Goal: Complete application form: Complete application form

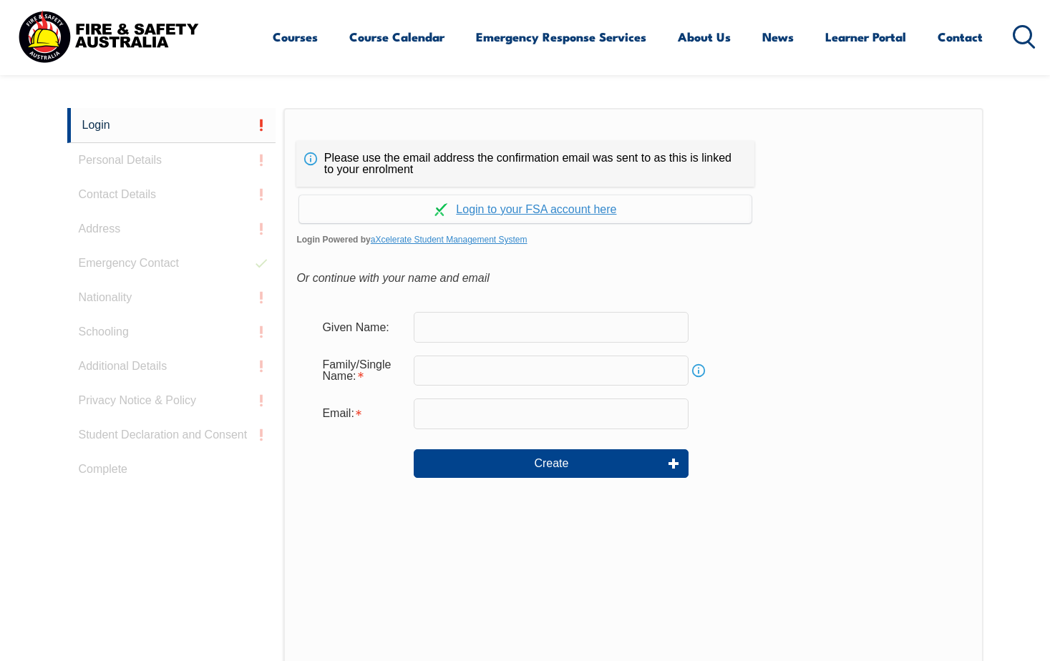
scroll to position [381, 0]
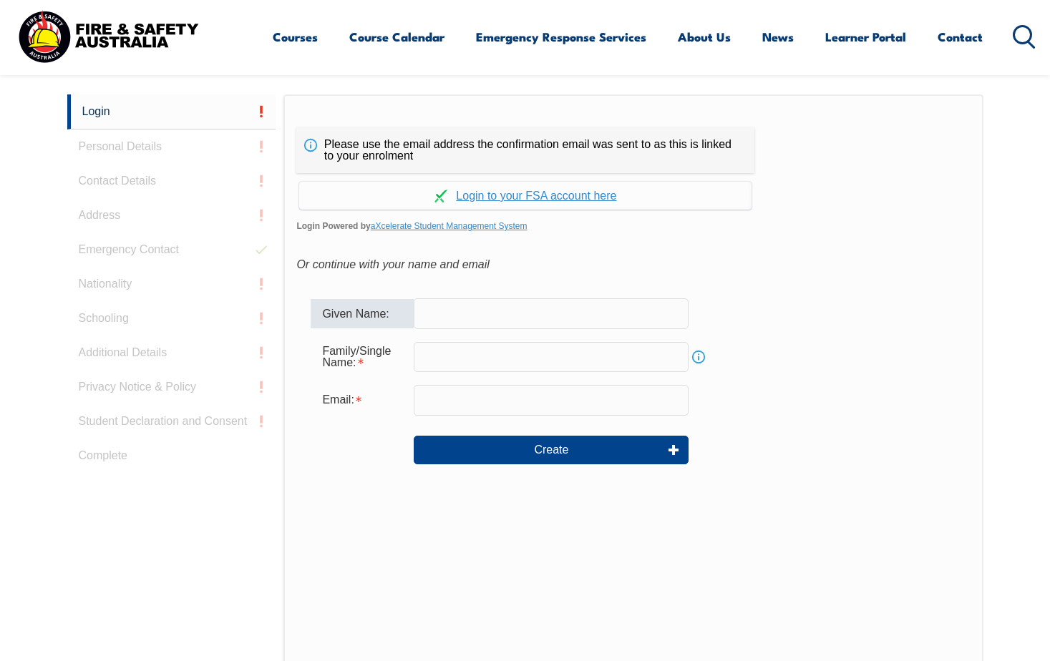
click at [552, 318] on input "text" at bounding box center [551, 313] width 275 height 30
type input "Jimish Rameshchandra"
type input "patel"
drag, startPoint x: 592, startPoint y: 408, endPoint x: -3, endPoint y: 437, distance: 595.4
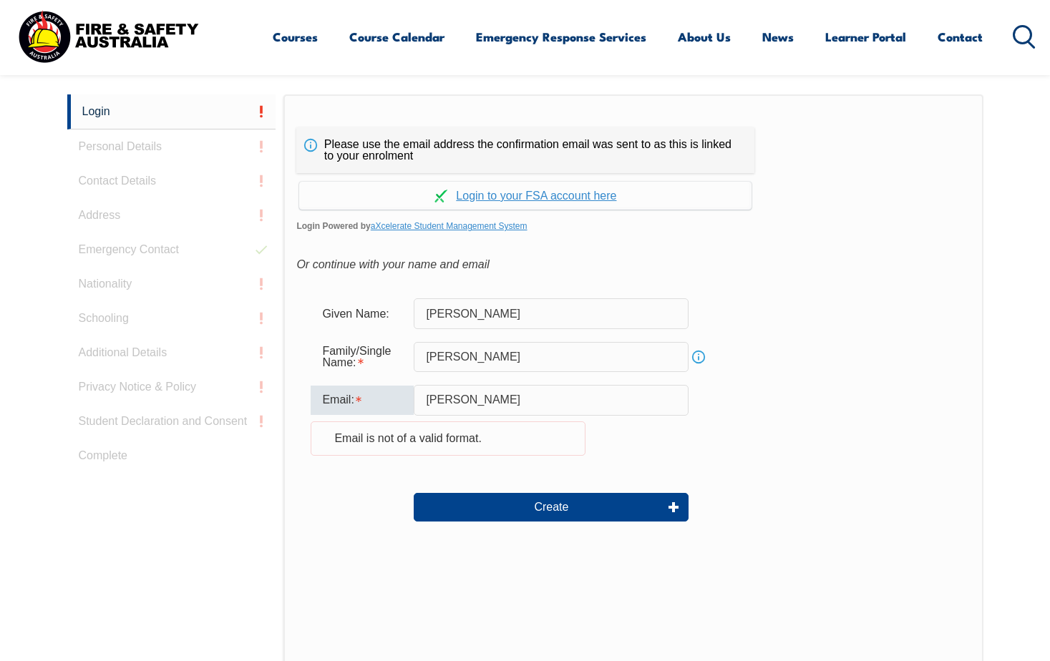
type input "Jimishptl@yahoo.co.in"
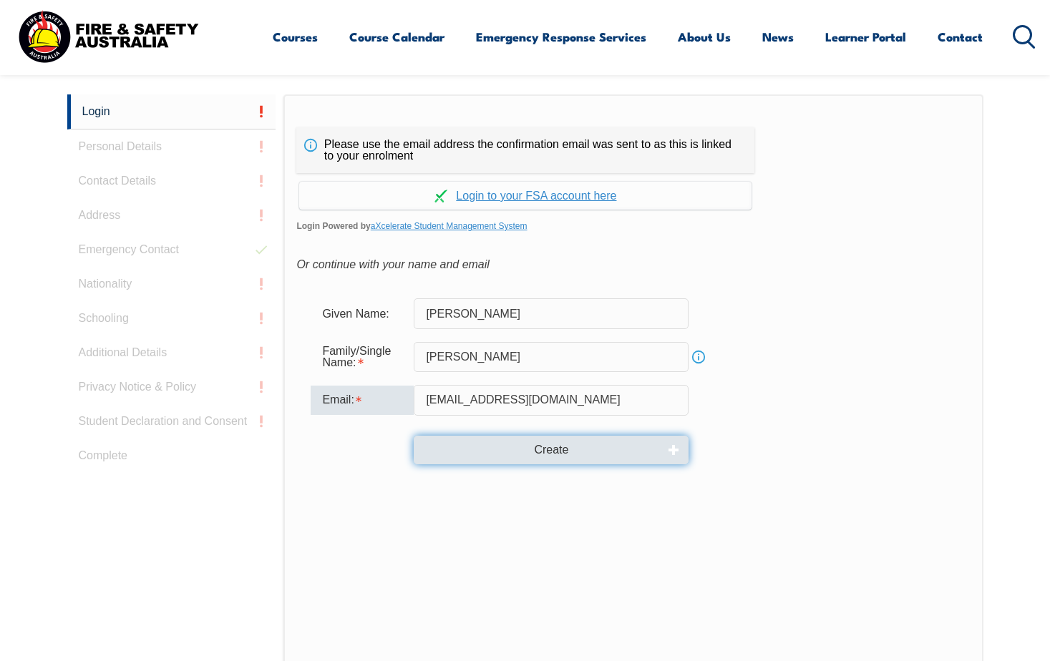
click at [605, 457] on button "Create" at bounding box center [551, 450] width 275 height 29
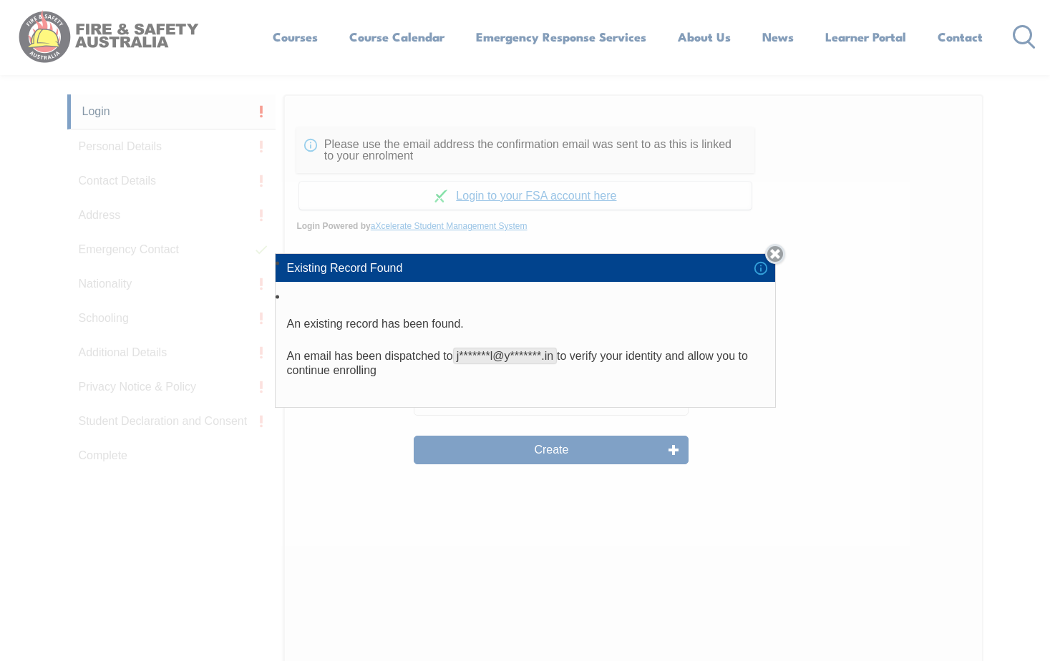
click at [782, 258] on link "Close" at bounding box center [775, 254] width 20 height 20
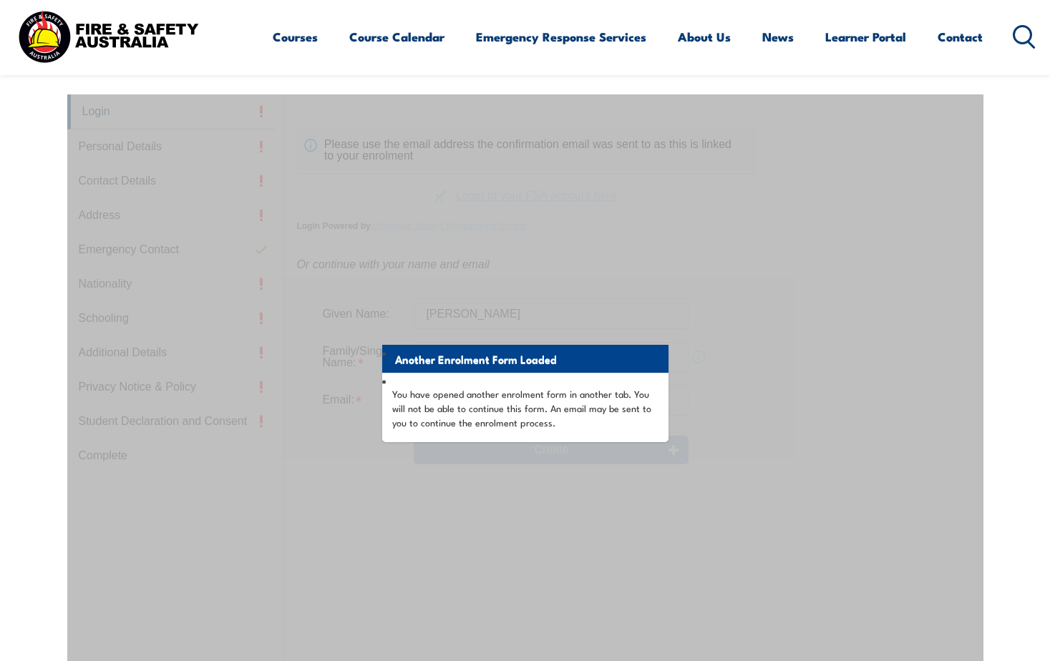
click at [407, 137] on div "Another Enrolment Form Loaded You have opened another enrolment form in another…" at bounding box center [525, 451] width 916 height 715
click at [795, 266] on div "Another Enrolment Form Loaded You have opened another enrolment form in another…" at bounding box center [525, 451] width 916 height 715
click at [378, 505] on div "Another Enrolment Form Loaded You have opened another enrolment form in another…" at bounding box center [525, 451] width 916 height 715
click at [58, 286] on section "Login Personal Details Contact Details Address Emergency Contact Nationality Sc…" at bounding box center [525, 441] width 1050 height 824
click at [130, 34] on img at bounding box center [108, 37] width 188 height 62
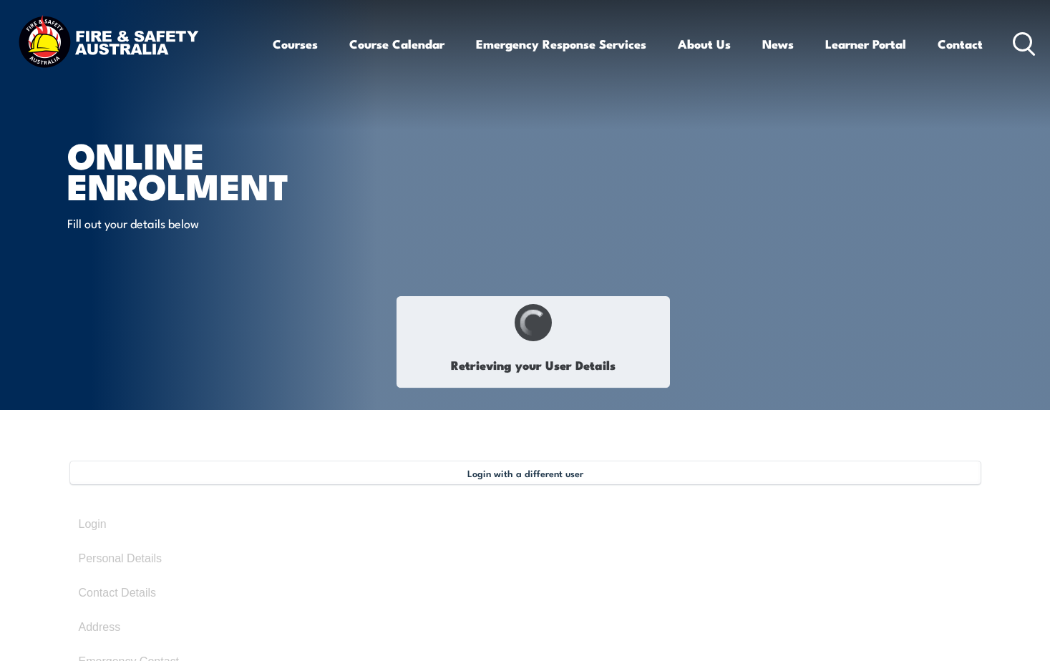
select select "Mr"
type input "Jimish"
type input "Patel"
type input "November 11, 1983"
type input "H84S4QL3Z3"
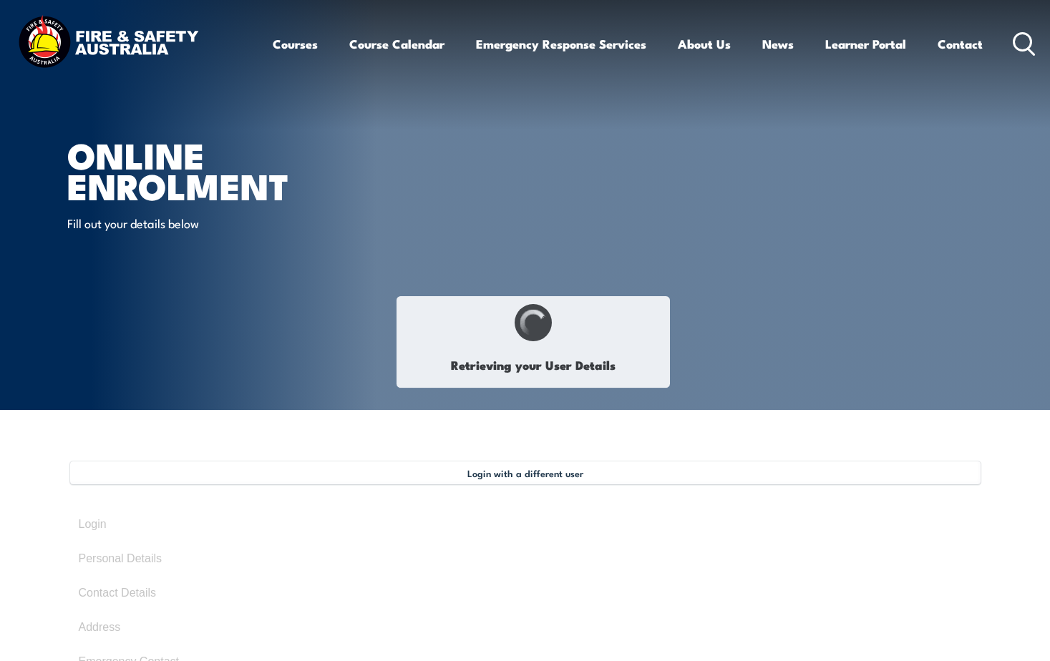
select select "M"
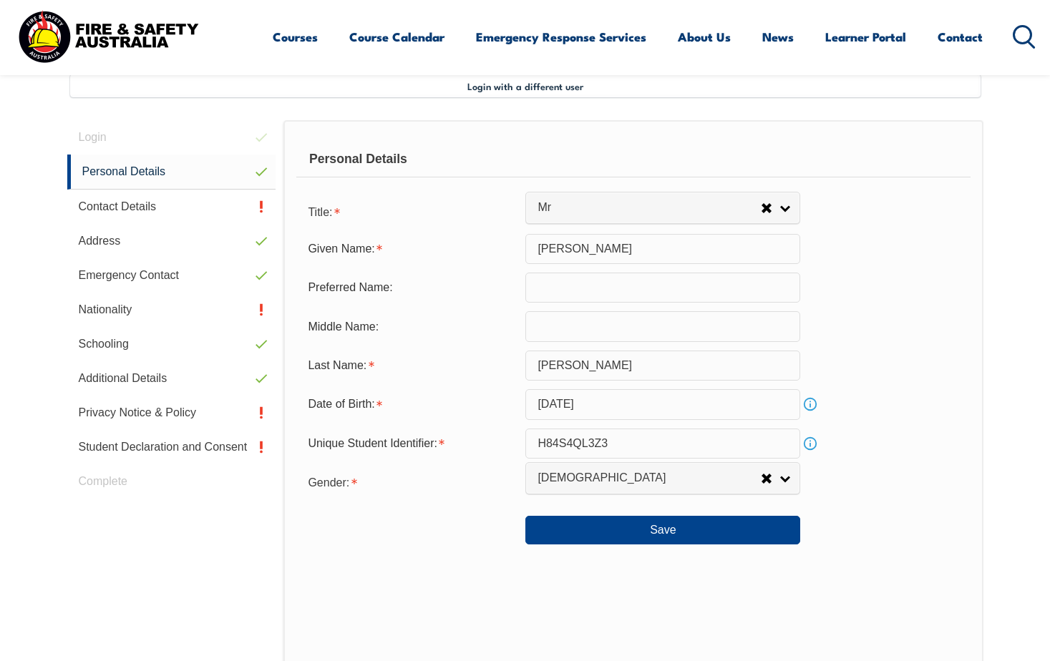
scroll to position [390, 0]
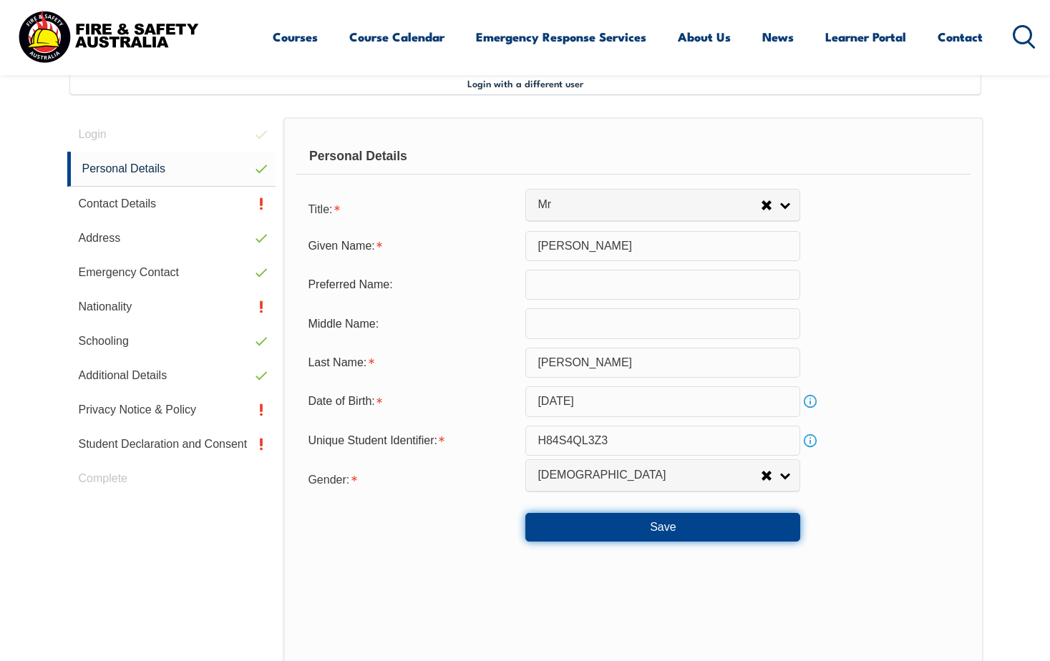
click at [698, 534] on button "Save" at bounding box center [662, 527] width 275 height 29
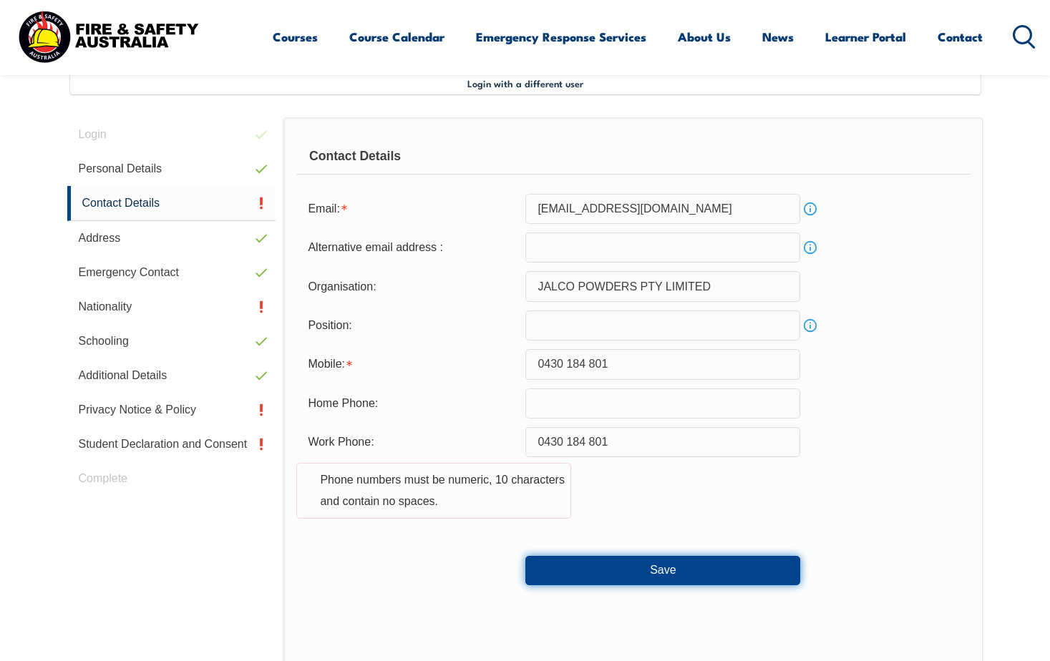
click at [681, 573] on button "Save" at bounding box center [662, 570] width 275 height 29
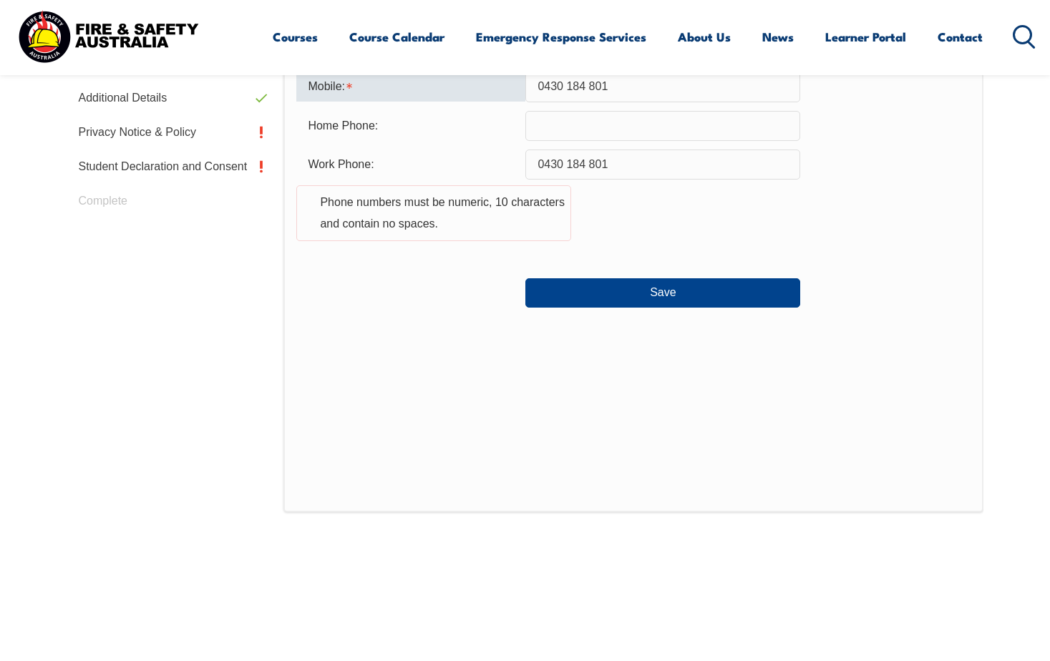
scroll to position [596, 0]
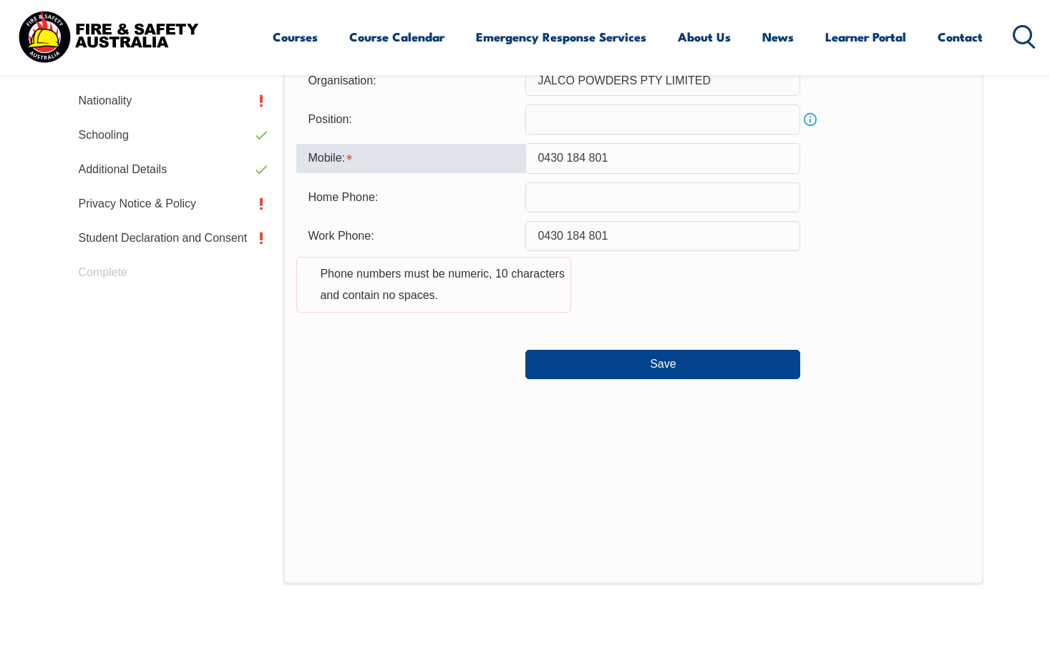
click at [844, 283] on div "Work Phone: 0430 184 801 Phone numbers must be numeric, 10 characters and conta…" at bounding box center [632, 275] width 673 height 109
drag, startPoint x: 670, startPoint y: 153, endPoint x: 59, endPoint y: 200, distance: 612.9
click at [310, 191] on form "Email: jimishptl@yahoo.co.in Info Alternative email address : Info Organisation…" at bounding box center [632, 183] width 673 height 391
type input "0430184801"
click at [444, 468] on div "Contact Details Email: jimishptl@yahoo.co.in Info Alternative email address : I…" at bounding box center [632, 247] width 699 height 673
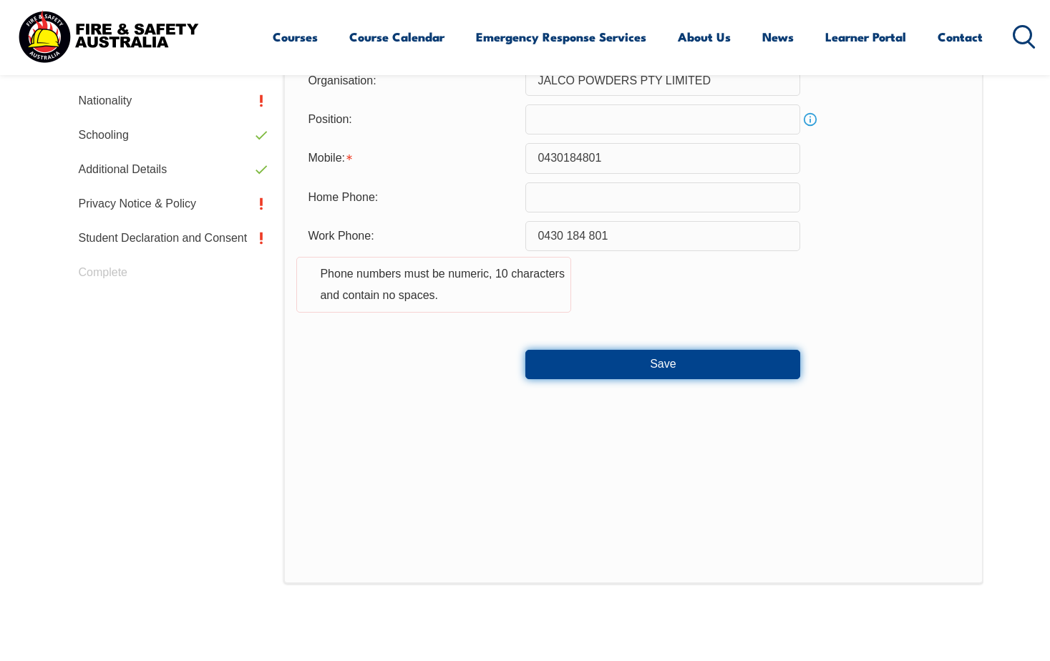
click at [588, 352] on button "Save" at bounding box center [662, 364] width 275 height 29
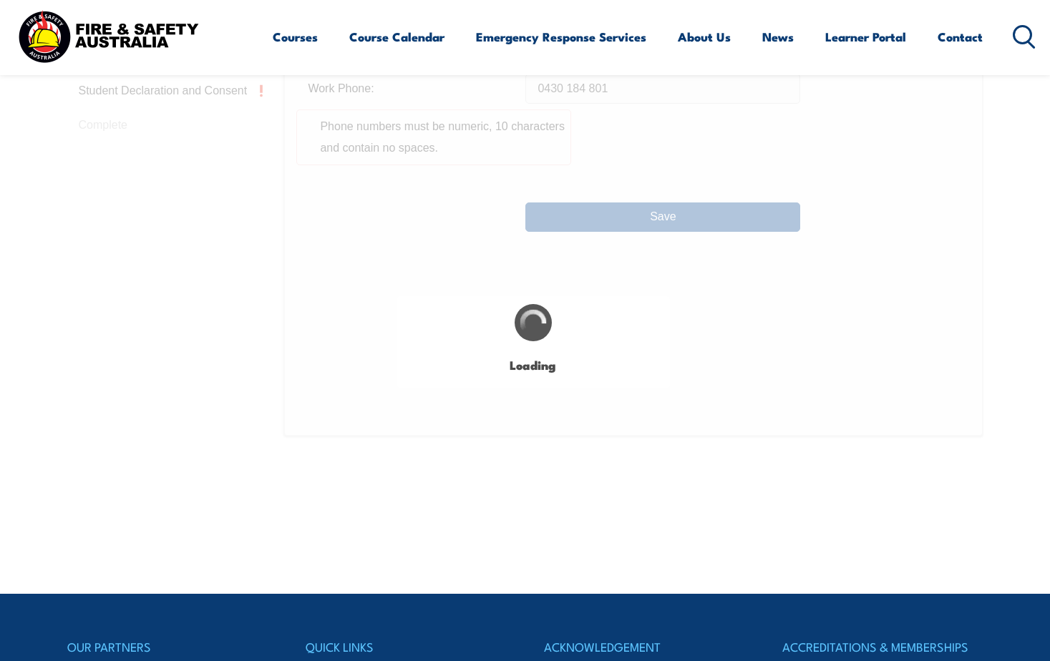
click at [484, 414] on div "Login with a different user Login Personal Details Contact Details Address Emer…" at bounding box center [525, 134] width 916 height 833
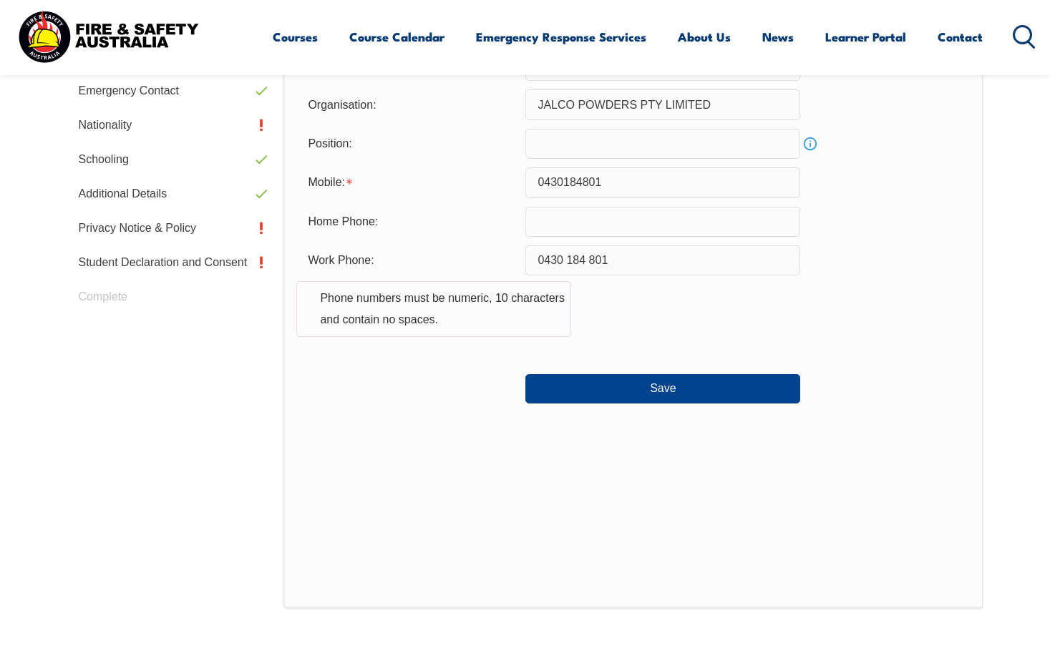
scroll to position [459, 0]
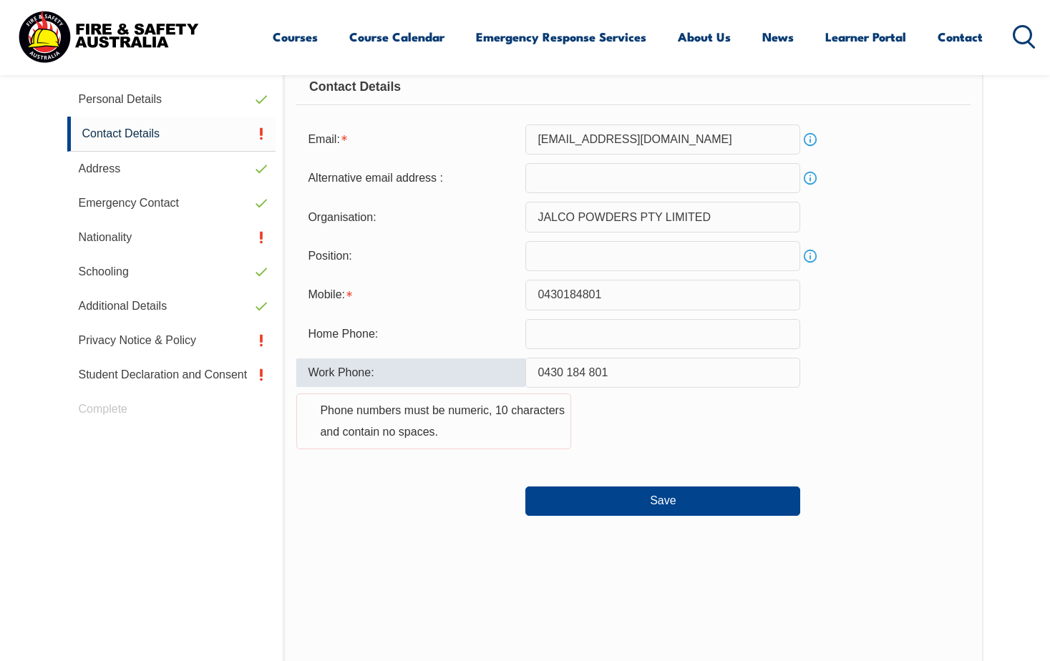
drag, startPoint x: 628, startPoint y: 383, endPoint x: 52, endPoint y: 365, distance: 575.7
click at [52, 365] on section "Login with a different user Login Personal Details Contact Details Address Emer…" at bounding box center [525, 414] width 1050 height 927
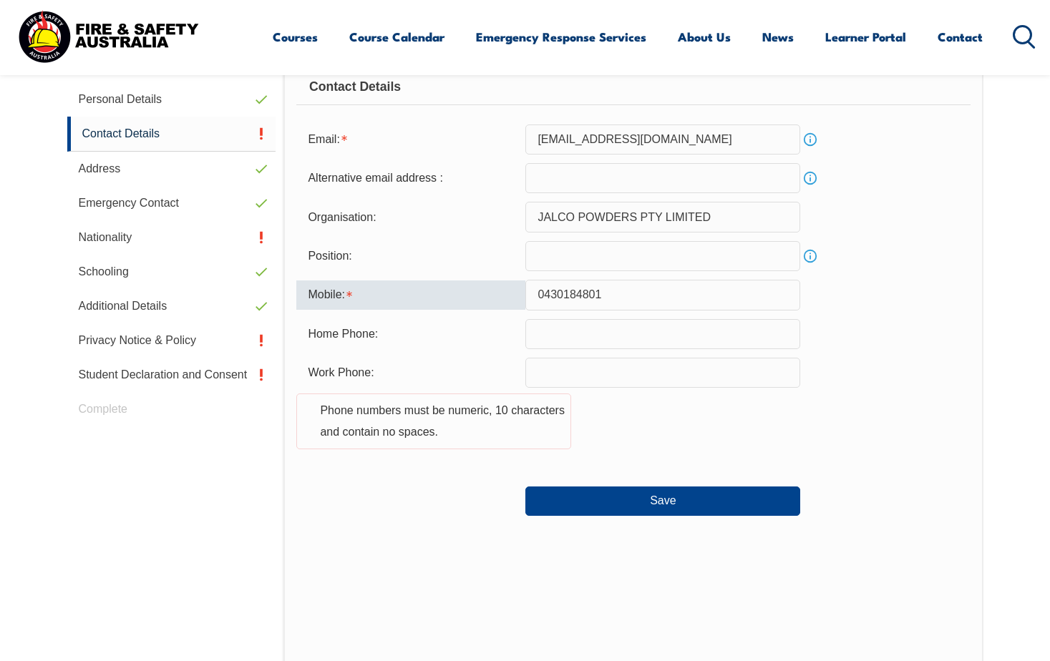
click at [565, 293] on input "0430184801" at bounding box center [662, 295] width 275 height 30
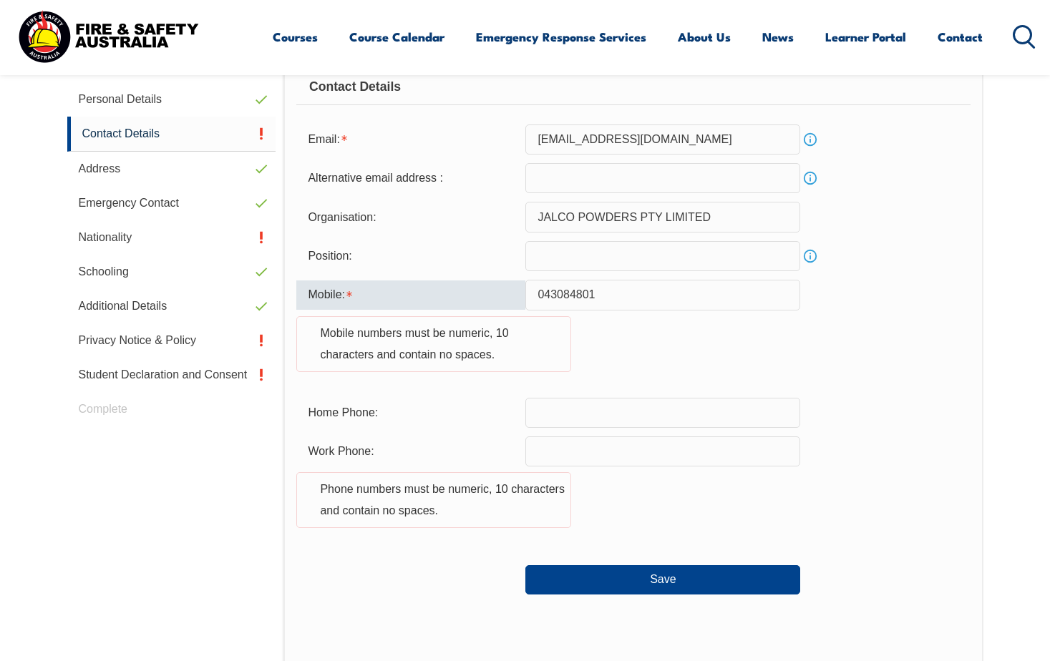
type input "0430184801"
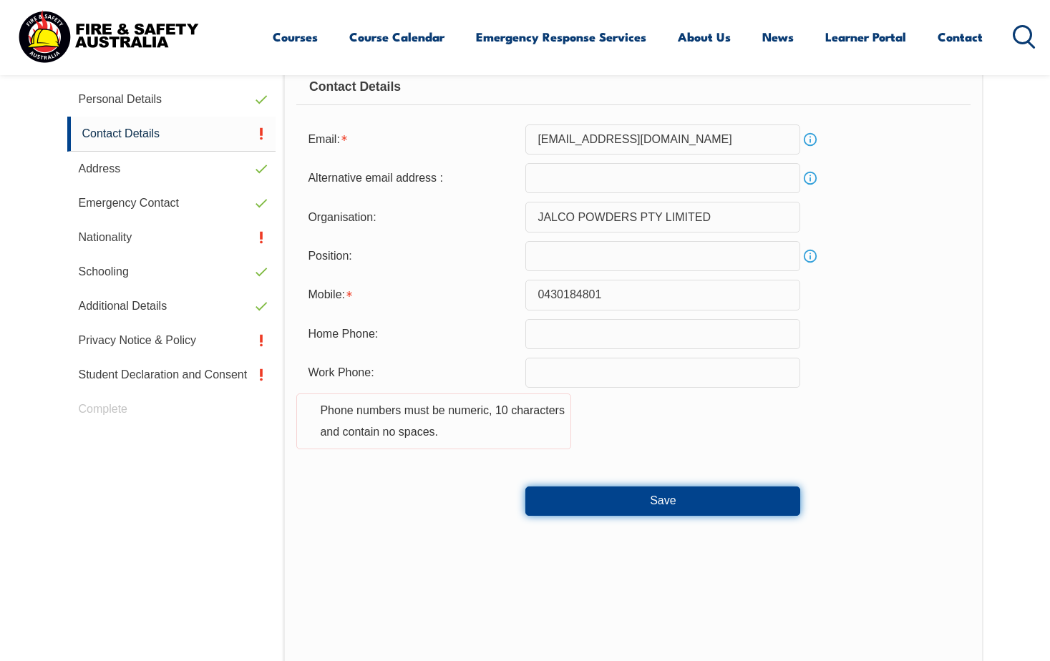
click at [563, 491] on button "Save" at bounding box center [662, 501] width 275 height 29
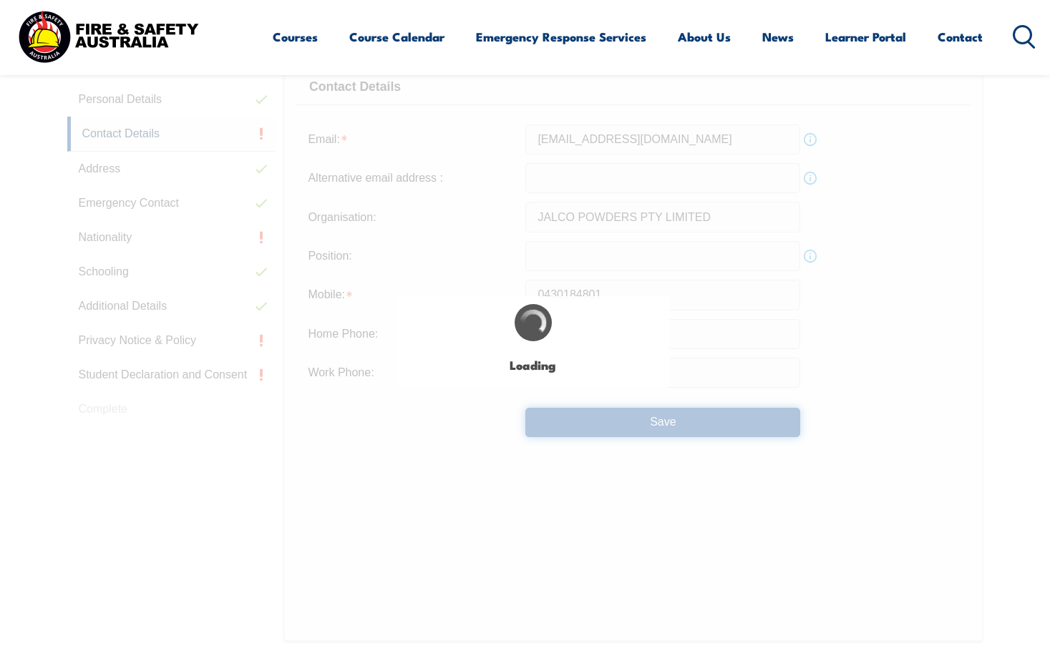
type input "0430 184 801"
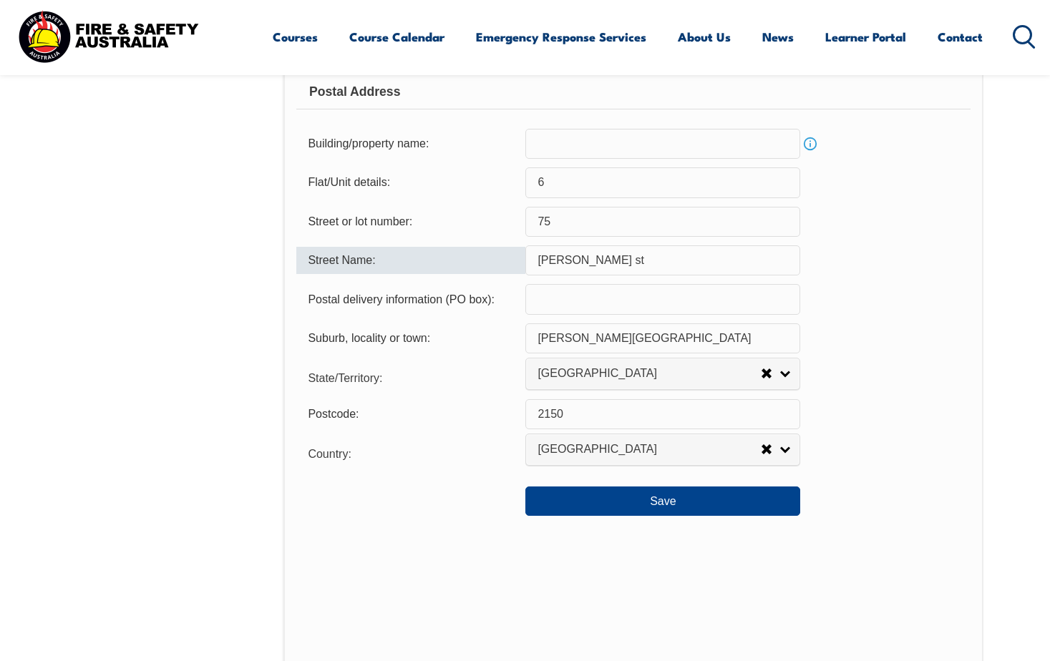
scroll to position [1106, 0]
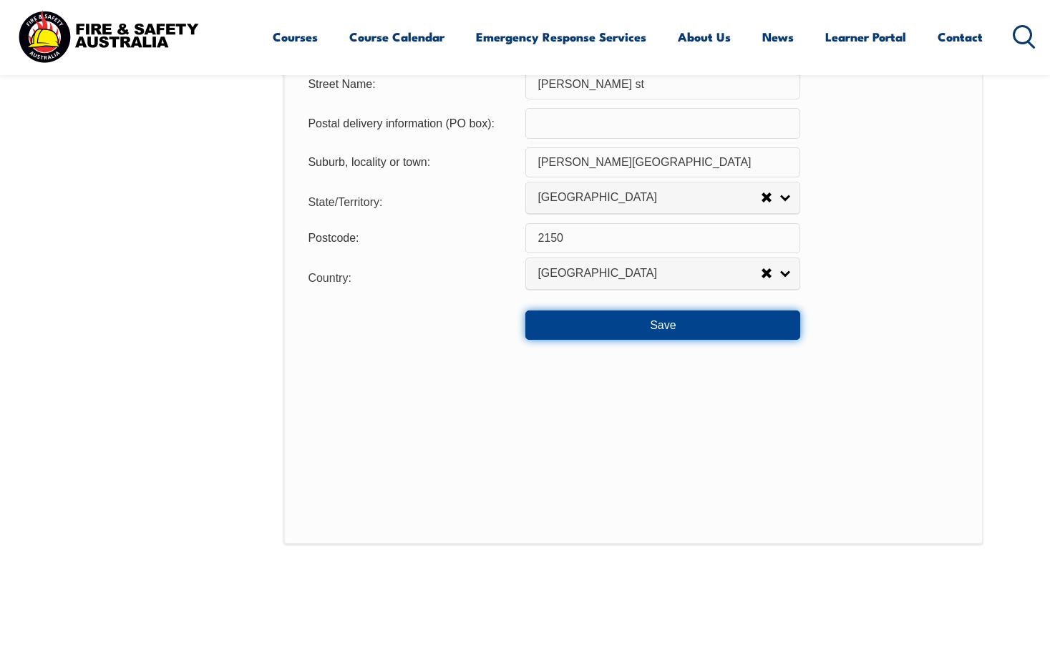
click at [659, 326] on button "Save" at bounding box center [662, 325] width 275 height 29
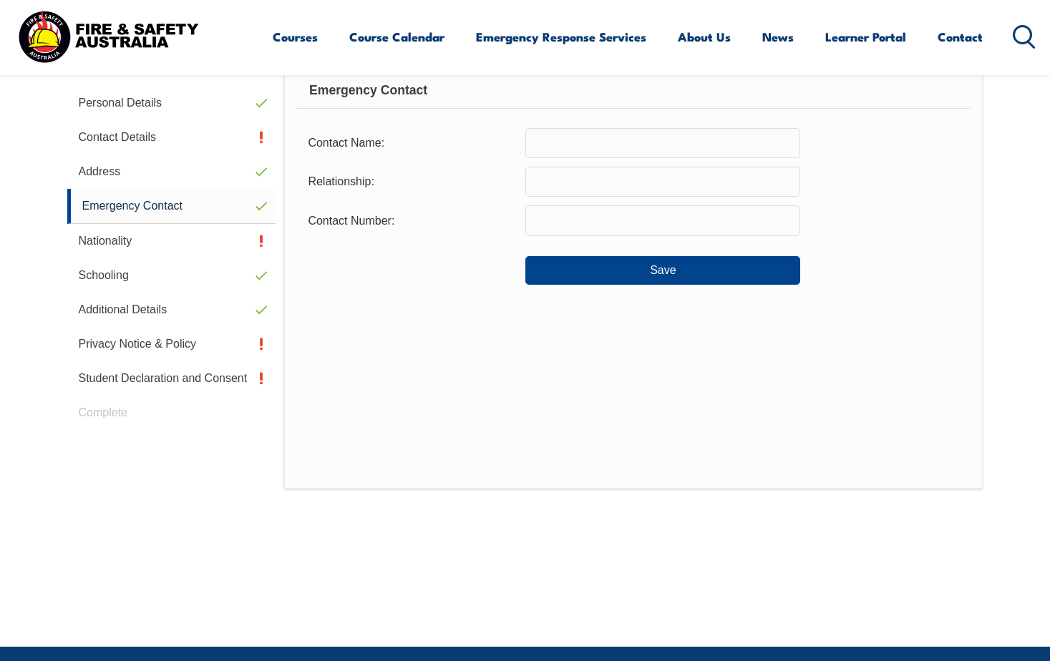
scroll to position [390, 0]
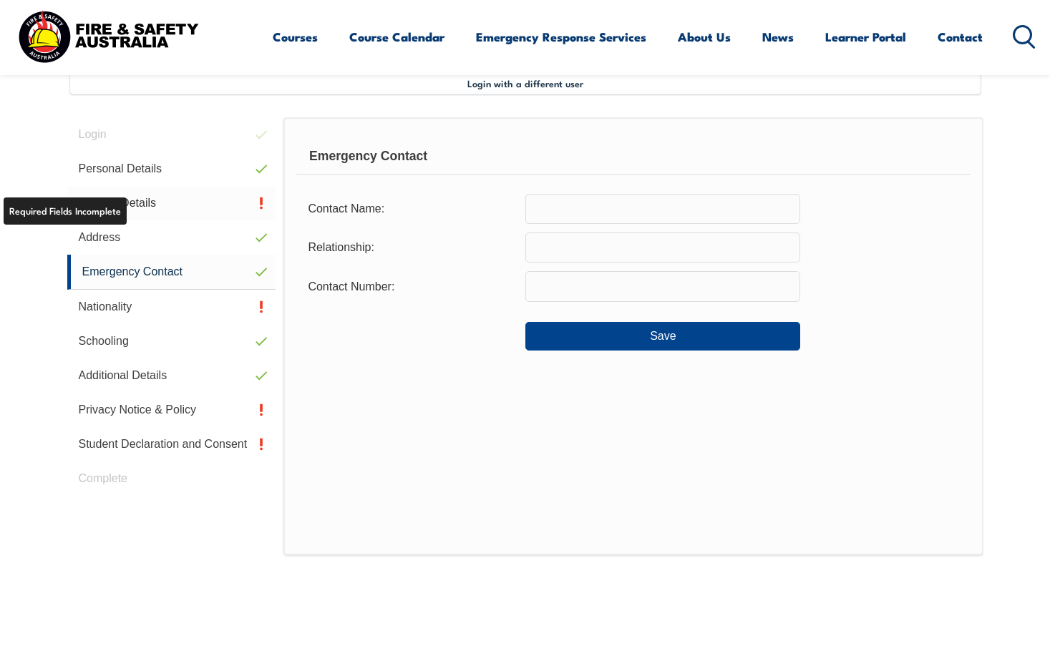
click at [117, 206] on link "Contact Details" at bounding box center [171, 203] width 209 height 34
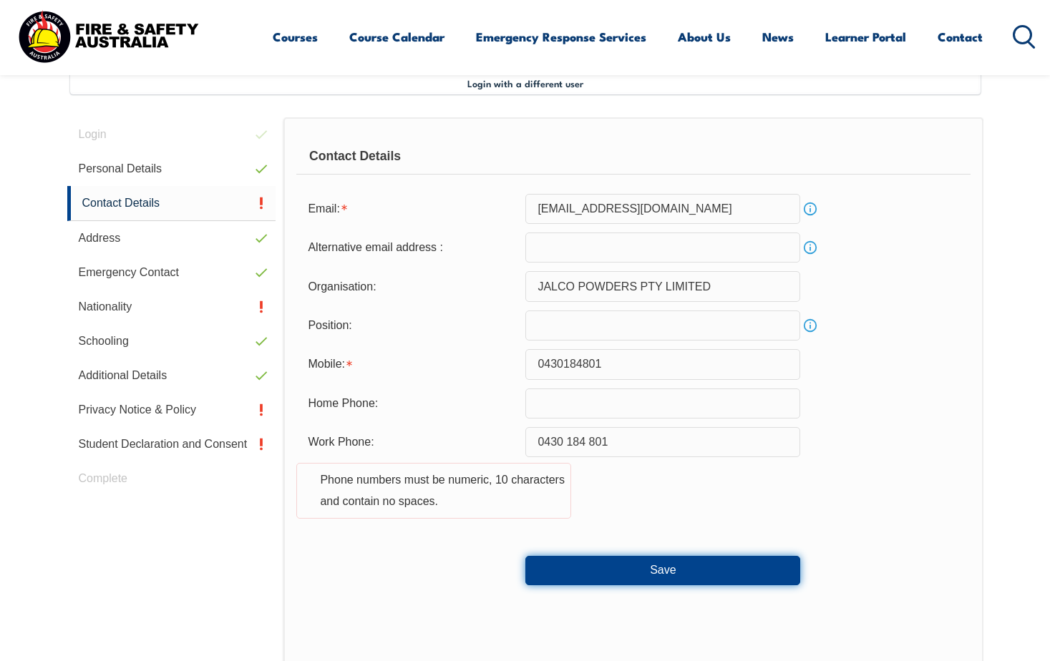
click at [660, 566] on button "Save" at bounding box center [662, 570] width 275 height 29
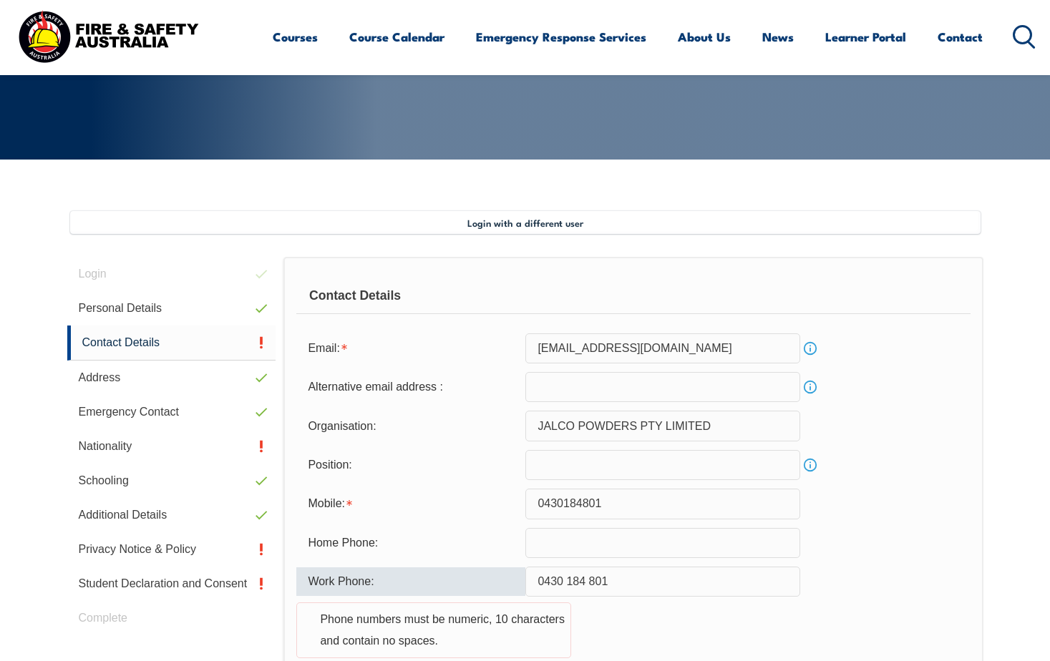
scroll to position [238, 0]
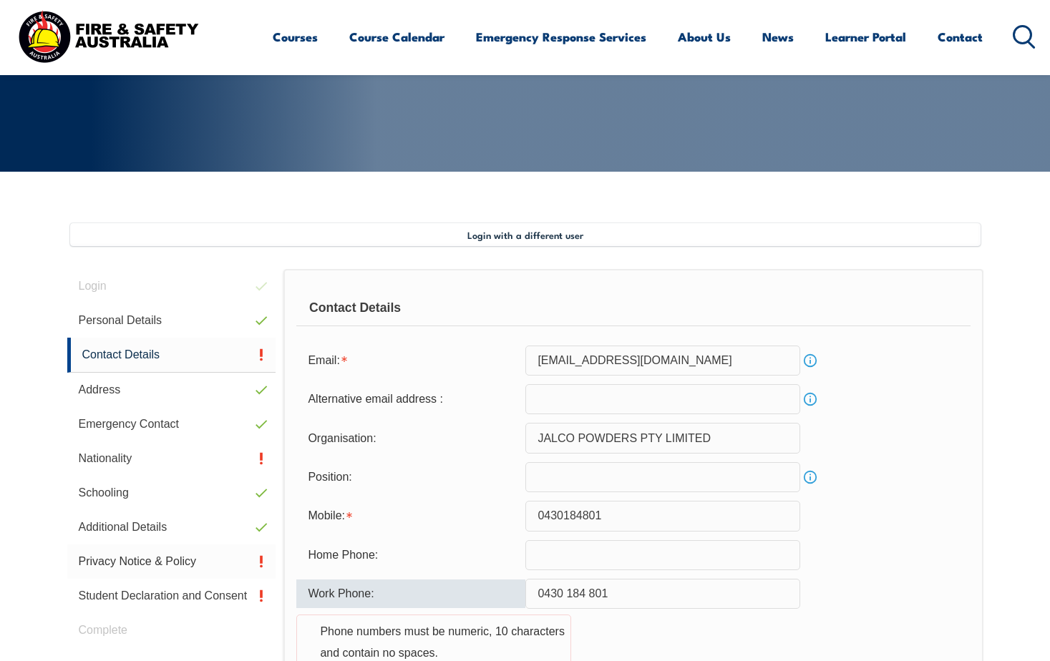
drag, startPoint x: 630, startPoint y: 596, endPoint x: 180, endPoint y: 574, distance: 450.7
click at [202, 575] on div "Login Personal Details Contact Details Address Emergency Contact Nationality Sc…" at bounding box center [525, 662] width 916 height 787
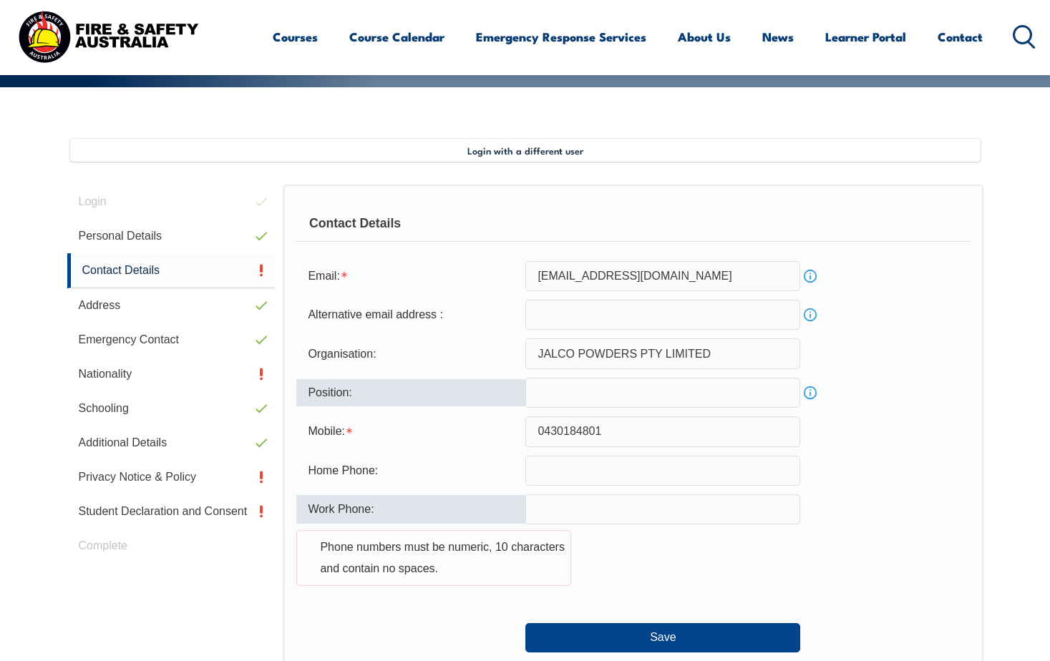
scroll to position [453, 0]
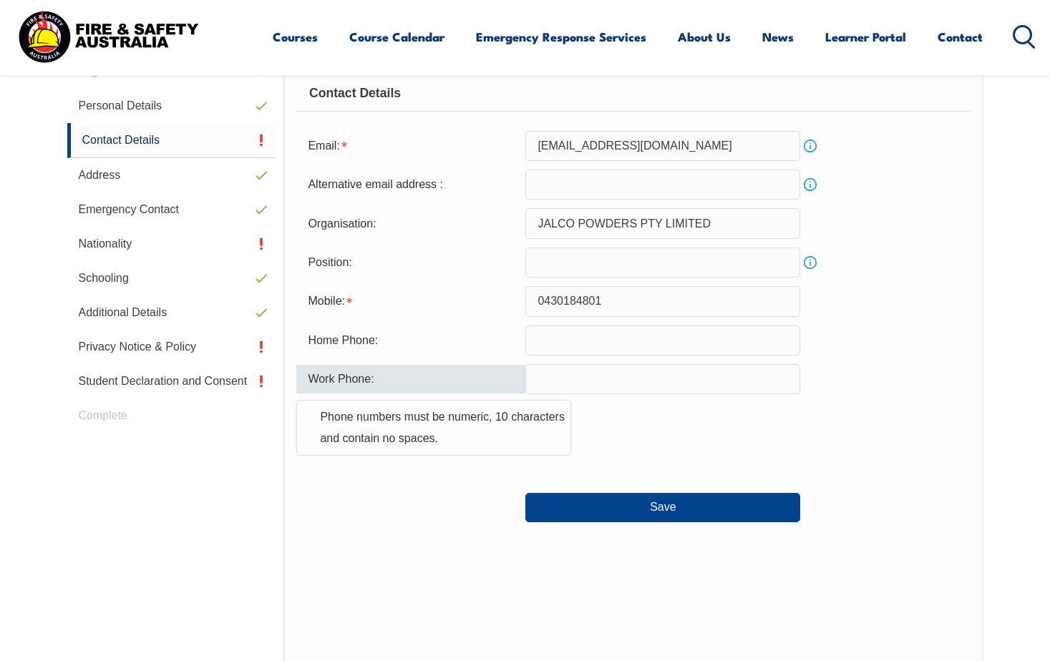
click at [596, 485] on div "Save" at bounding box center [632, 502] width 673 height 40
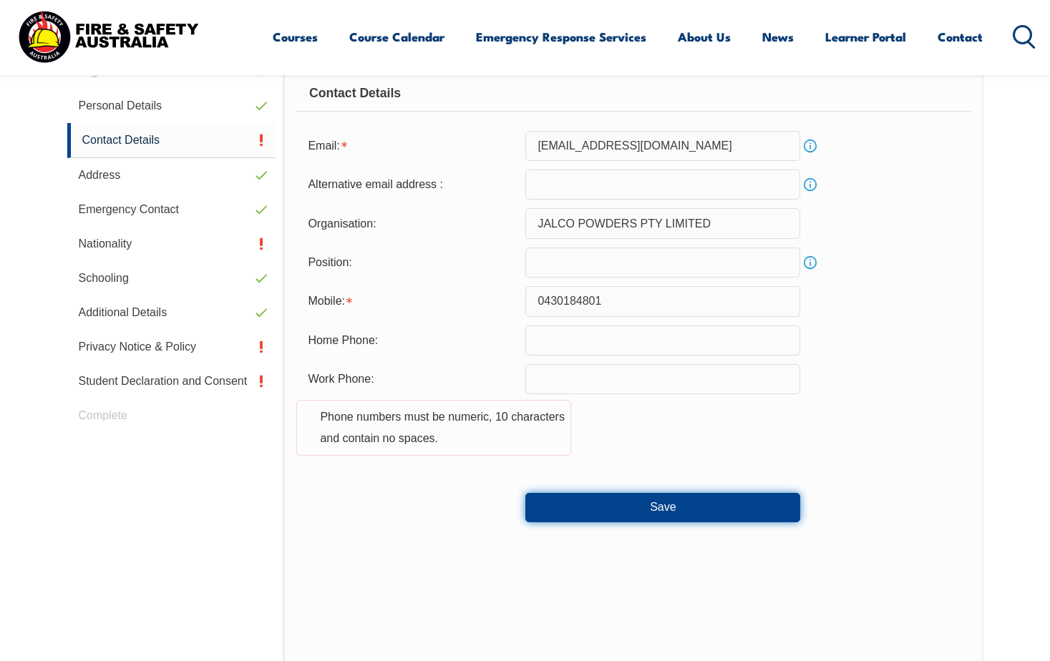
click at [608, 515] on button "Save" at bounding box center [662, 507] width 275 height 29
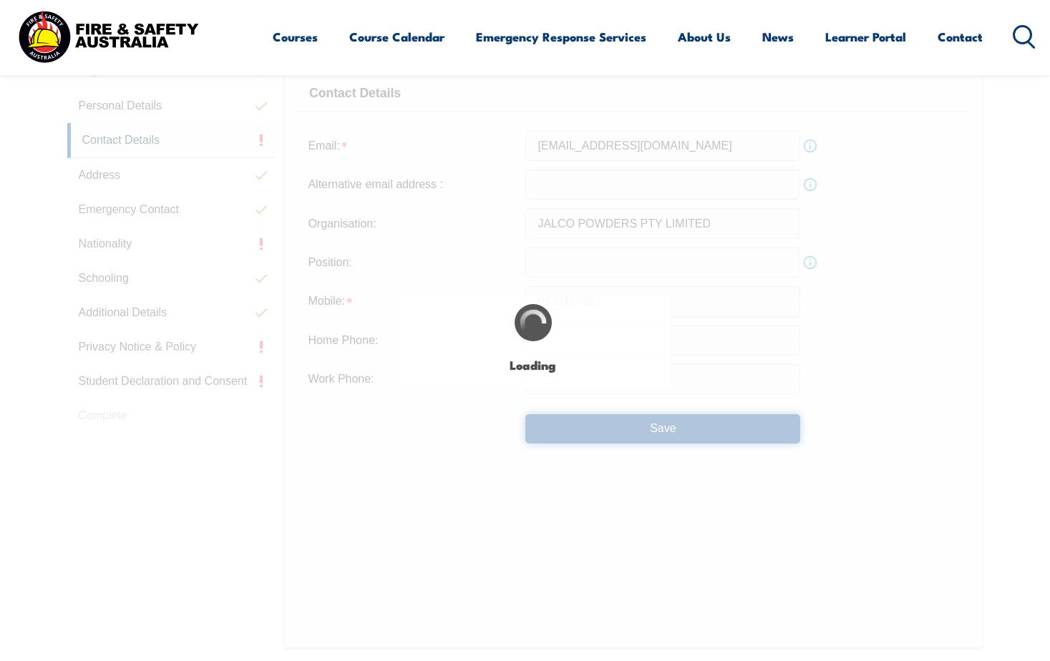
type input "0430 184 801"
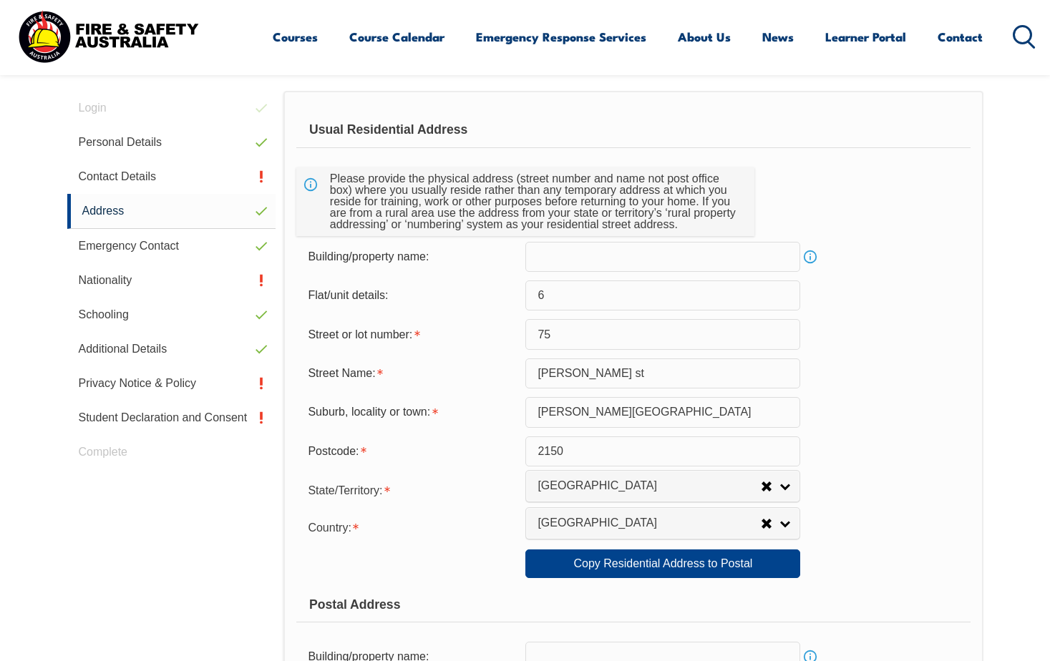
scroll to position [390, 0]
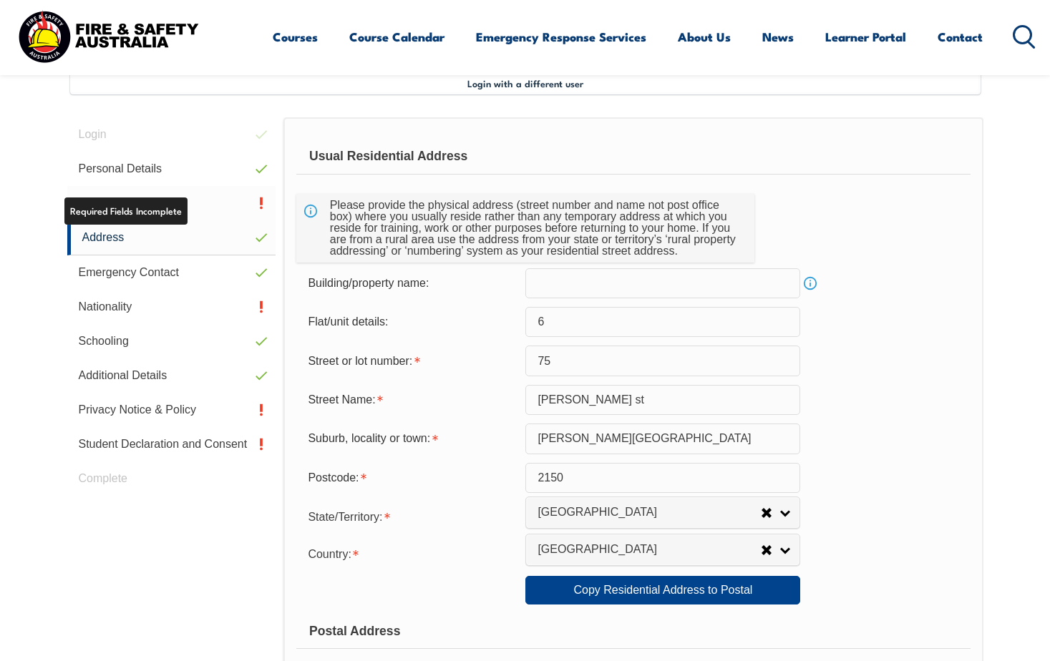
click at [176, 211] on link "Contact Details" at bounding box center [171, 203] width 209 height 34
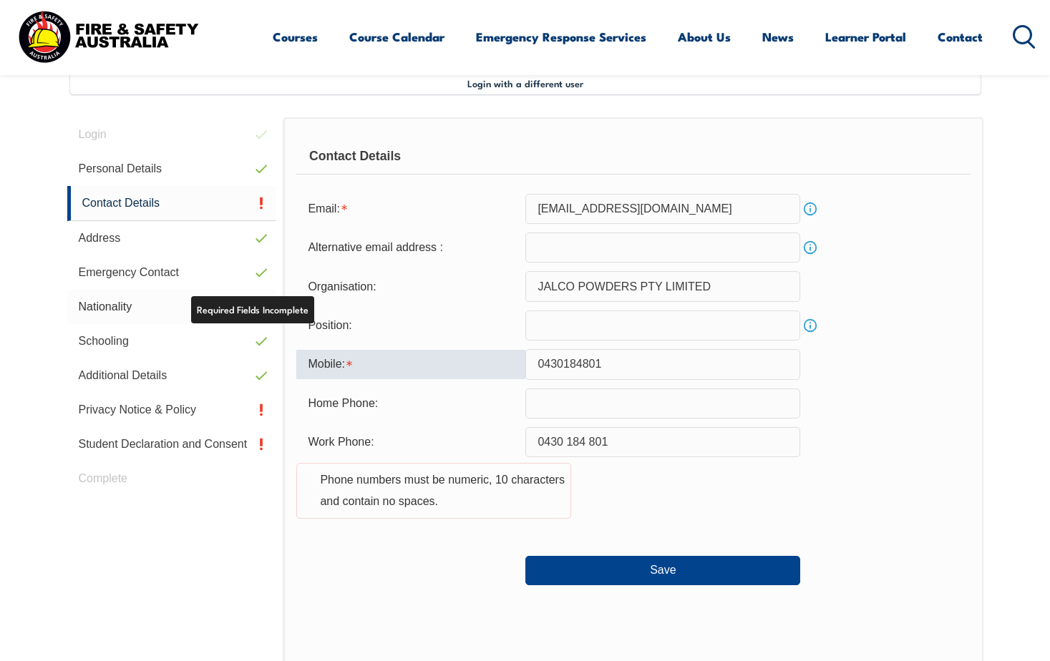
drag, startPoint x: 710, startPoint y: 374, endPoint x: 157, endPoint y: 313, distance: 556.5
click at [157, 313] on div "Login Personal Details Contact Details Address Emergency Contact Nationality Sc…" at bounding box center [525, 510] width 916 height 787
drag, startPoint x: 659, startPoint y: 360, endPoint x: -3, endPoint y: 315, distance: 663.5
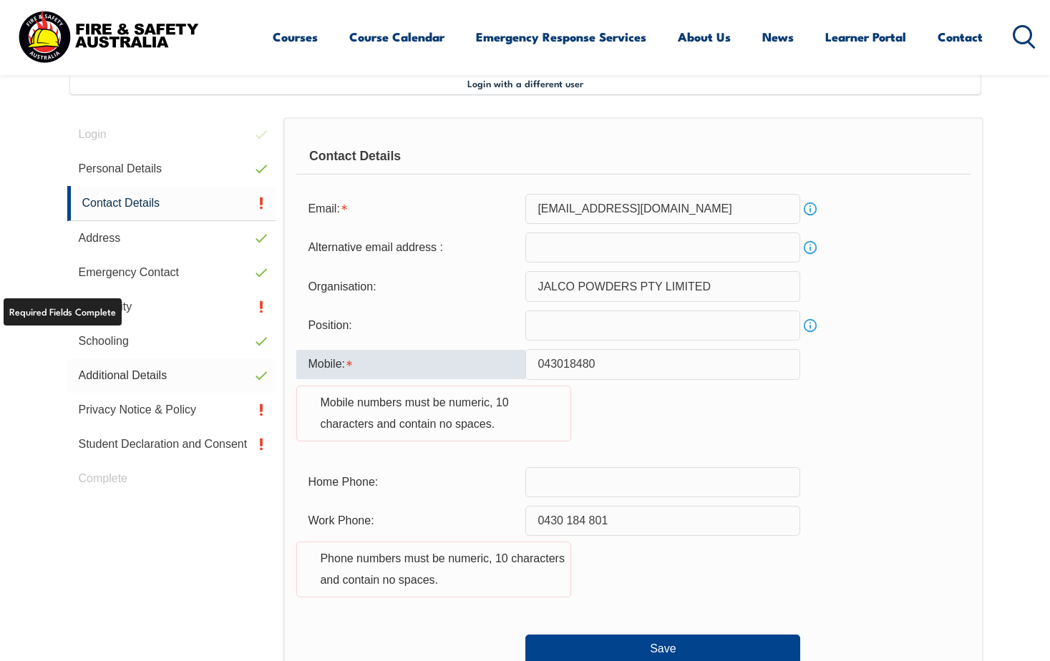
type input "0430184801"
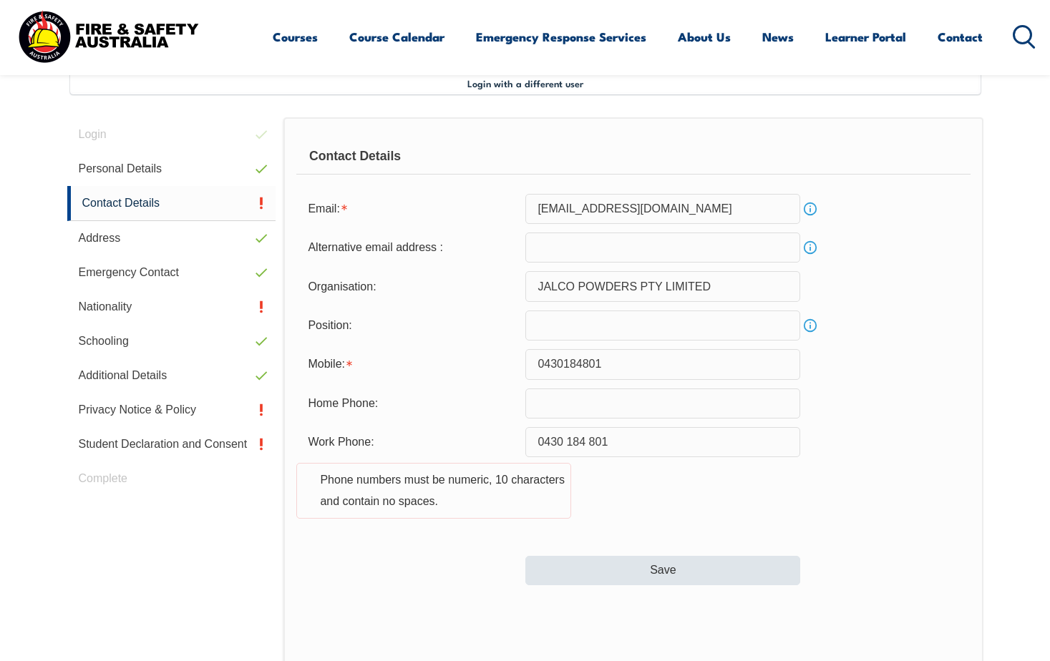
drag, startPoint x: 469, startPoint y: 638, endPoint x: 588, endPoint y: 581, distance: 131.6
click at [473, 632] on div "Contact Details Email: jimishptl@yahoo.co.in Info Alternative email address : I…" at bounding box center [632, 453] width 699 height 673
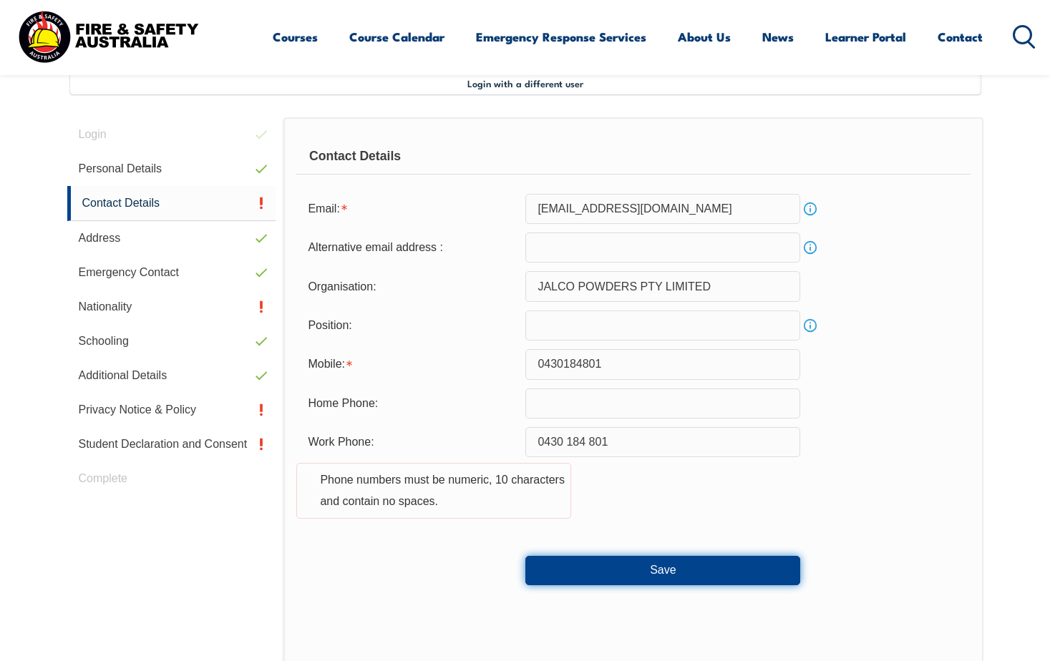
click at [613, 576] on button "Save" at bounding box center [662, 570] width 275 height 29
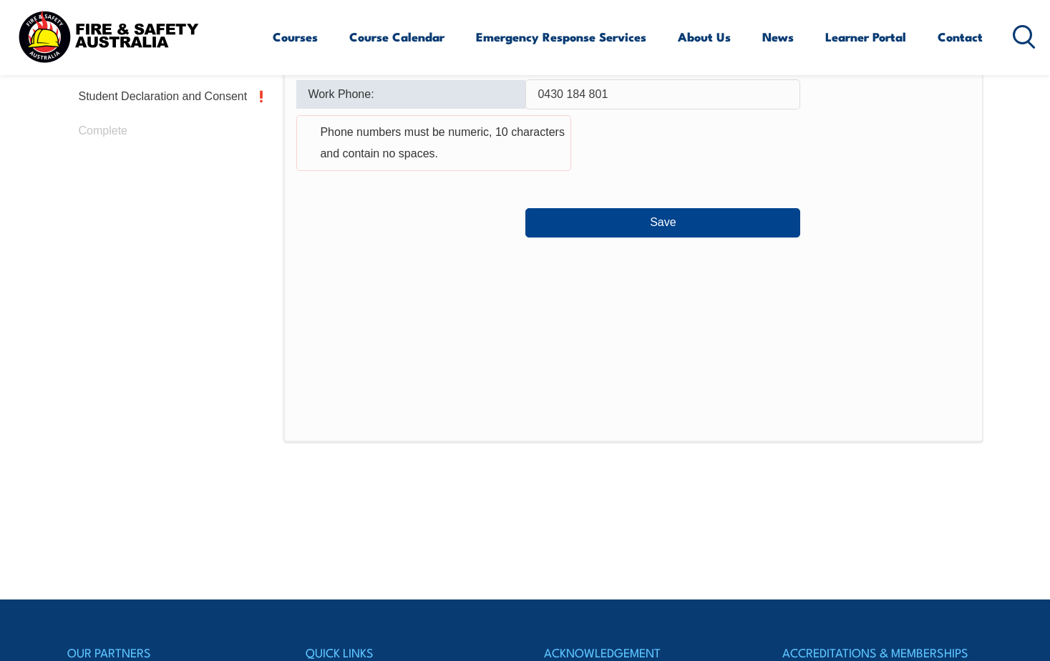
scroll to position [746, 0]
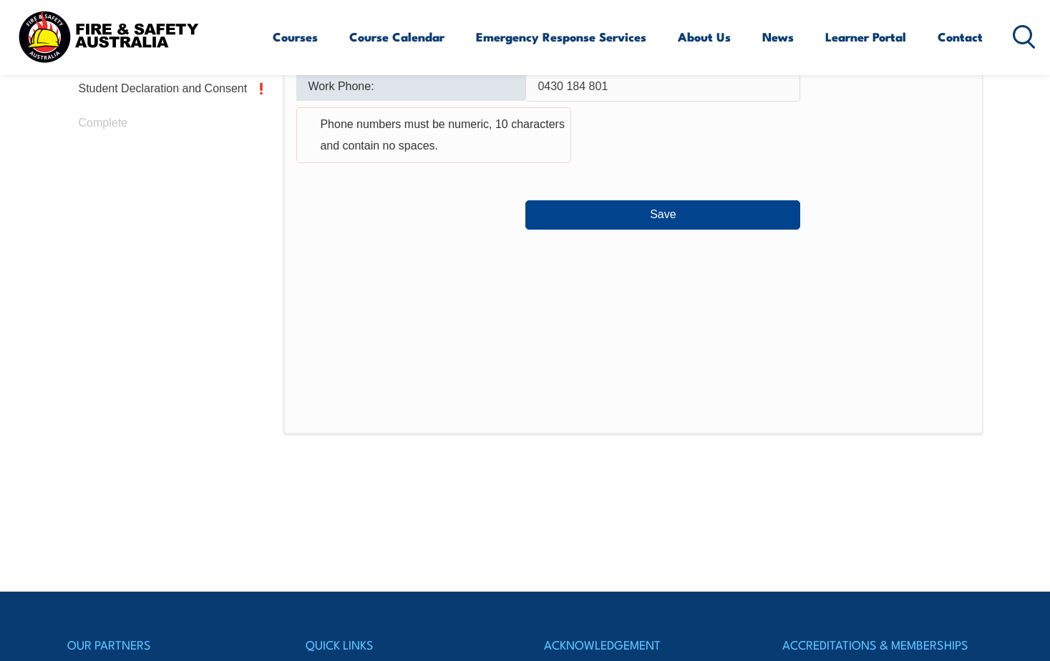
drag, startPoint x: 648, startPoint y: 87, endPoint x: 10, endPoint y: 86, distance: 637.6
click at [57, 79] on section "Login with a different user Login Personal Details Contact Details Address Emer…" at bounding box center [525, 127] width 1050 height 927
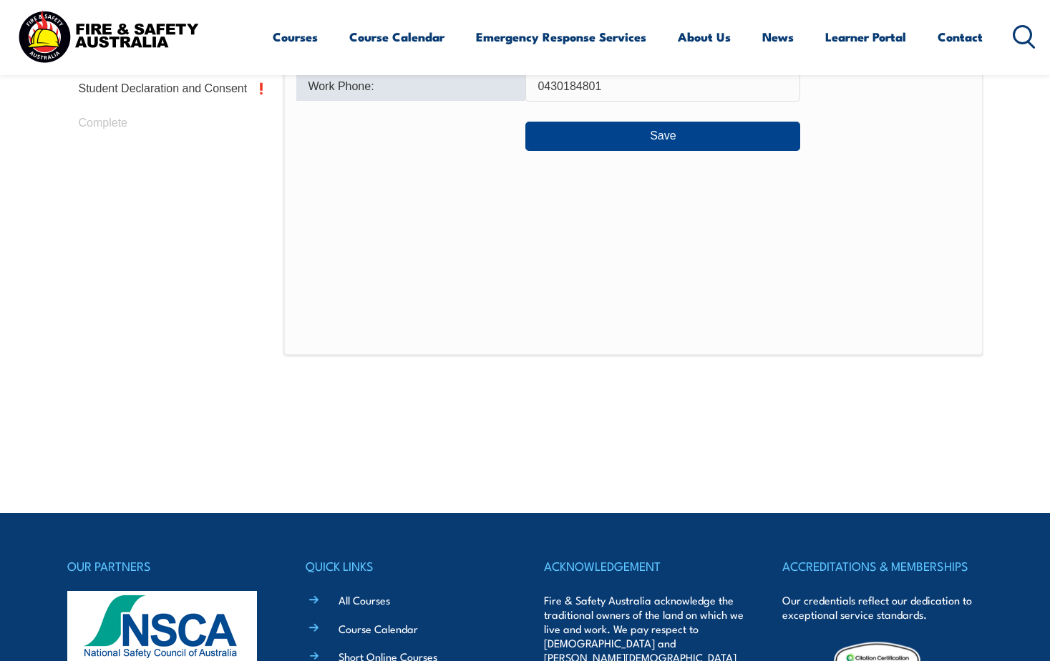
type input "0430184801"
click at [474, 210] on div "Contact Details Email: jimishptl@yahoo.co.in Info Alternative email address : I…" at bounding box center [632, 59] width 699 height 594
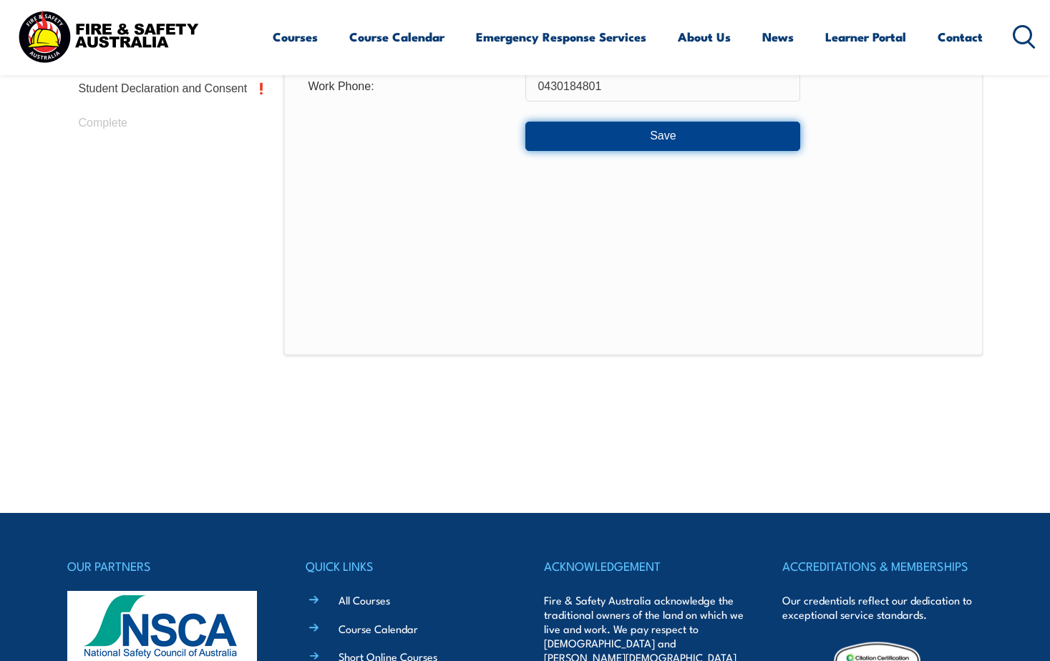
click at [582, 143] on button "Save" at bounding box center [662, 136] width 275 height 29
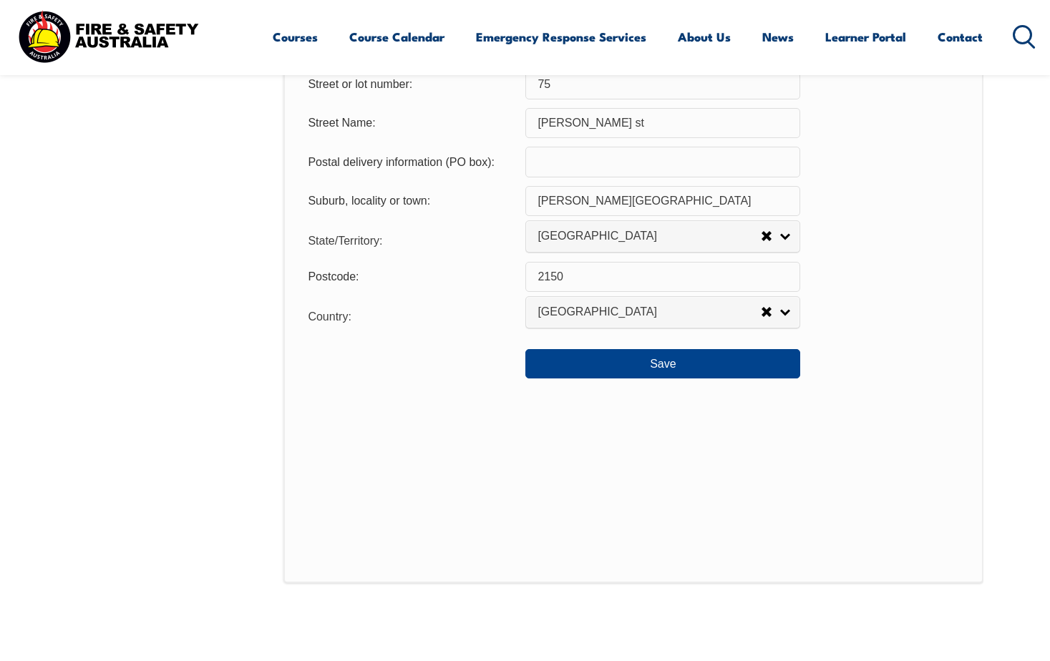
scroll to position [1320, 0]
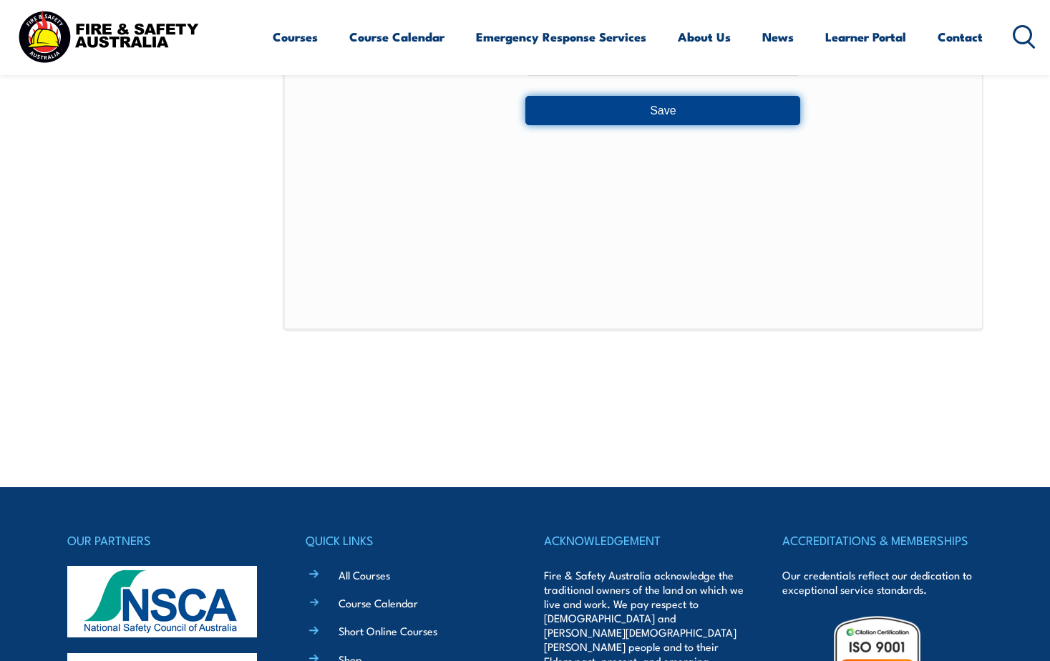
click at [686, 110] on button "Save" at bounding box center [662, 110] width 275 height 29
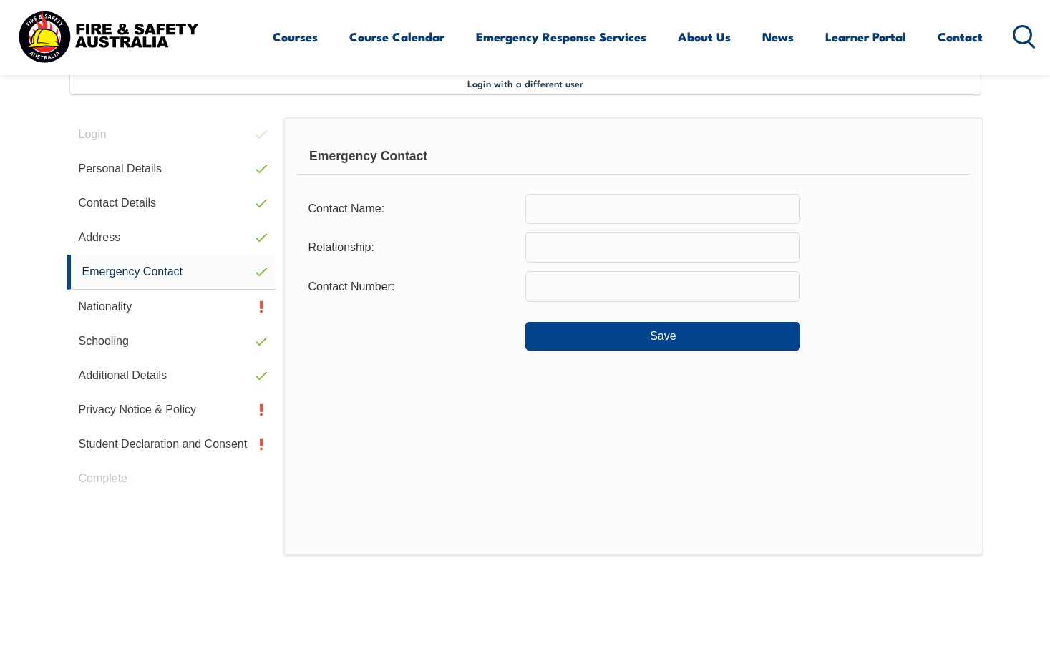
scroll to position [318, 0]
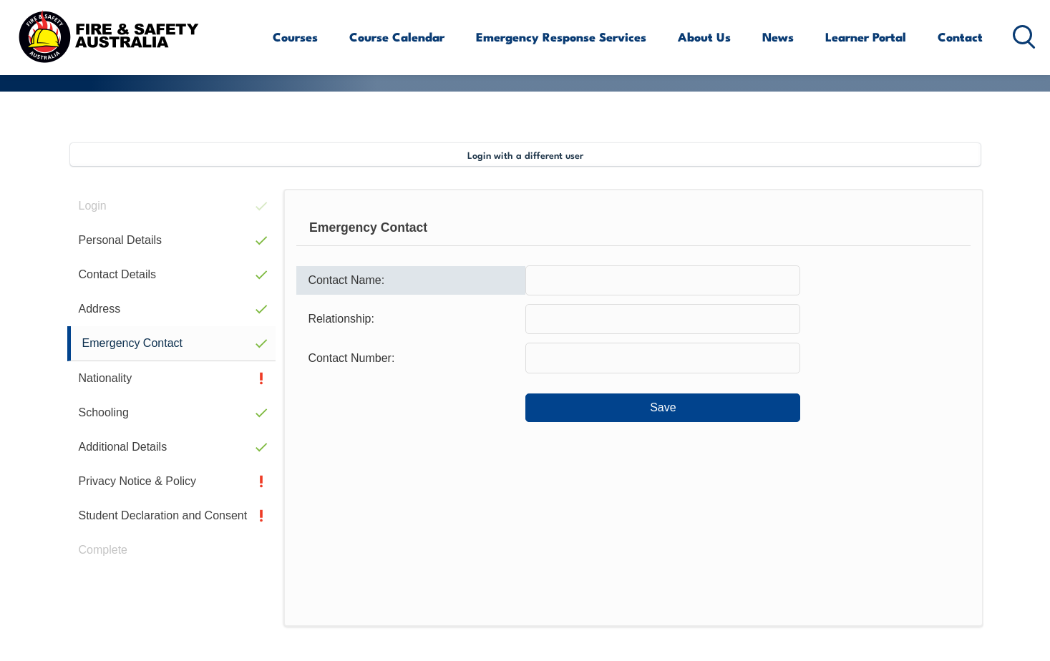
click at [583, 271] on input "text" at bounding box center [662, 281] width 275 height 30
type input "h"
type input "HIral"
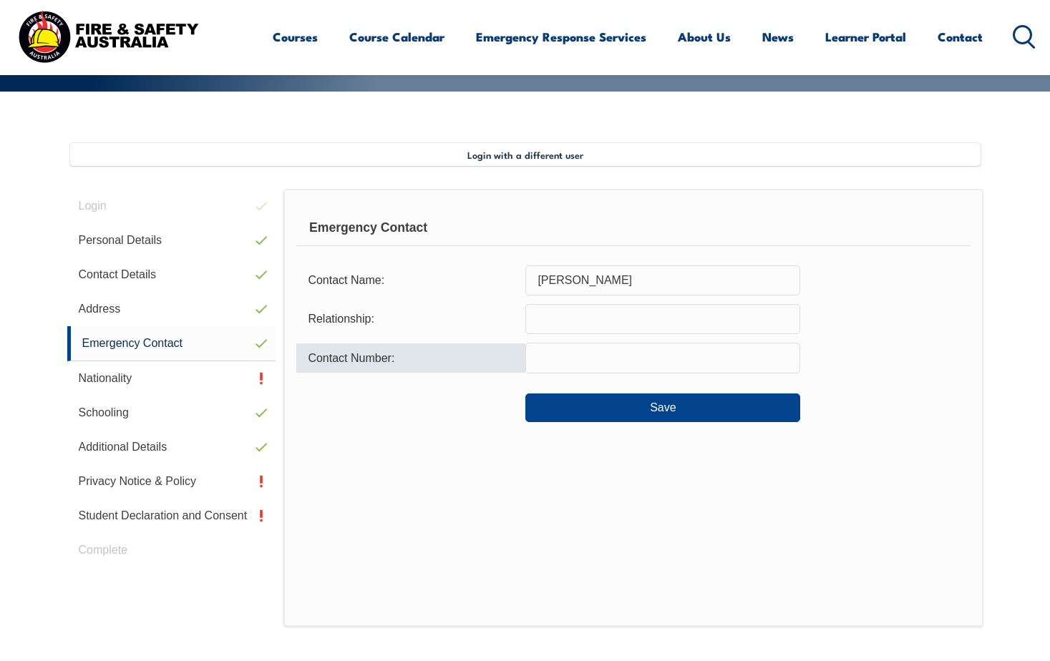
click at [605, 318] on input "text" at bounding box center [662, 319] width 275 height 30
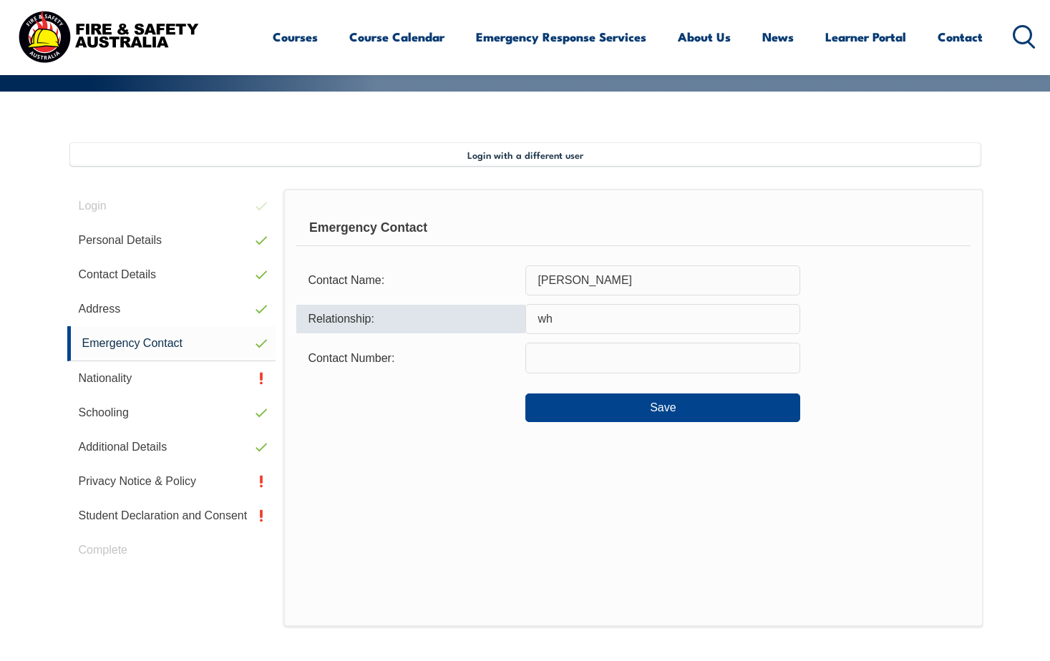
type input "w"
type input "wife"
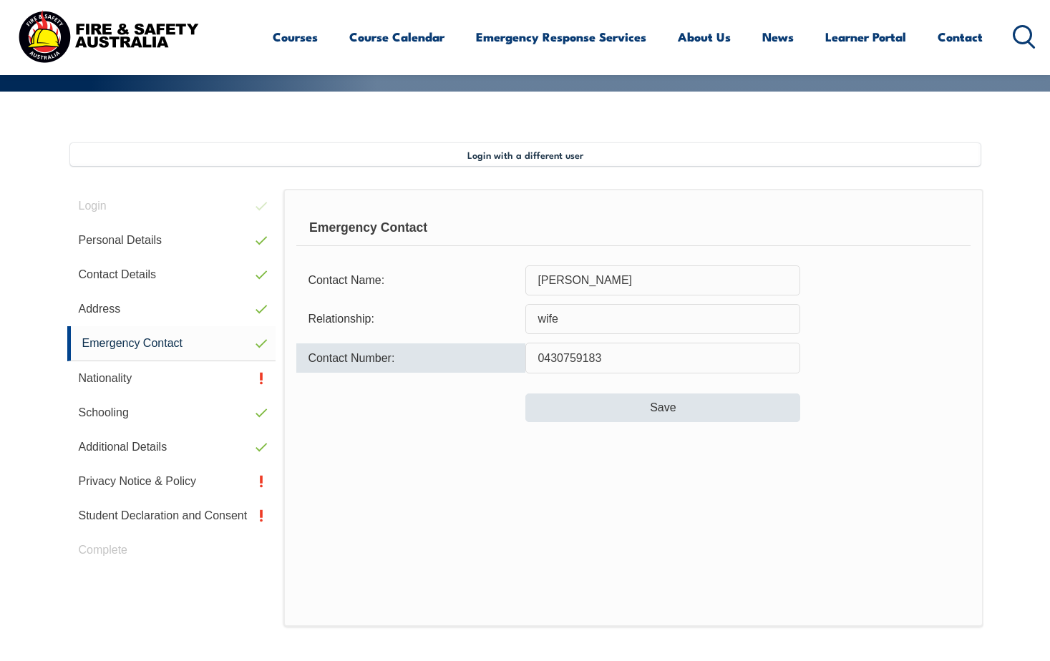
type input "0430759183"
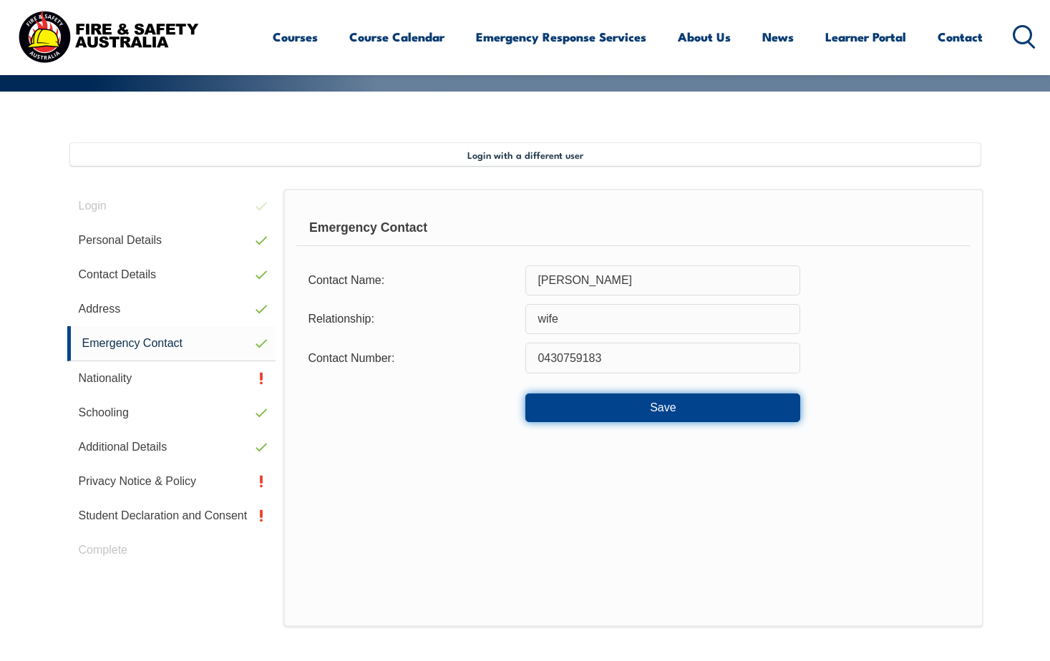
click at [648, 404] on button "Save" at bounding box center [662, 408] width 275 height 29
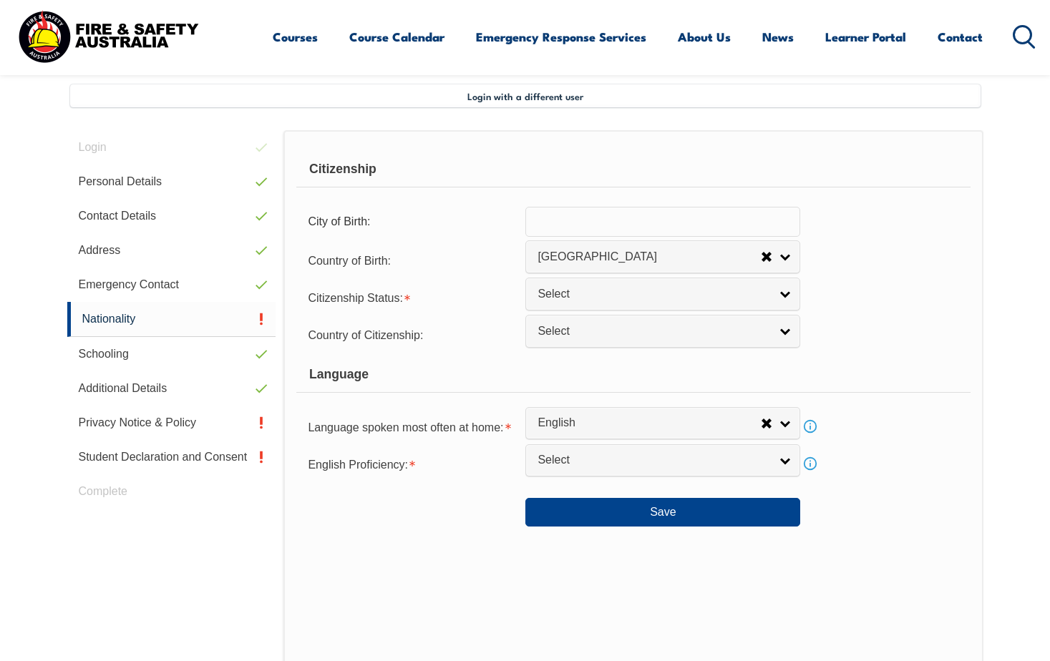
scroll to position [390, 0]
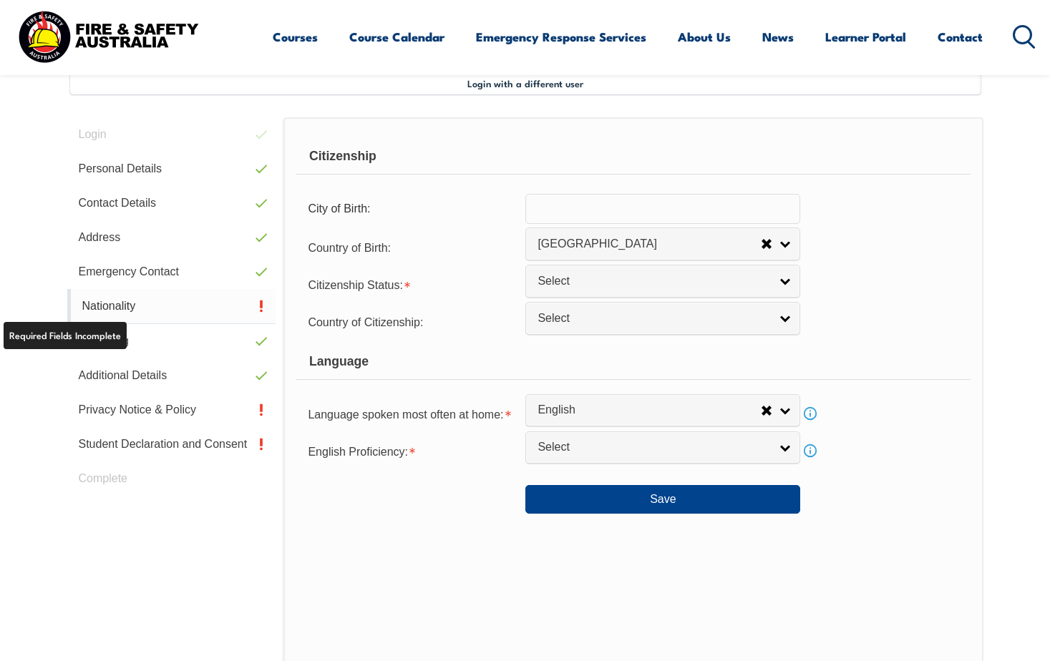
click at [97, 308] on link "Nationality" at bounding box center [171, 306] width 209 height 35
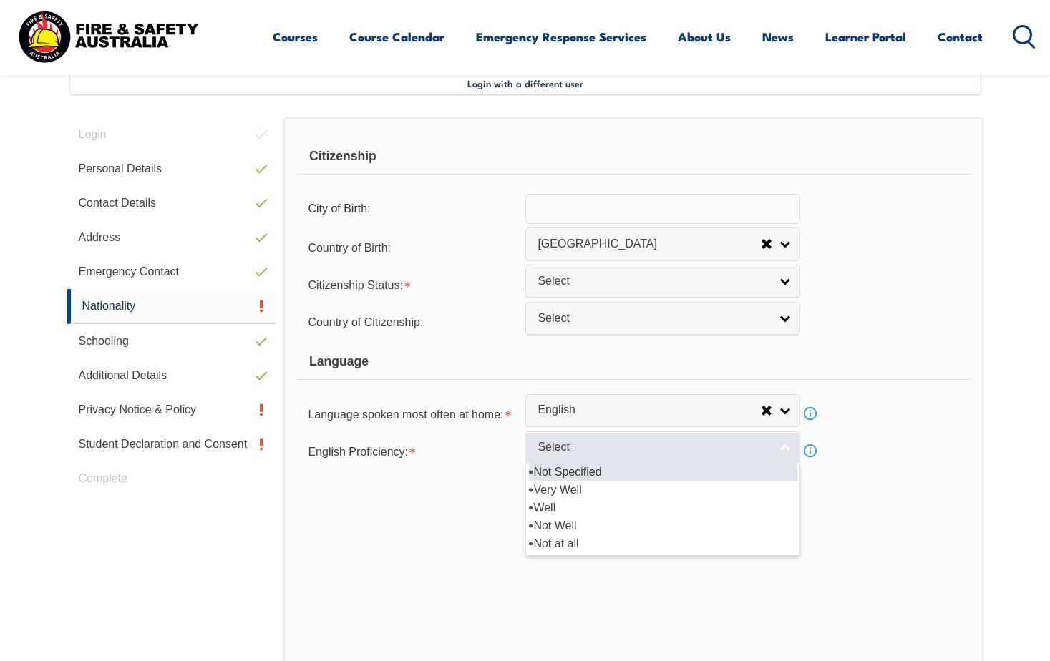
click at [636, 459] on link "Select" at bounding box center [662, 448] width 275 height 32
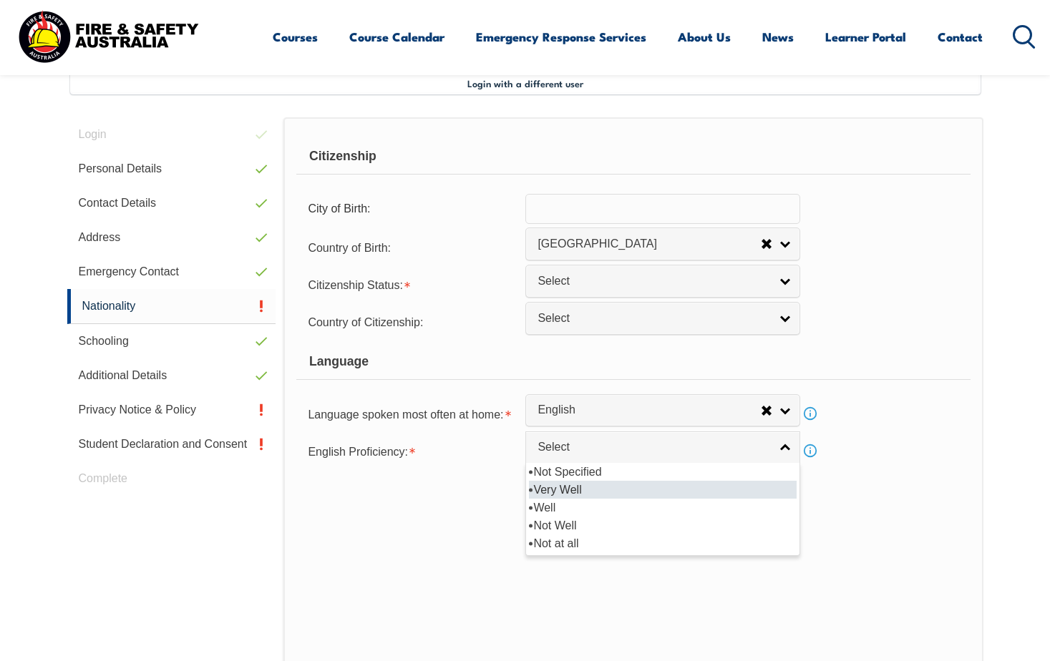
click at [621, 492] on li "Very Well" at bounding box center [663, 490] width 268 height 18
select select "1"
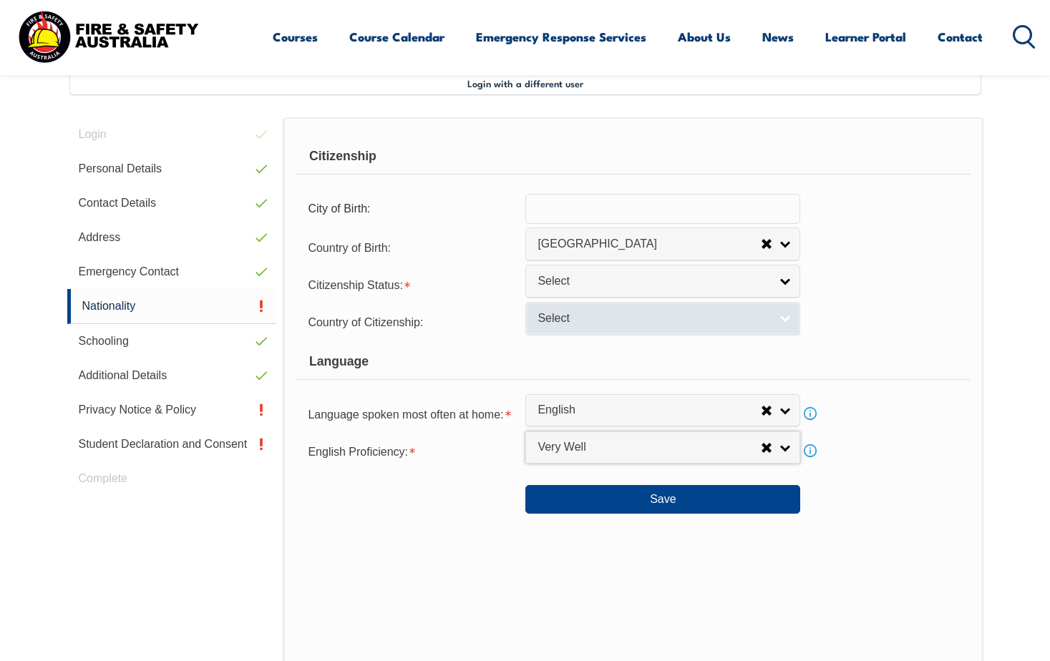
click at [627, 326] on link "Select" at bounding box center [662, 318] width 275 height 32
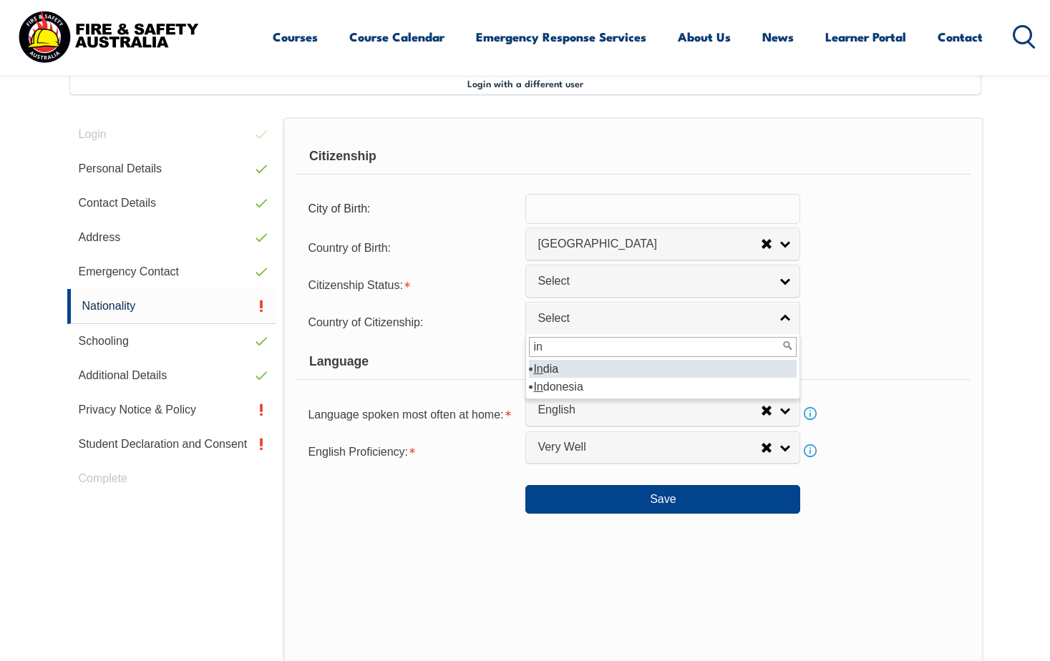
type input "in"
click at [679, 370] on li "In dia" at bounding box center [663, 369] width 268 height 18
select select "7103"
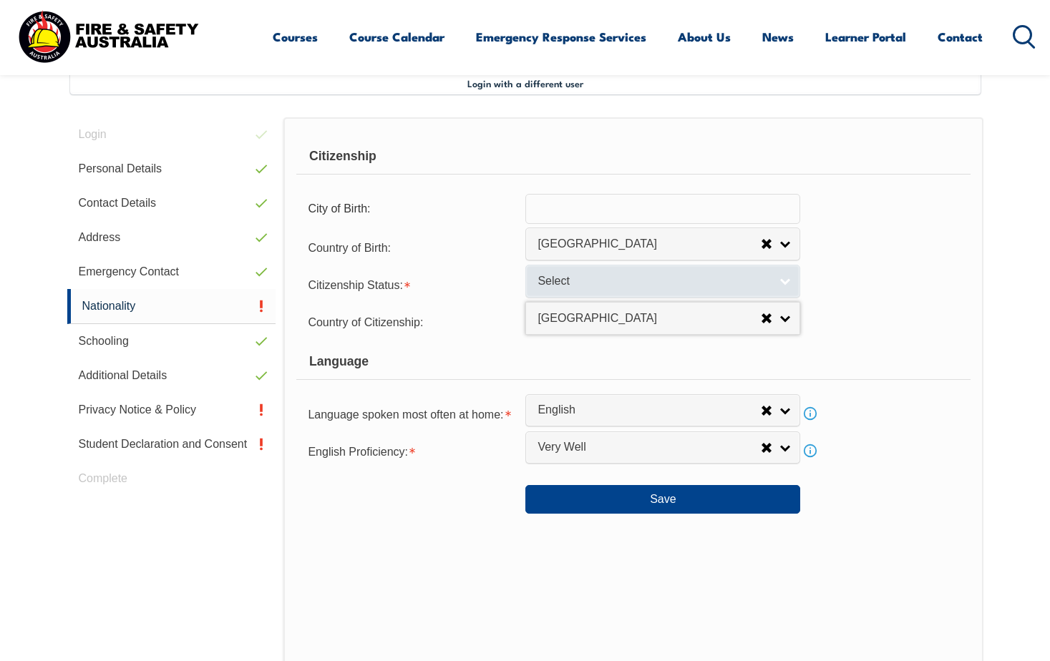
click at [716, 280] on span "Select" at bounding box center [653, 281] width 232 height 15
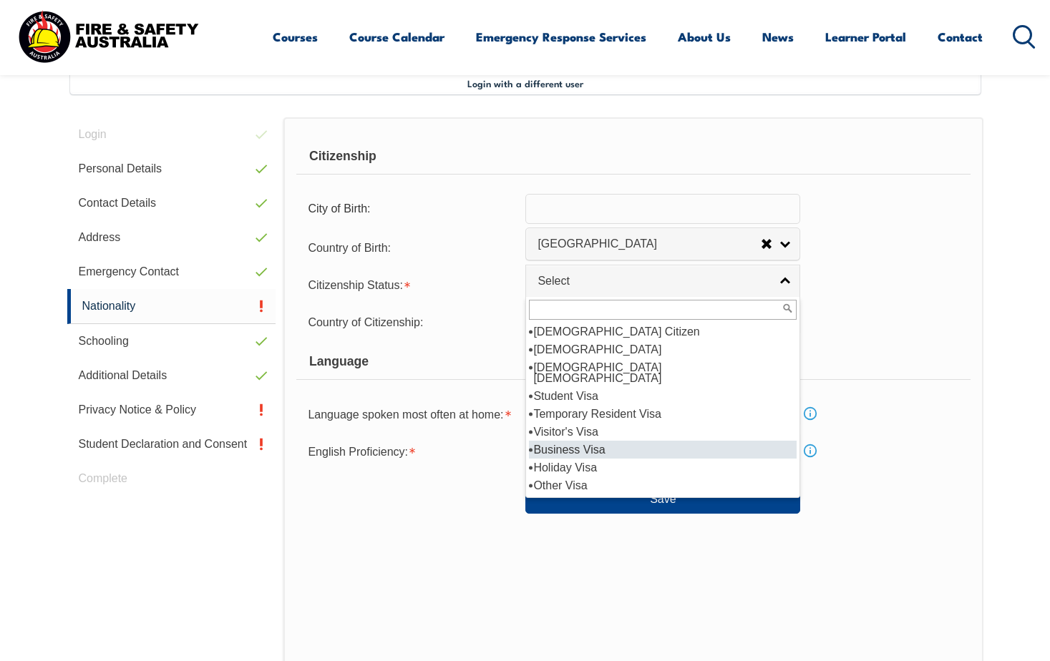
scroll to position [25, 0]
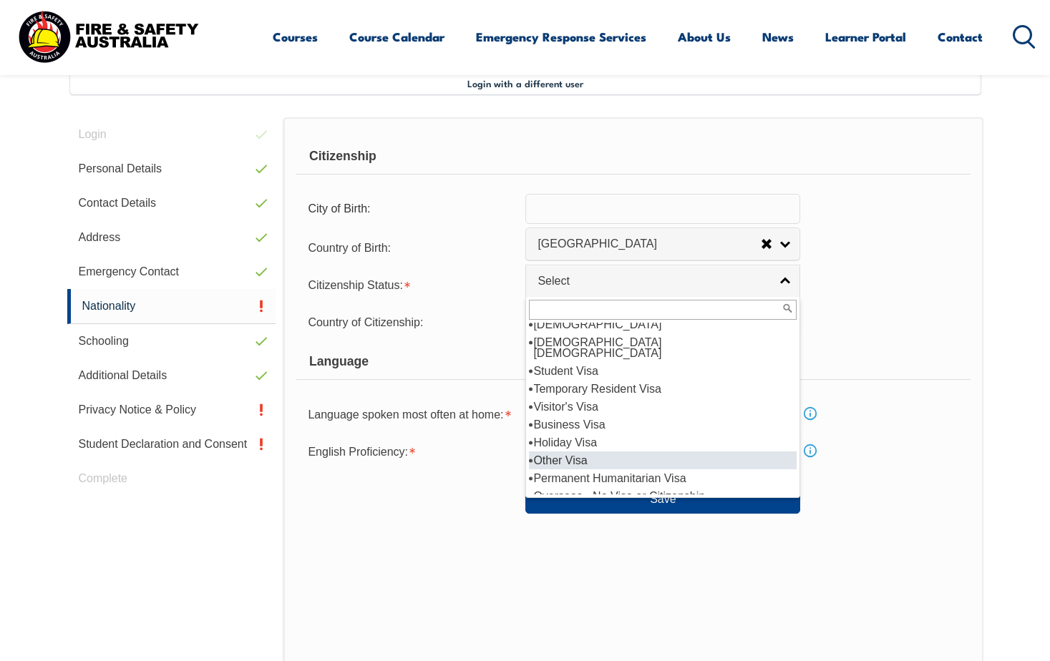
click at [683, 452] on li "Other Visa" at bounding box center [663, 461] width 268 height 18
select select "9"
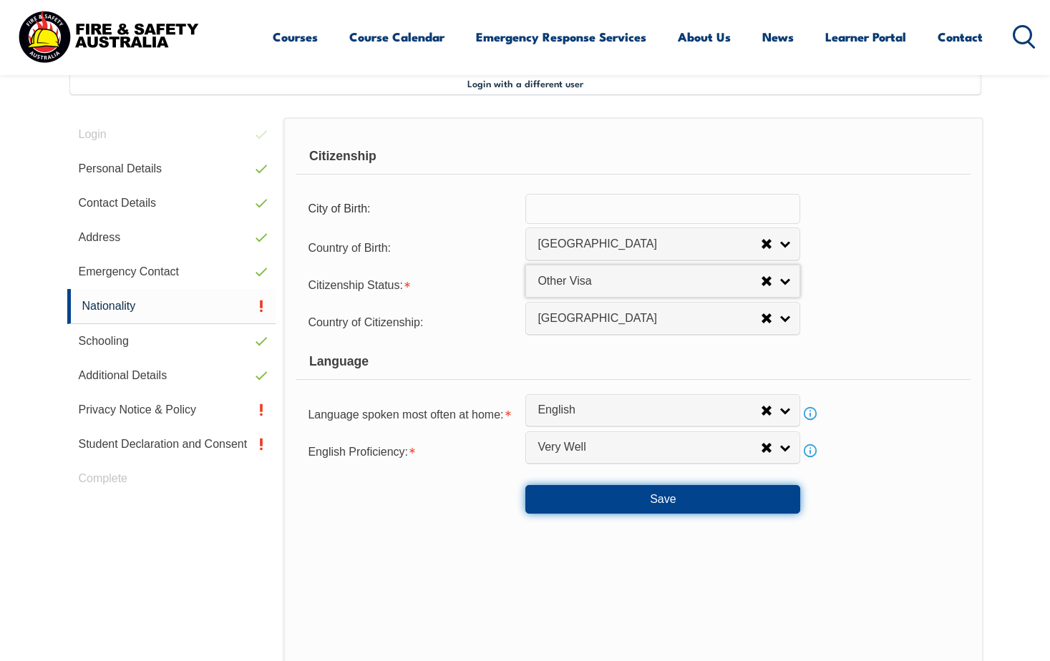
click at [669, 499] on button "Save" at bounding box center [662, 499] width 275 height 29
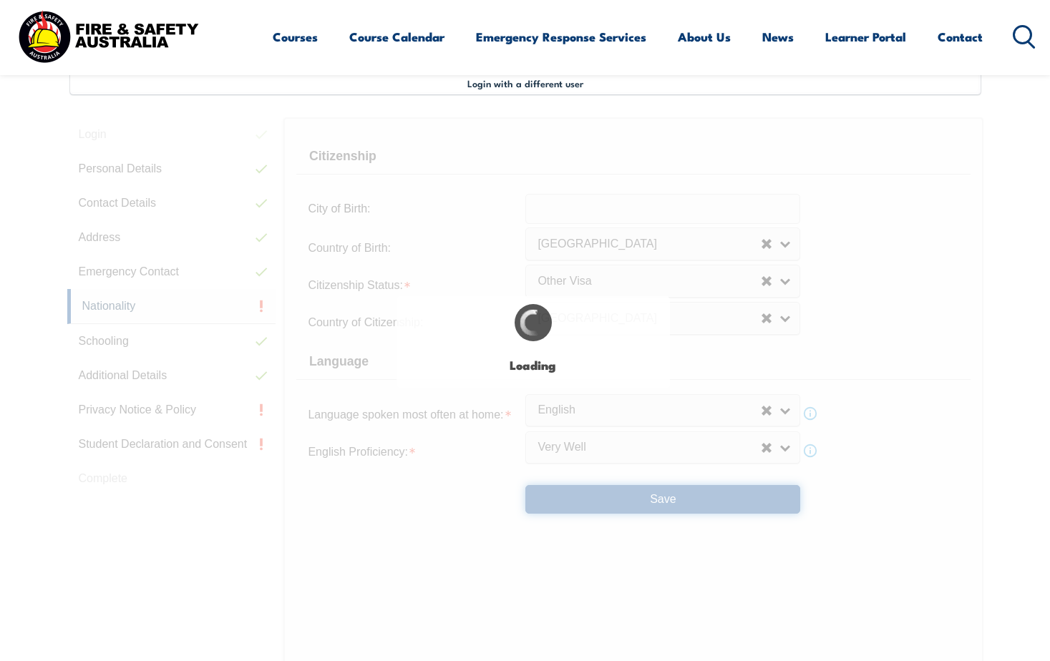
select select "false"
select select "true"
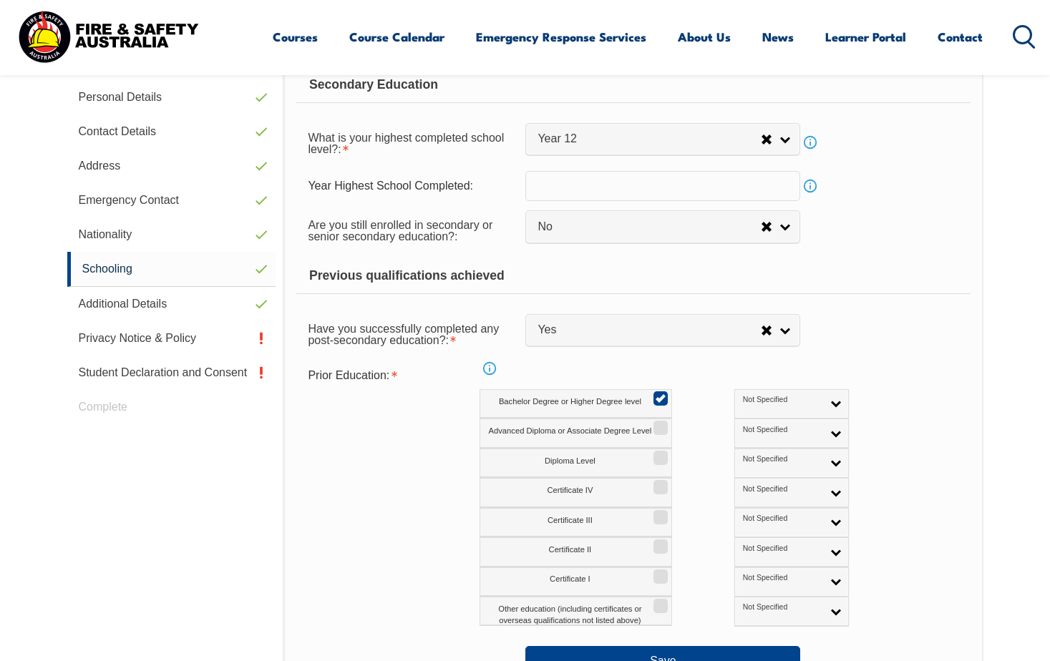
scroll to position [819, 0]
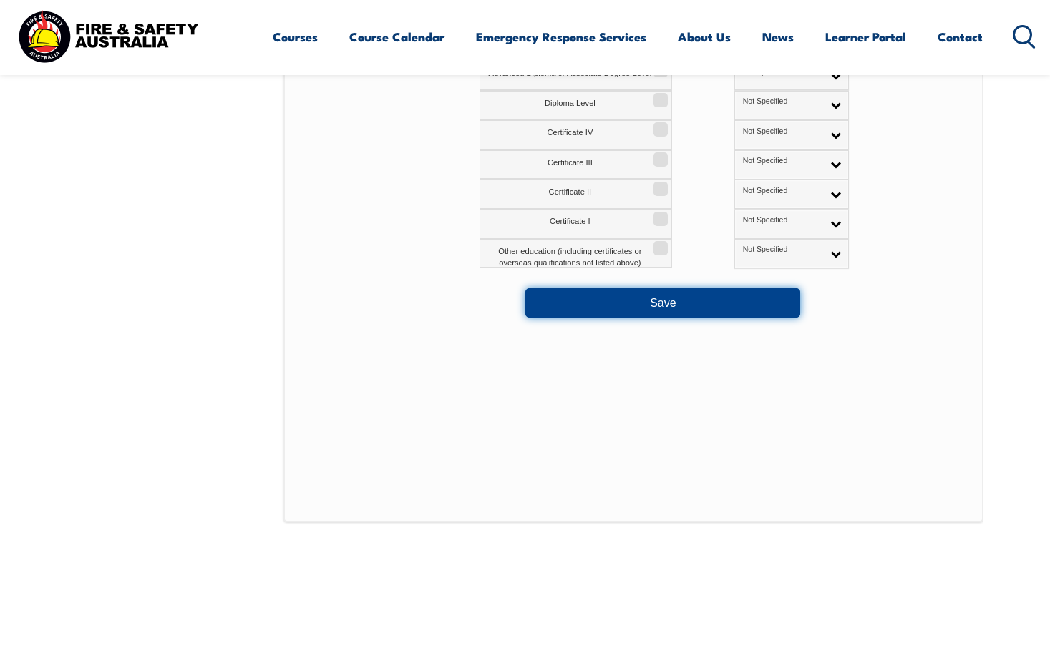
click at [671, 308] on button "Save" at bounding box center [662, 302] width 275 height 29
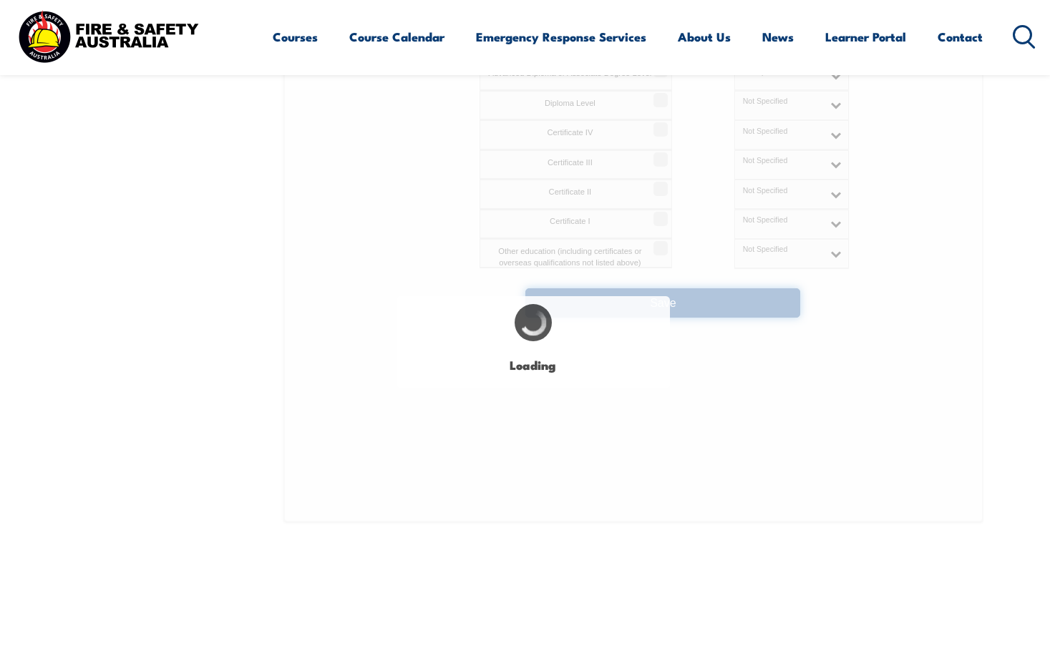
select select "false"
select select
select select "false"
select select "true"
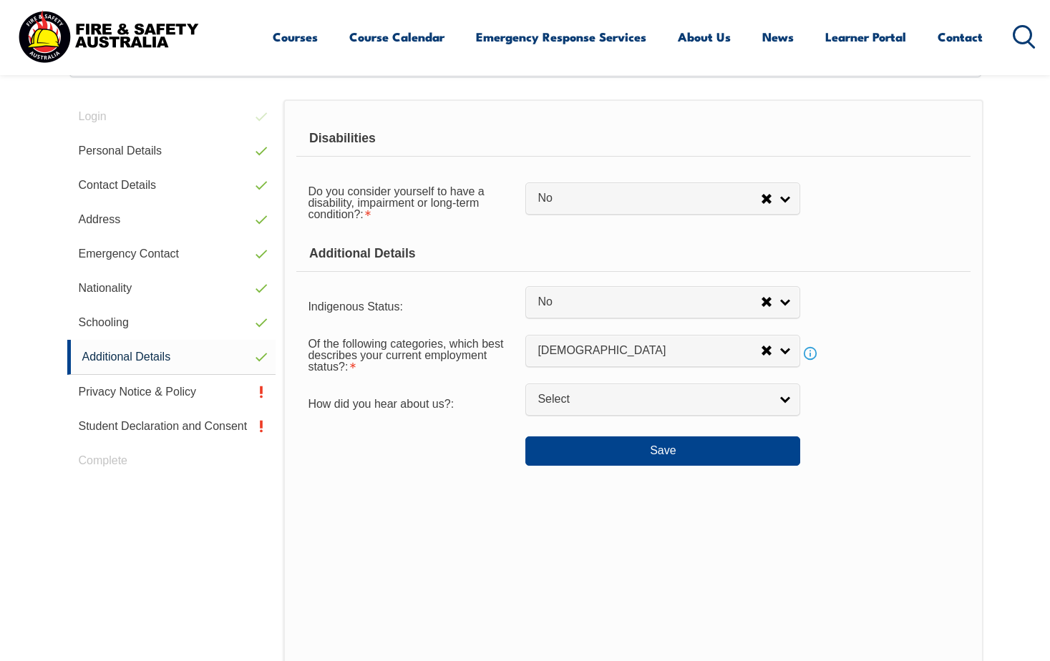
scroll to position [390, 0]
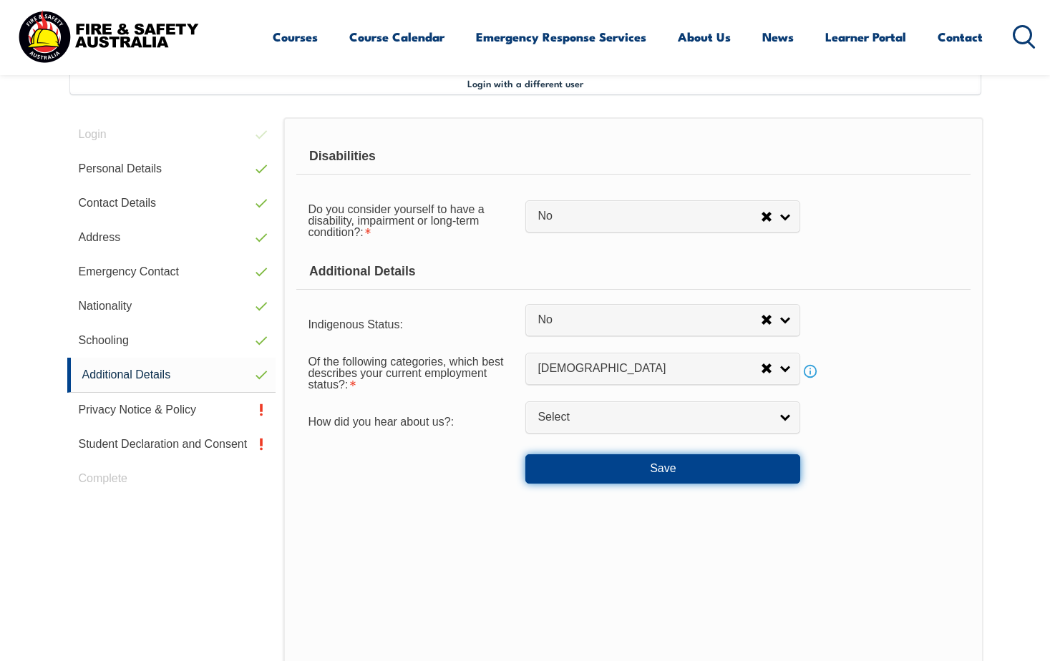
click at [688, 469] on button "Save" at bounding box center [662, 468] width 275 height 29
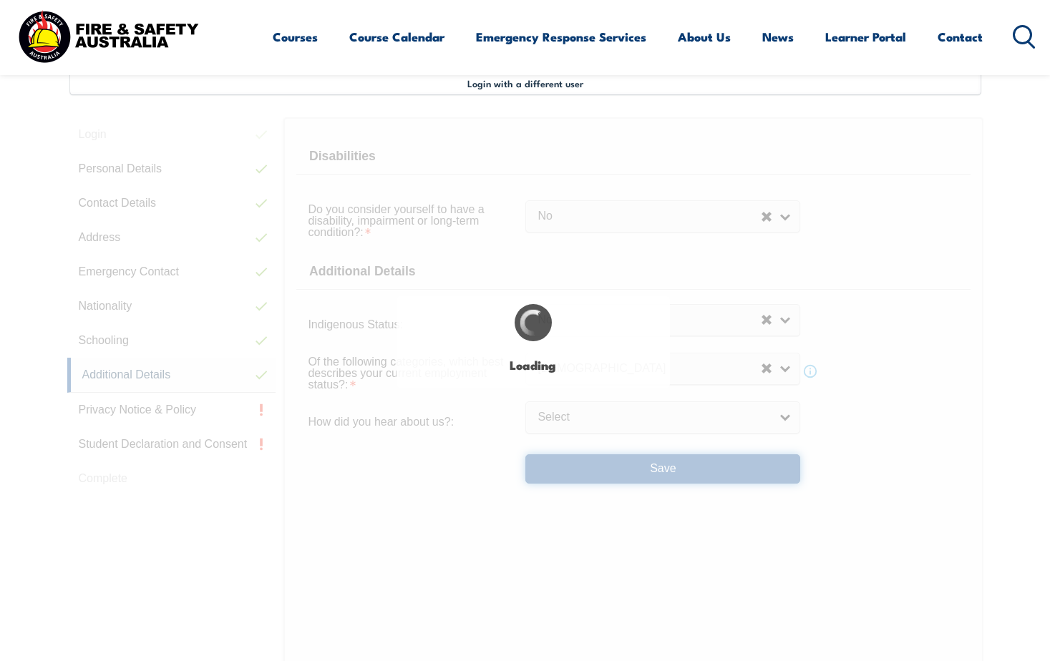
select select "false"
select select
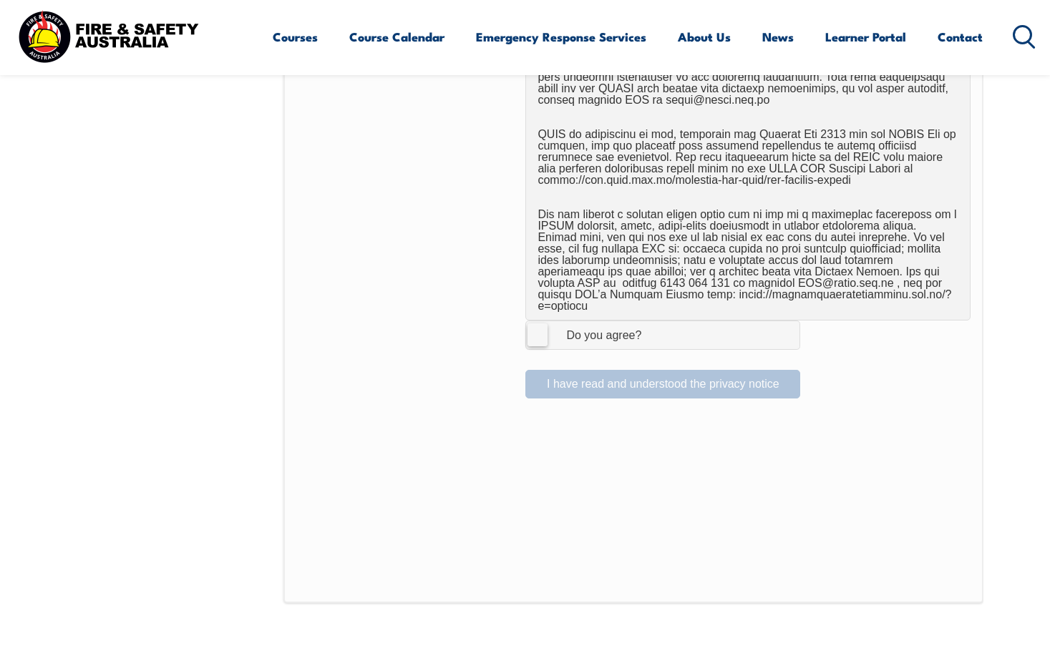
scroll to position [1034, 0]
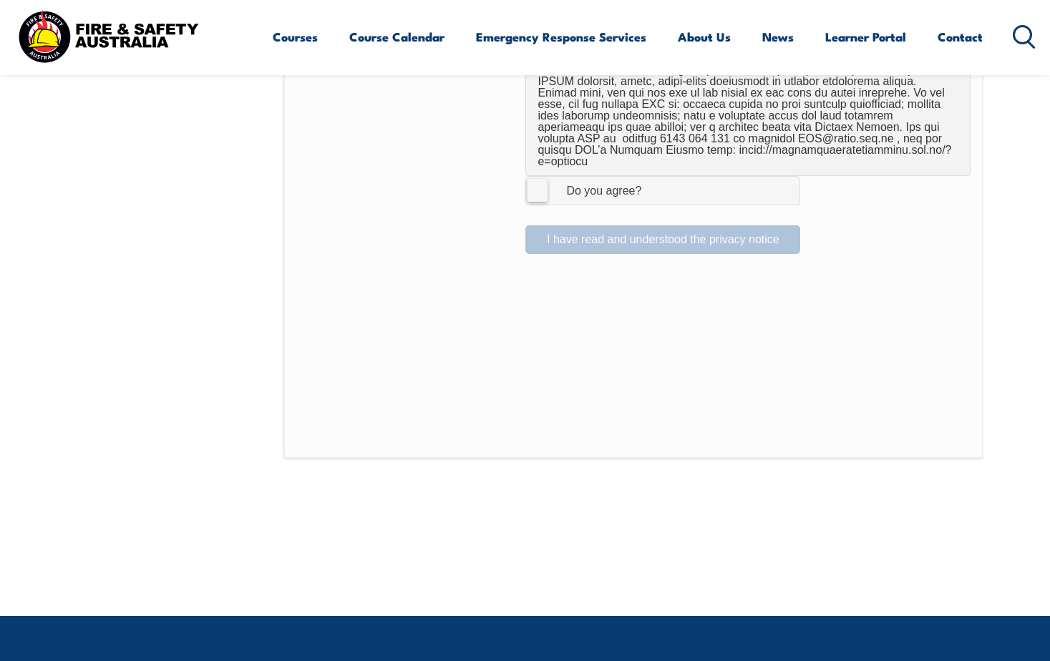
click at [542, 180] on label "I Agree Do you agree?" at bounding box center [662, 190] width 275 height 29
click at [653, 180] on input "I Agree Do you agree?" at bounding box center [665, 190] width 24 height 27
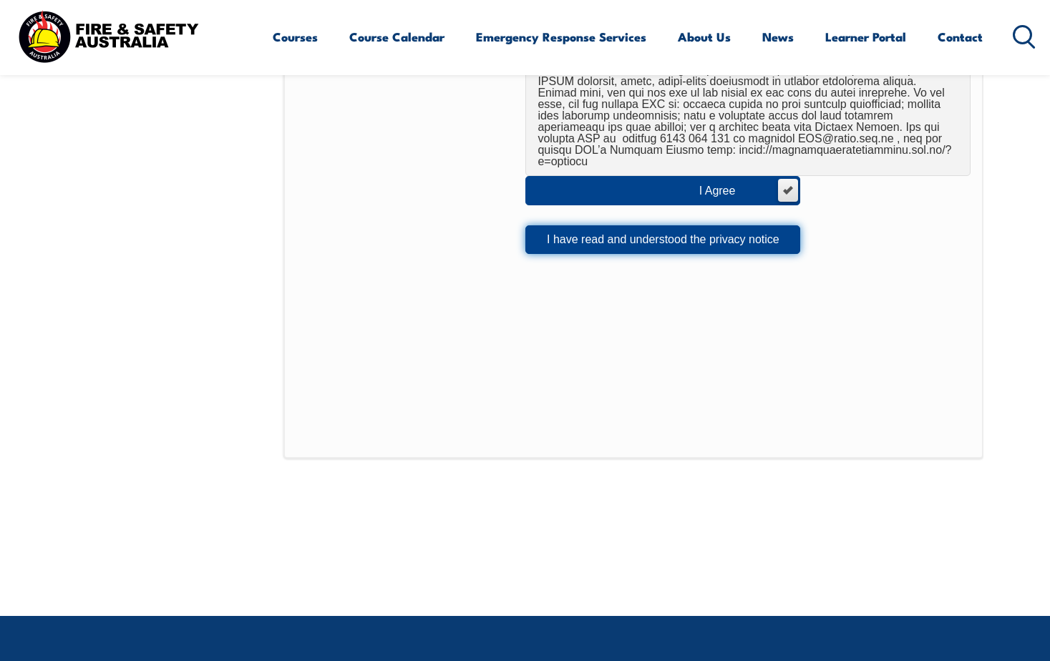
click at [634, 238] on button "I have read and understood the privacy notice" at bounding box center [662, 239] width 275 height 29
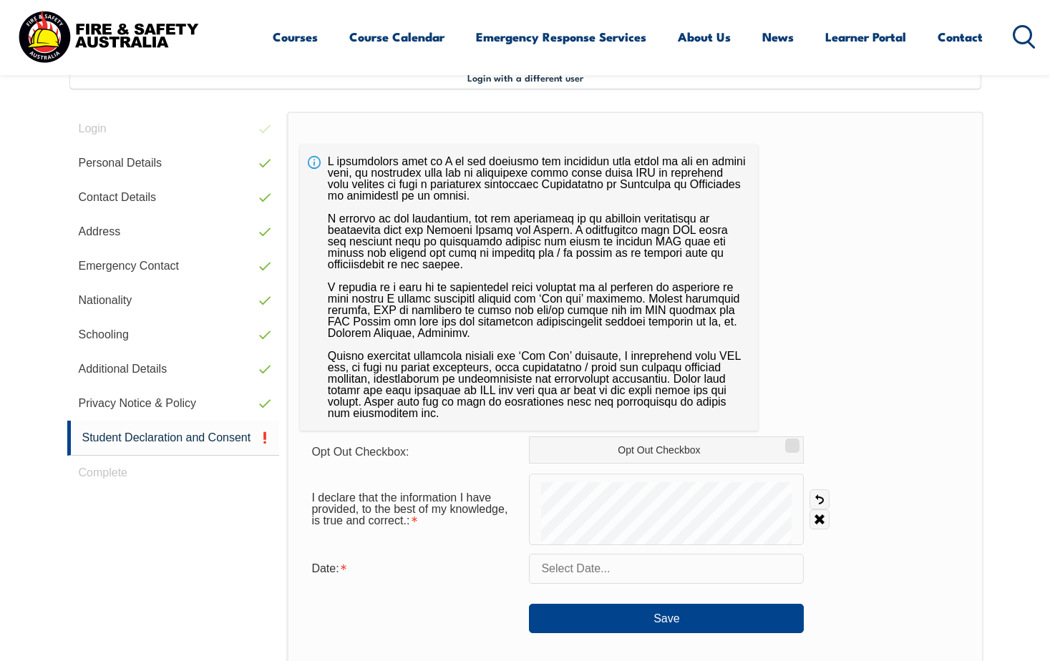
scroll to position [390, 0]
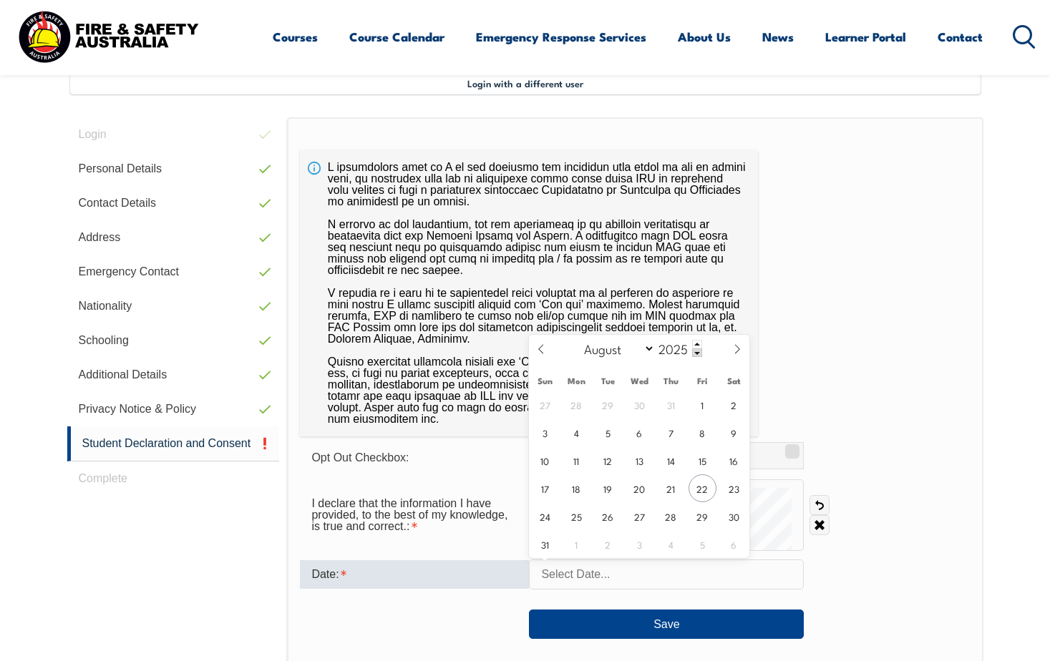
click at [603, 583] on input "text" at bounding box center [666, 575] width 275 height 30
click at [704, 487] on span "22" at bounding box center [702, 488] width 28 height 28
type input "August 22, 2025"
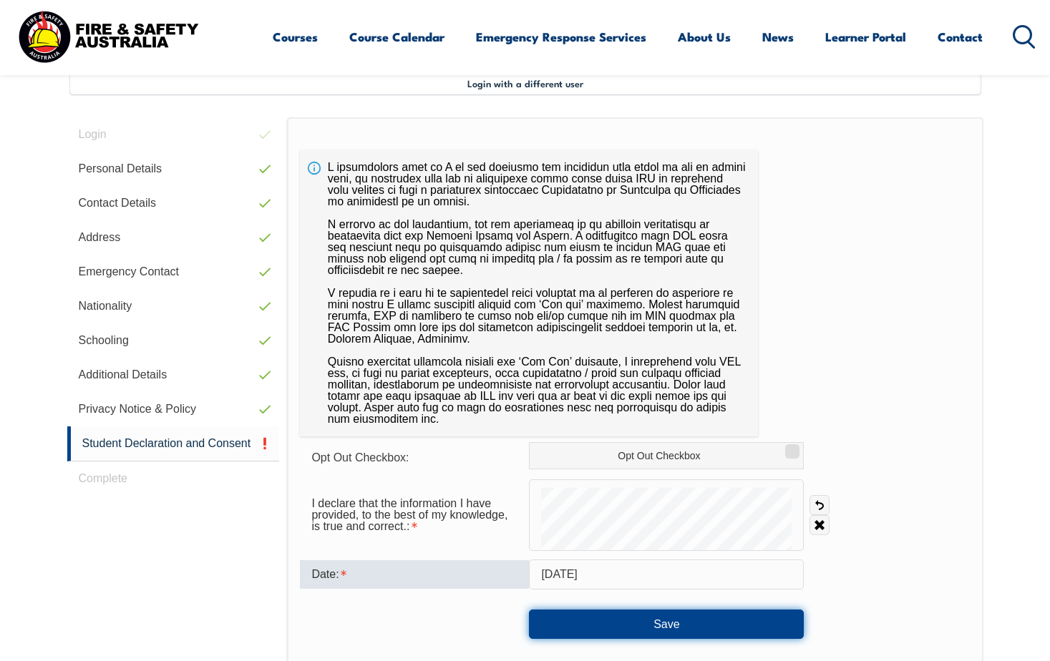
click at [648, 633] on button "Save" at bounding box center [666, 624] width 275 height 29
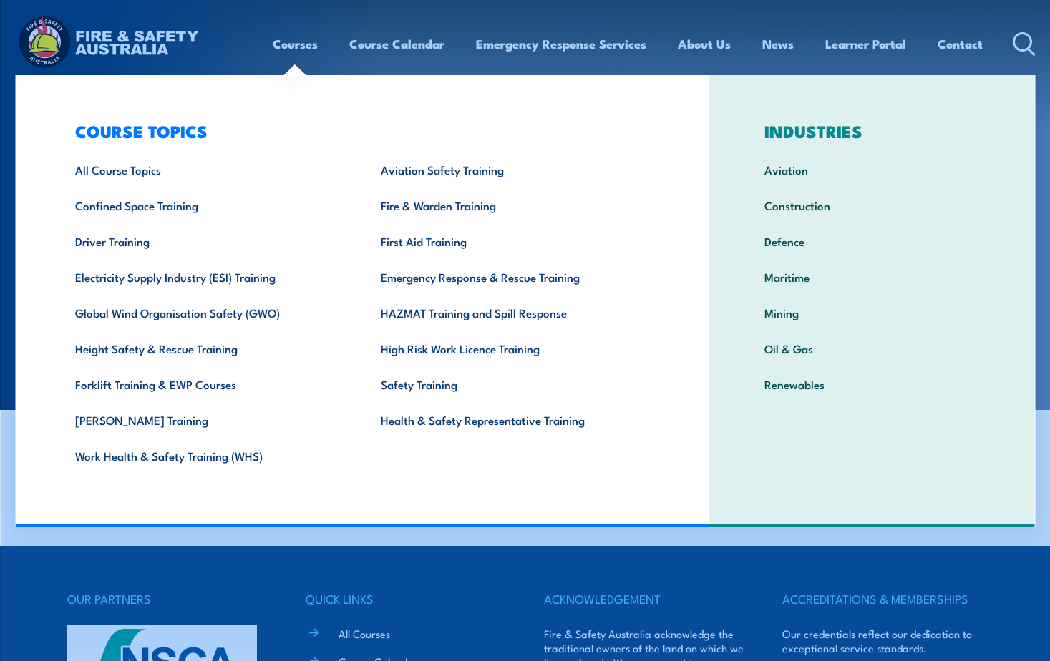
click at [293, 34] on link "Courses" at bounding box center [295, 44] width 45 height 38
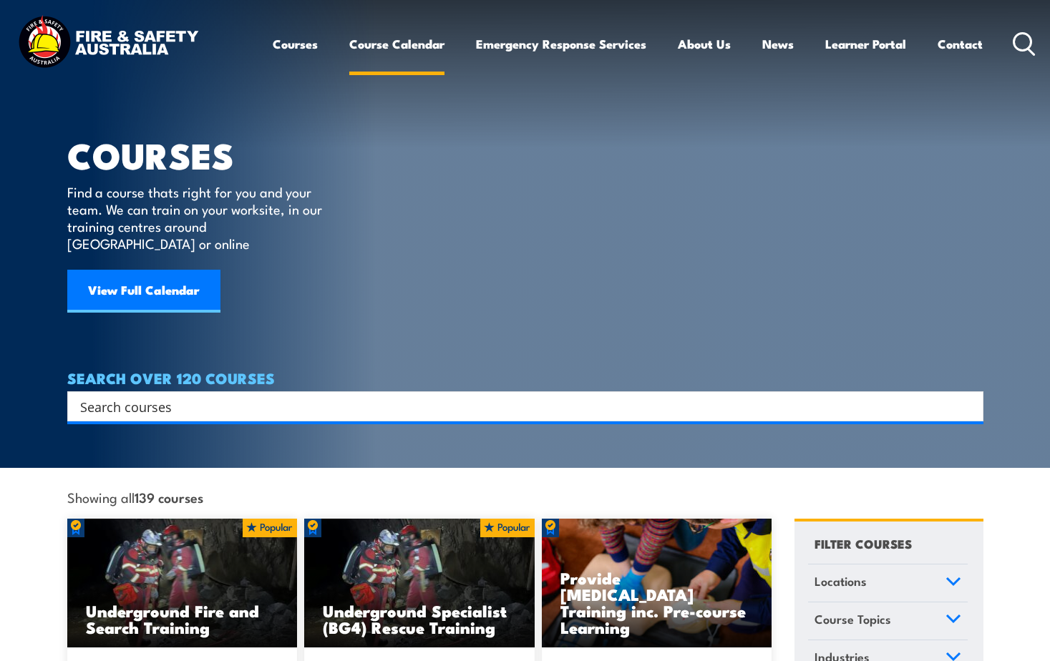
click at [369, 41] on link "Course Calendar" at bounding box center [396, 44] width 95 height 38
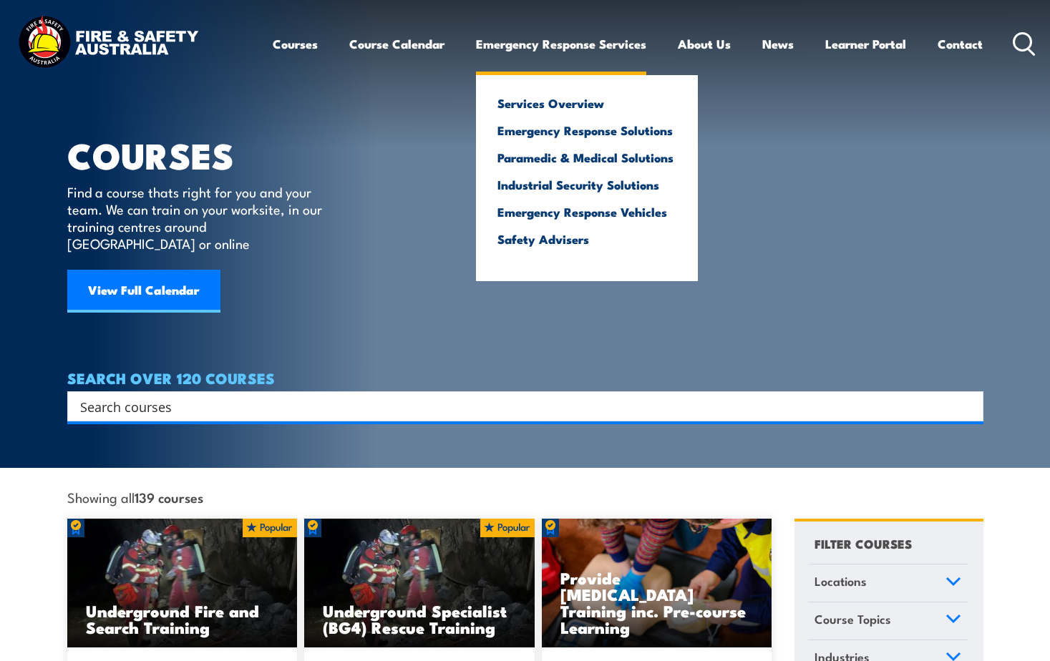
click at [560, 42] on link "Emergency Response Services" at bounding box center [561, 44] width 170 height 38
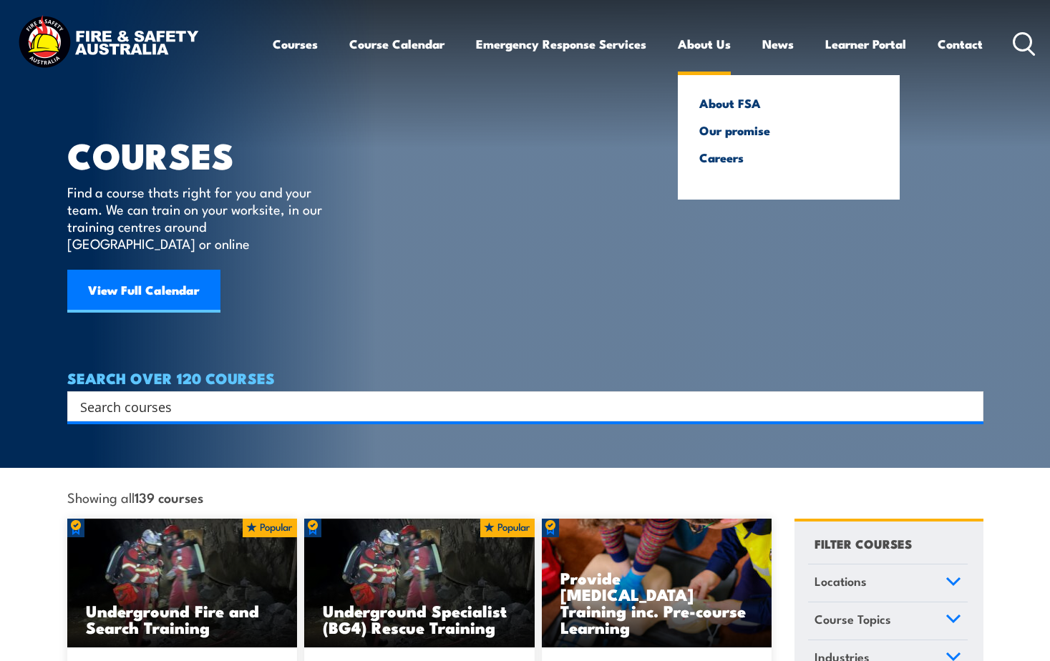
click at [699, 42] on link "About Us" at bounding box center [704, 44] width 53 height 38
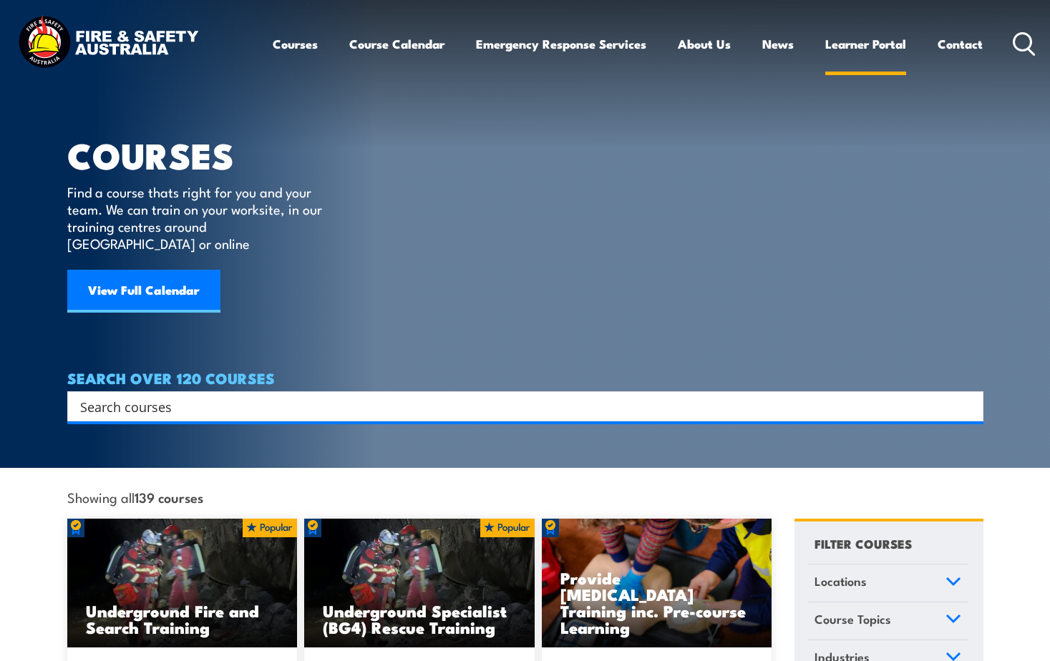
click at [865, 42] on link "Learner Portal" at bounding box center [865, 44] width 81 height 38
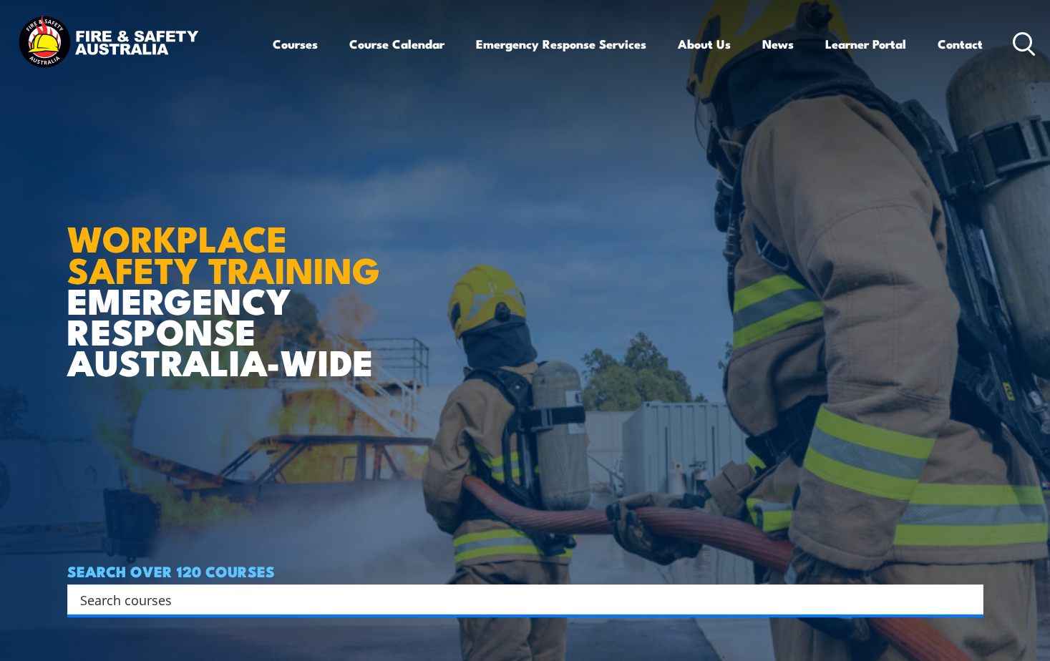
click at [108, 43] on img at bounding box center [108, 44] width 188 height 62
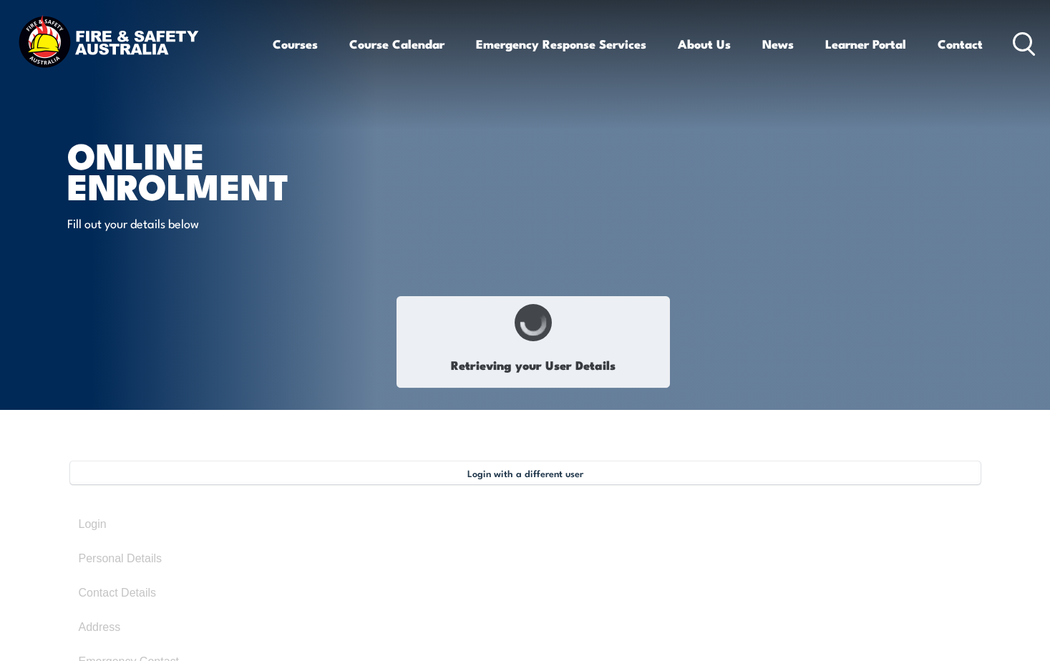
select select "Mr"
type input "Jimish"
type input "[PERSON_NAME]"
type input "[DATE]"
type input "H84S4QL3Z3"
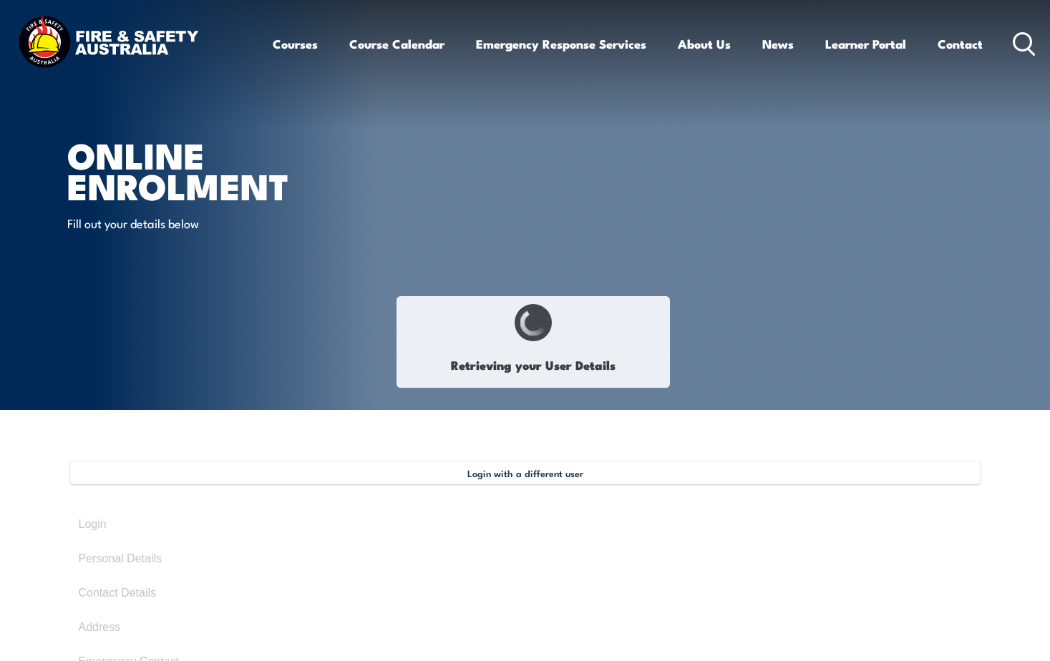
select select "M"
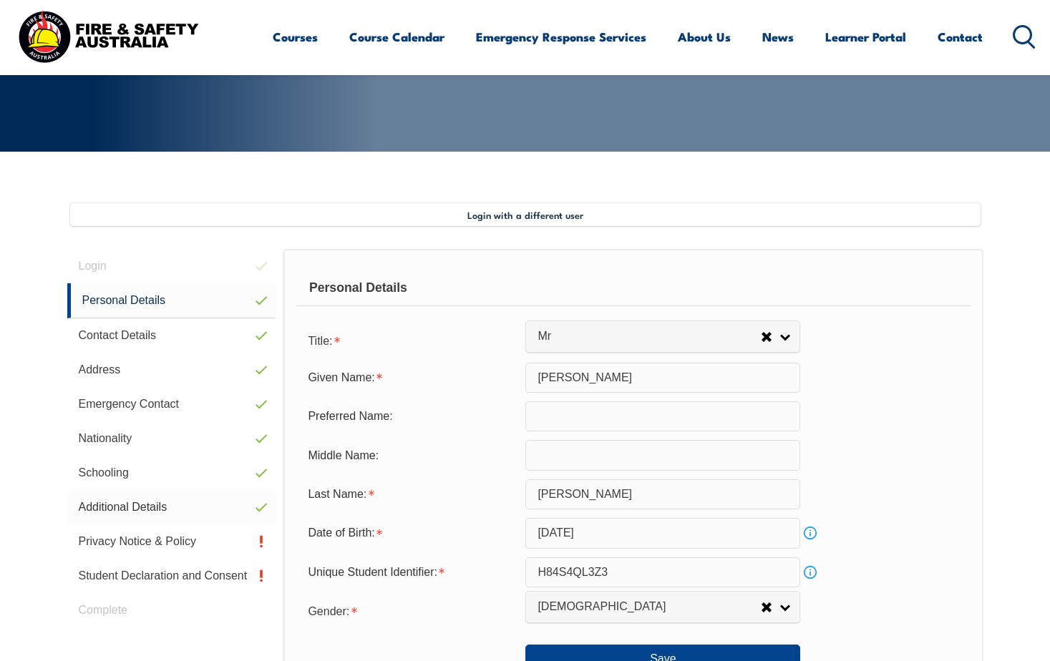
scroll to position [501, 0]
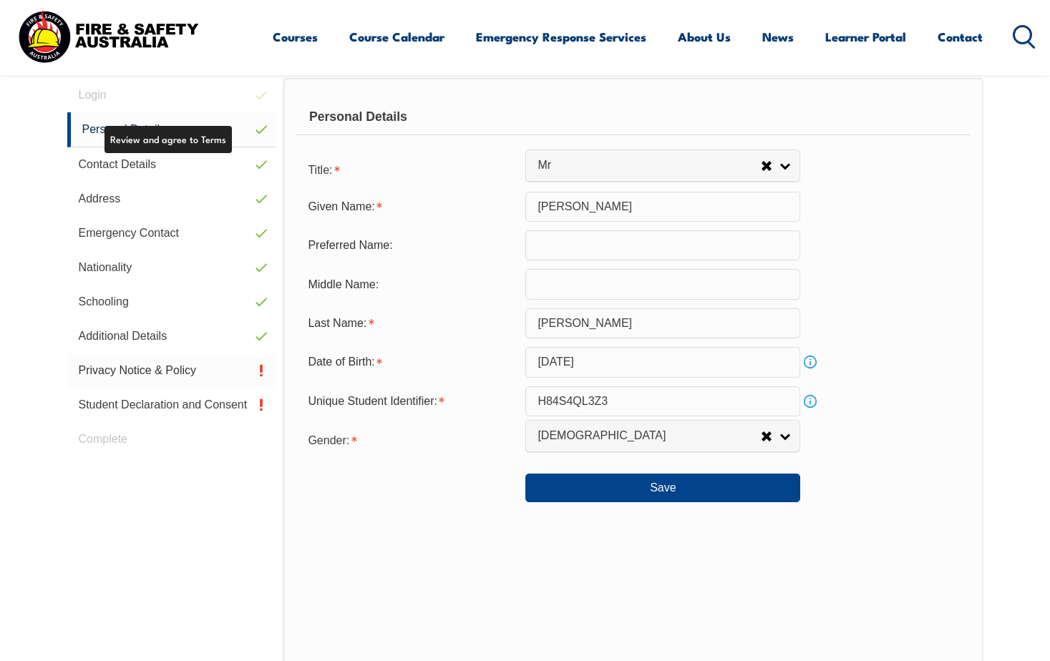
click at [200, 371] on link "Privacy Notice & Policy" at bounding box center [171, 371] width 209 height 34
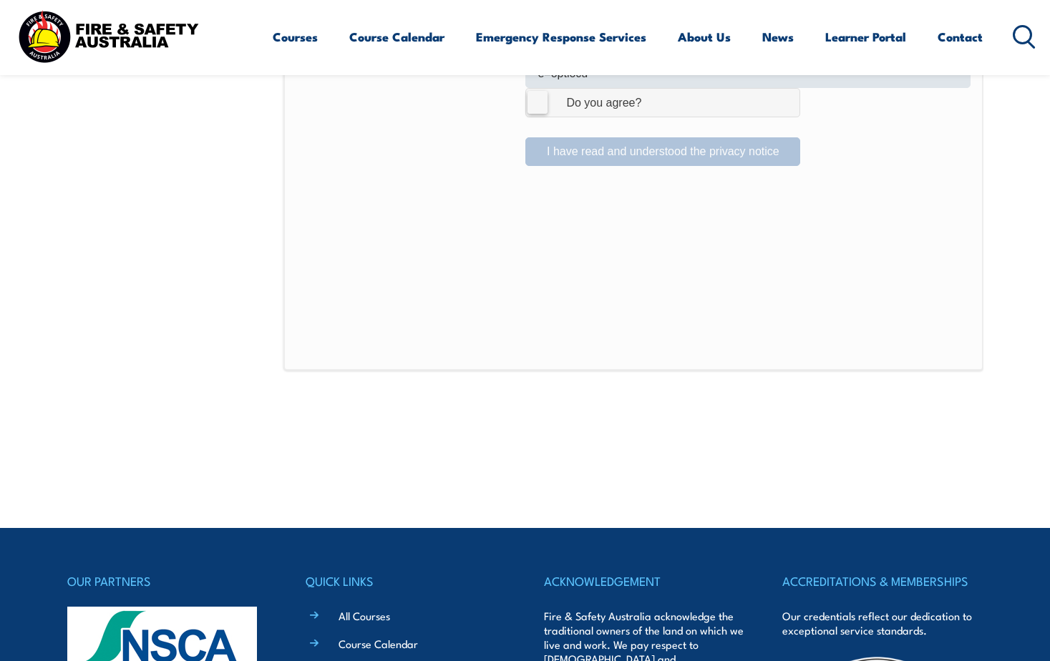
scroll to position [891, 0]
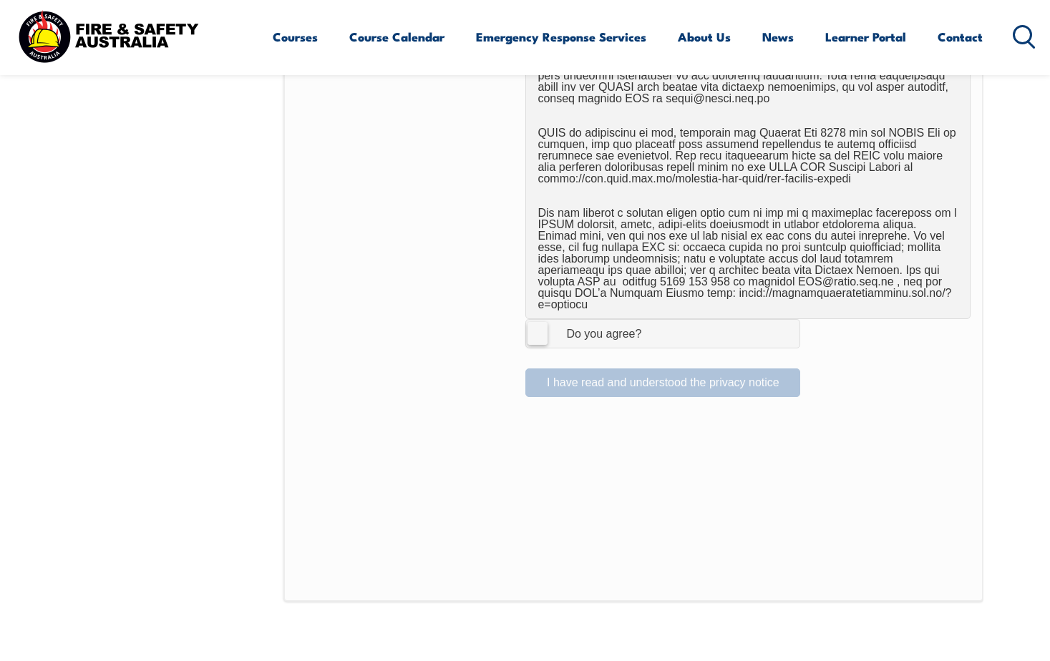
click at [533, 322] on label "I Agree Do you agree?" at bounding box center [662, 333] width 275 height 29
click at [653, 322] on input "I Agree Do you agree?" at bounding box center [665, 333] width 24 height 27
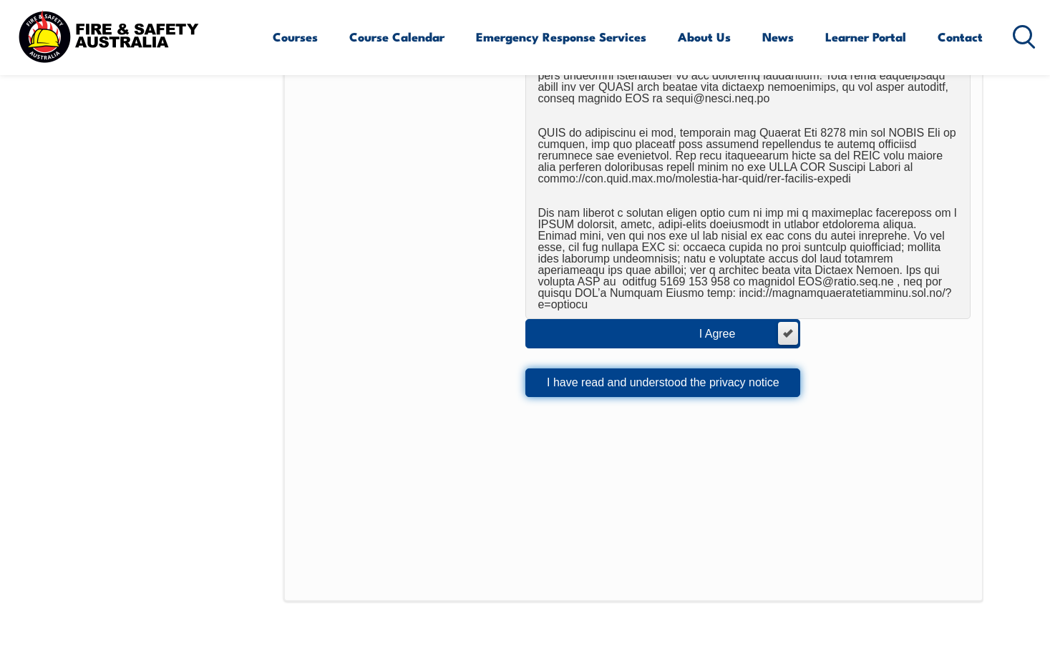
click at [608, 379] on button "I have read and understood the privacy notice" at bounding box center [662, 383] width 275 height 29
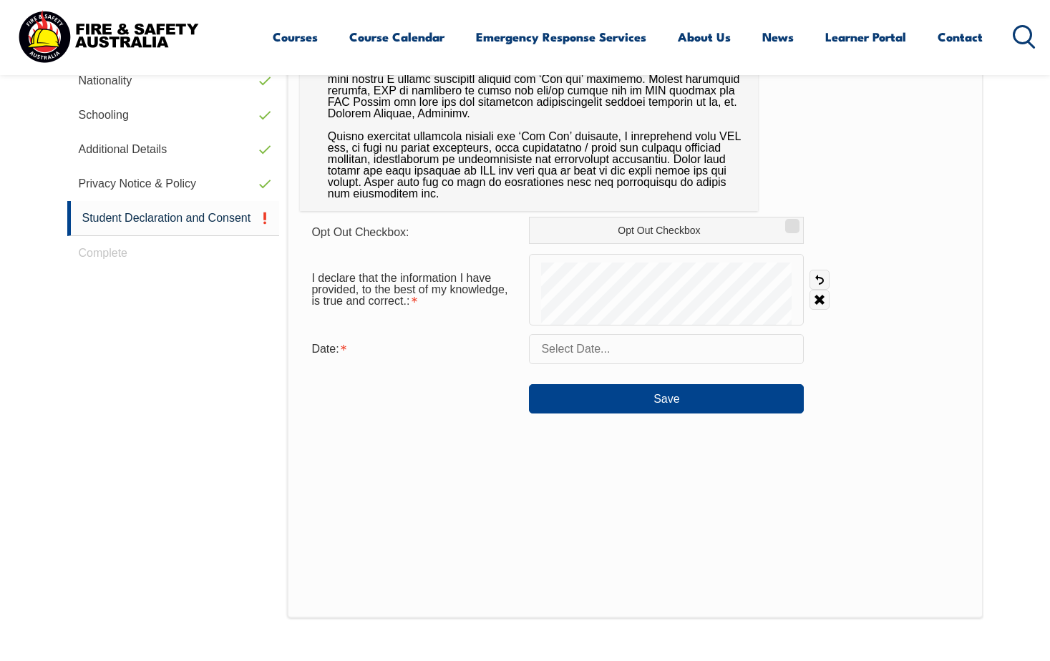
scroll to position [390, 0]
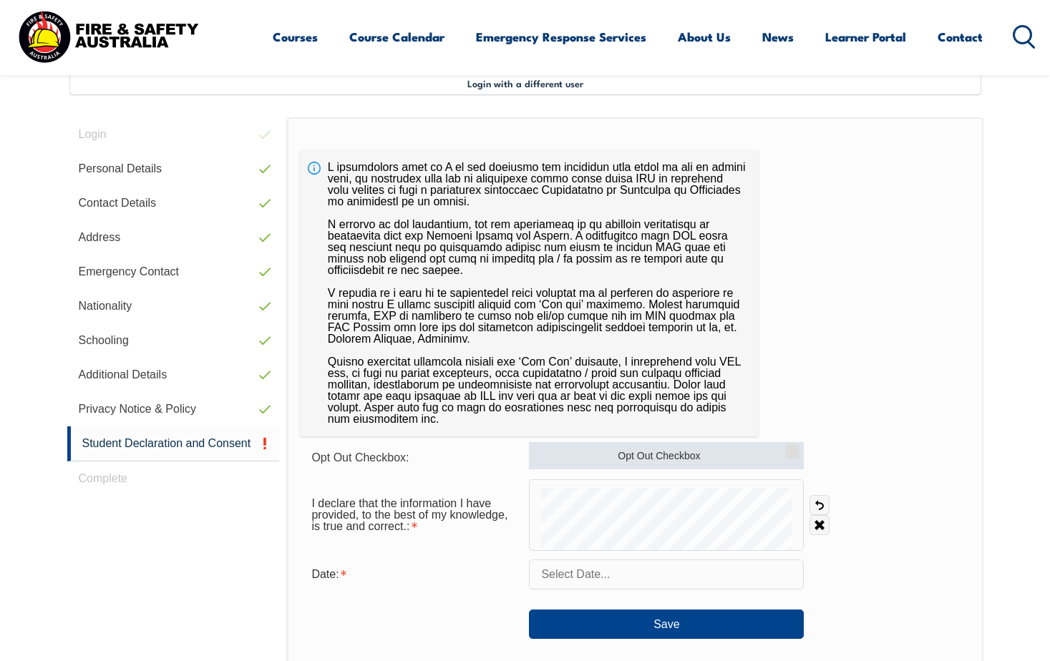
click at [703, 454] on label "Opt Out Checkbox" at bounding box center [666, 455] width 275 height 27
click at [786, 447] on input "Opt Out Checkbox" at bounding box center [790, 446] width 9 height 1
checkbox input "true"
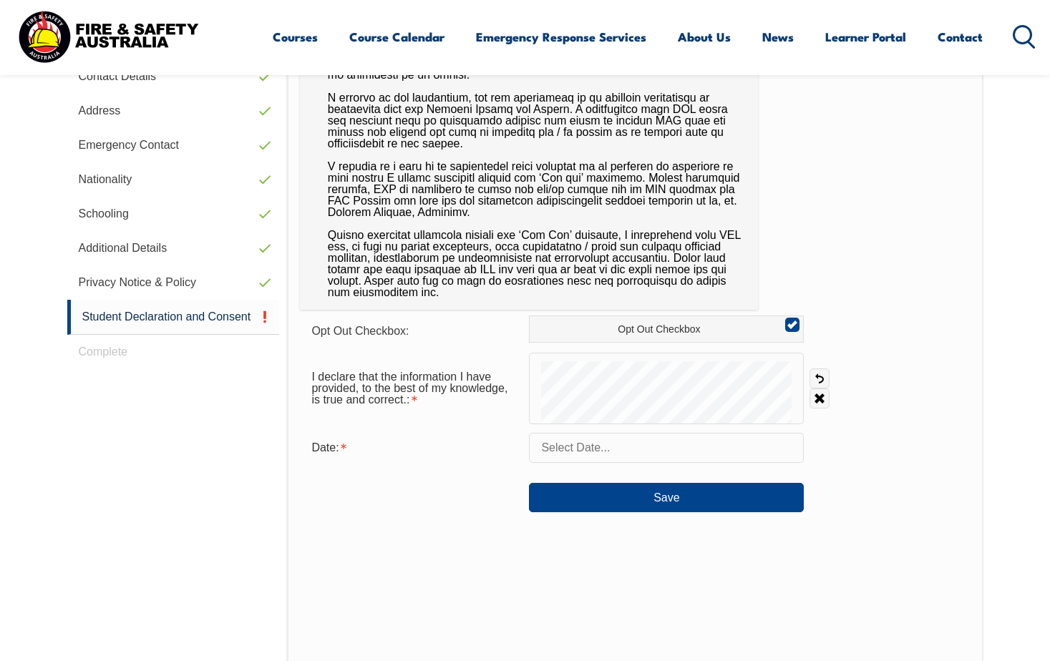
scroll to position [533, 0]
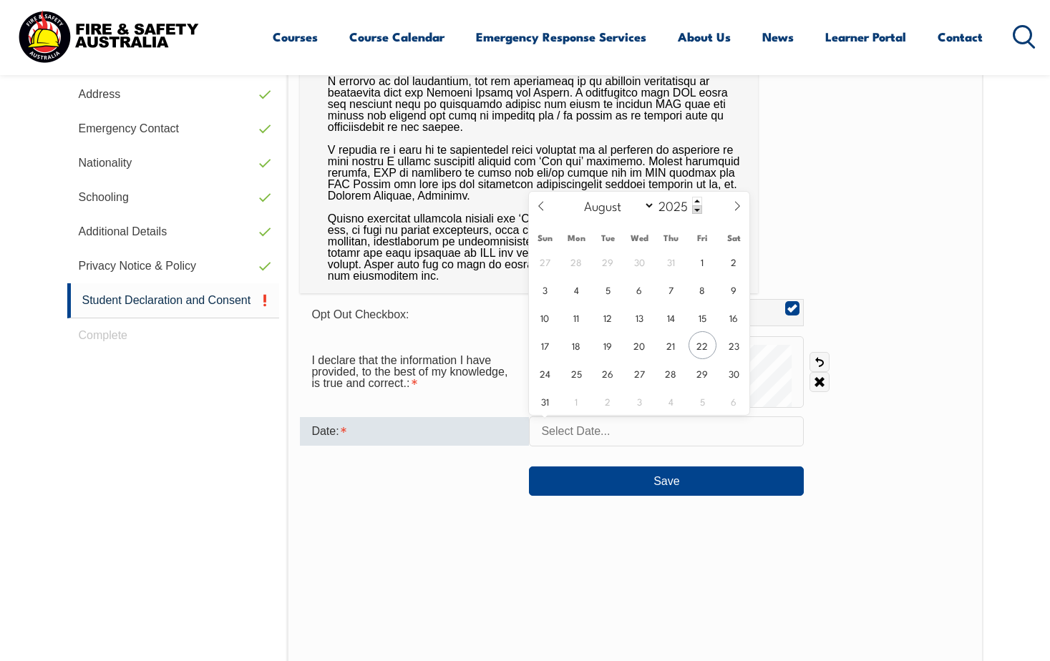
click at [580, 432] on input "text" at bounding box center [666, 432] width 275 height 30
click at [697, 351] on span "22" at bounding box center [702, 345] width 28 height 28
type input "August 22, 2025"
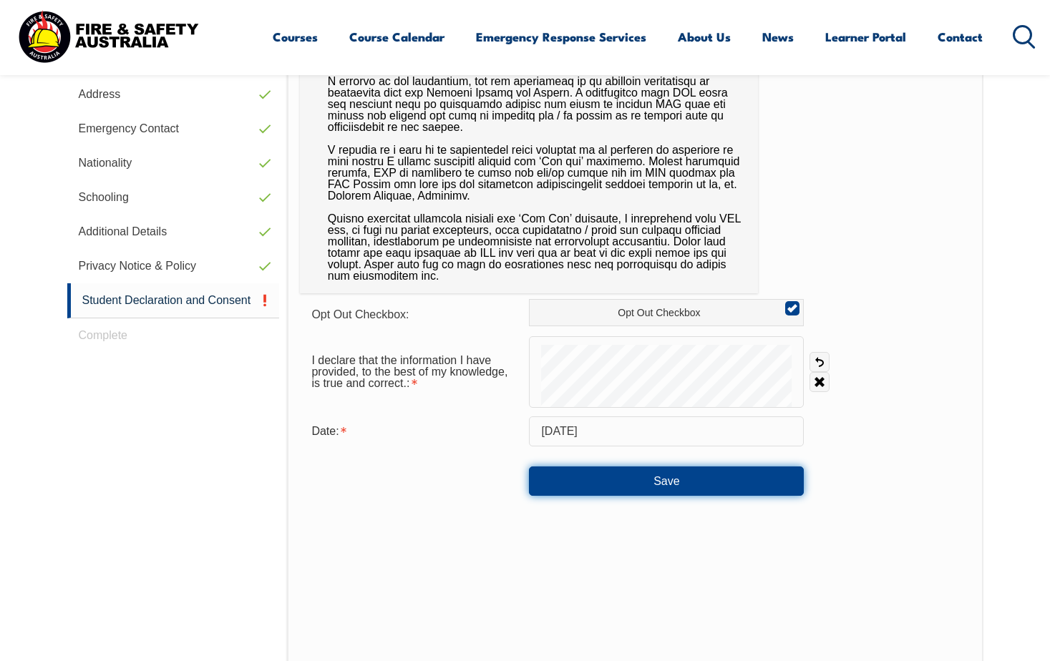
click at [679, 483] on button "Save" at bounding box center [666, 481] width 275 height 29
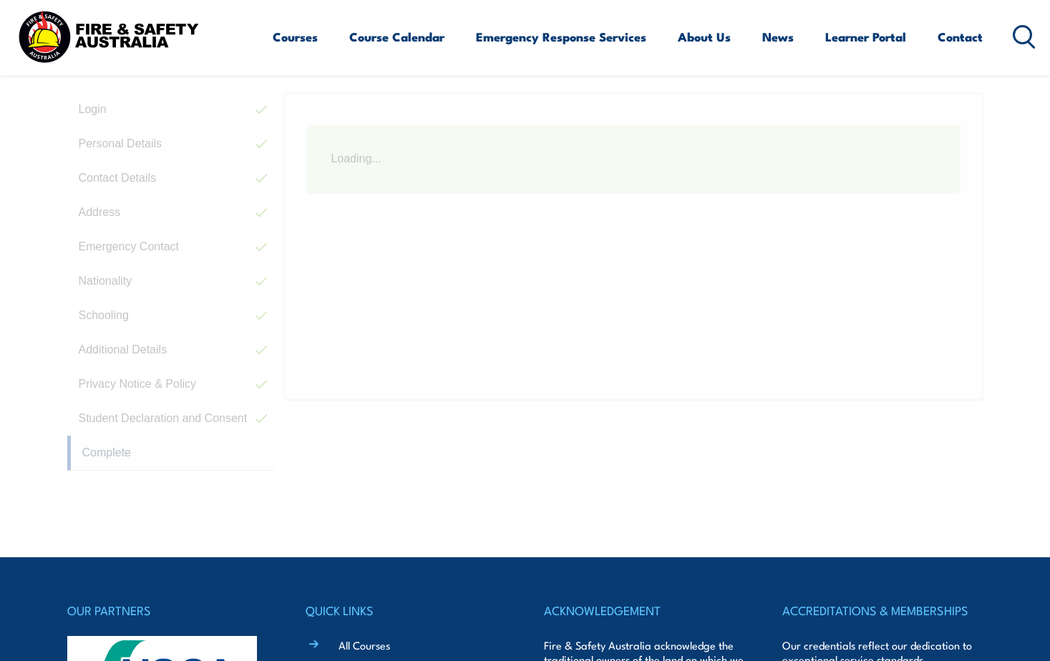
scroll to position [390, 0]
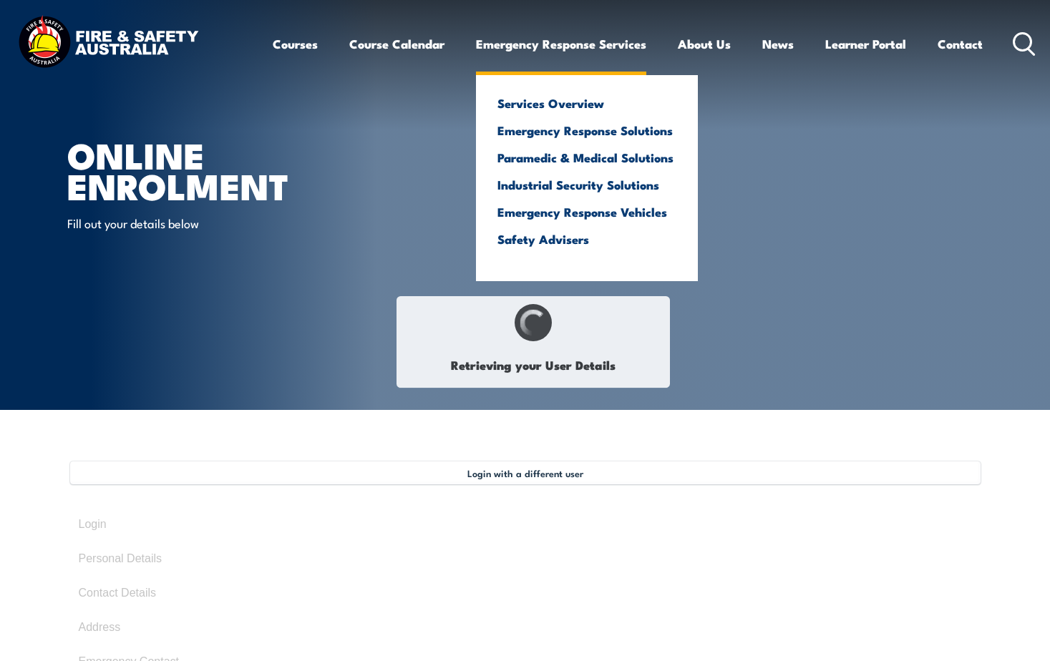
select select "Mr"
type input "[PERSON_NAME]"
type input "[DATE]"
type input "H84S4QL3Z3"
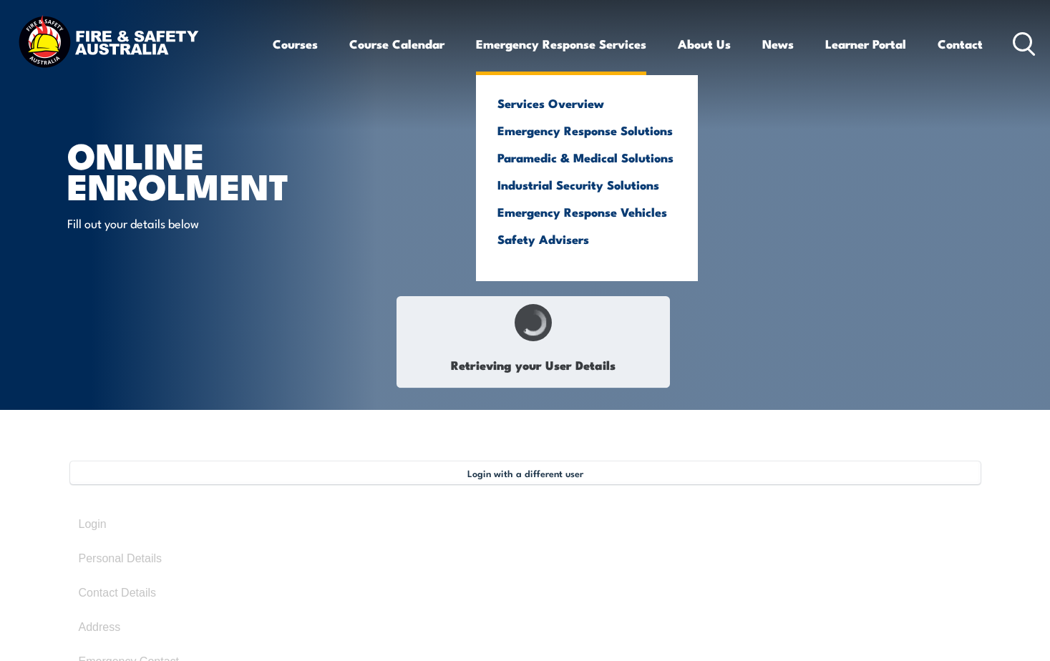
select select "M"
type input "[EMAIL_ADDRESS][DOMAIN_NAME]"
type input "JALCO POWDERS PTY LIMITED"
type input "0430184801"
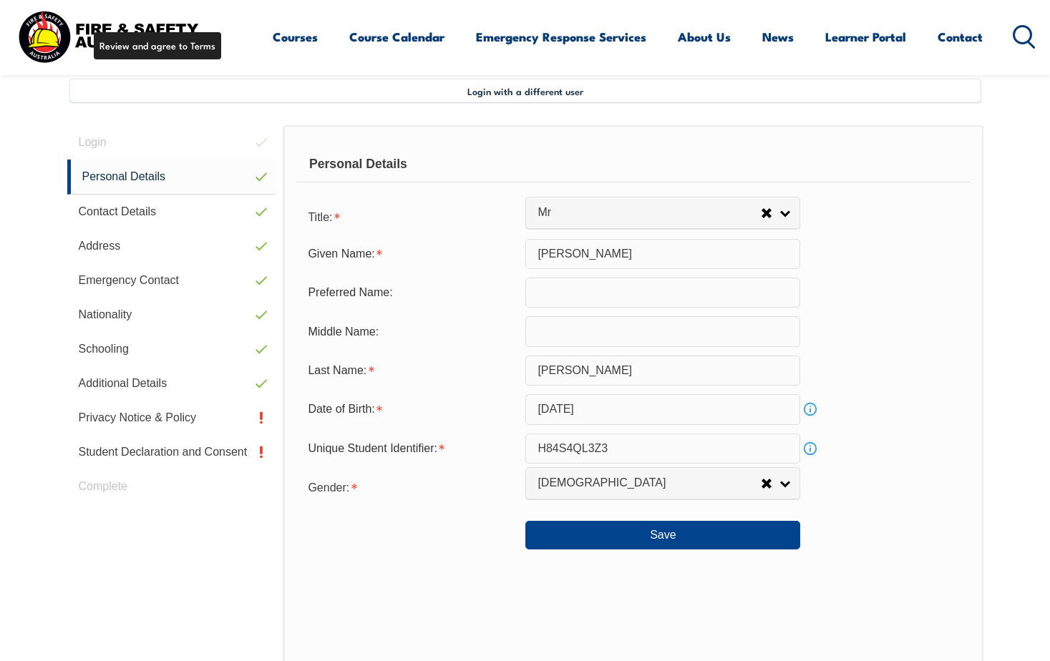
scroll to position [390, 0]
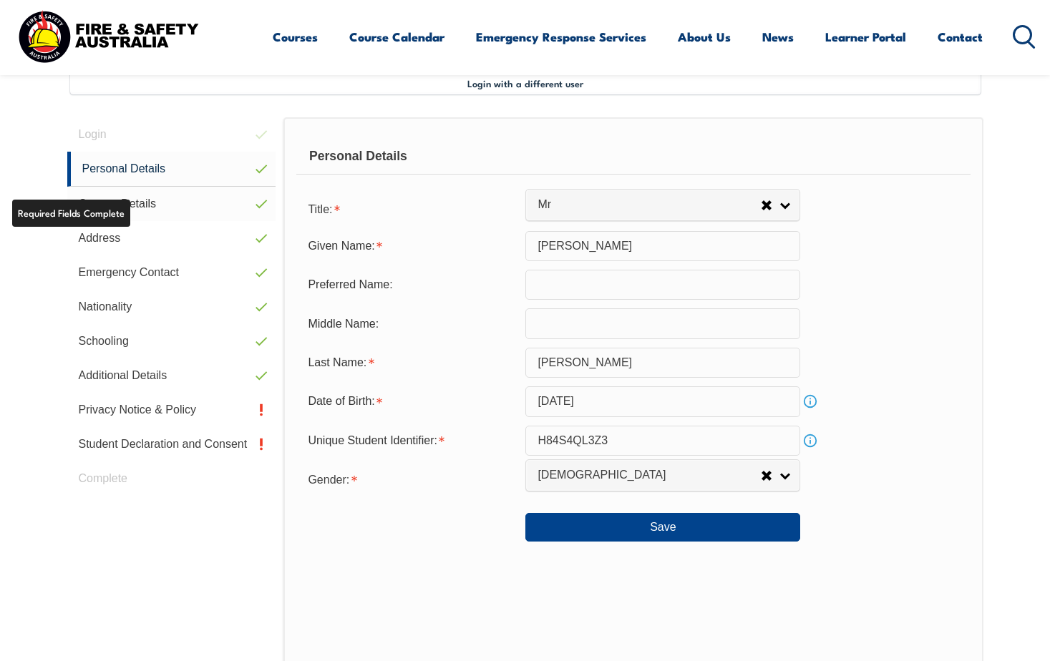
click at [130, 207] on link "Contact Details" at bounding box center [171, 204] width 209 height 34
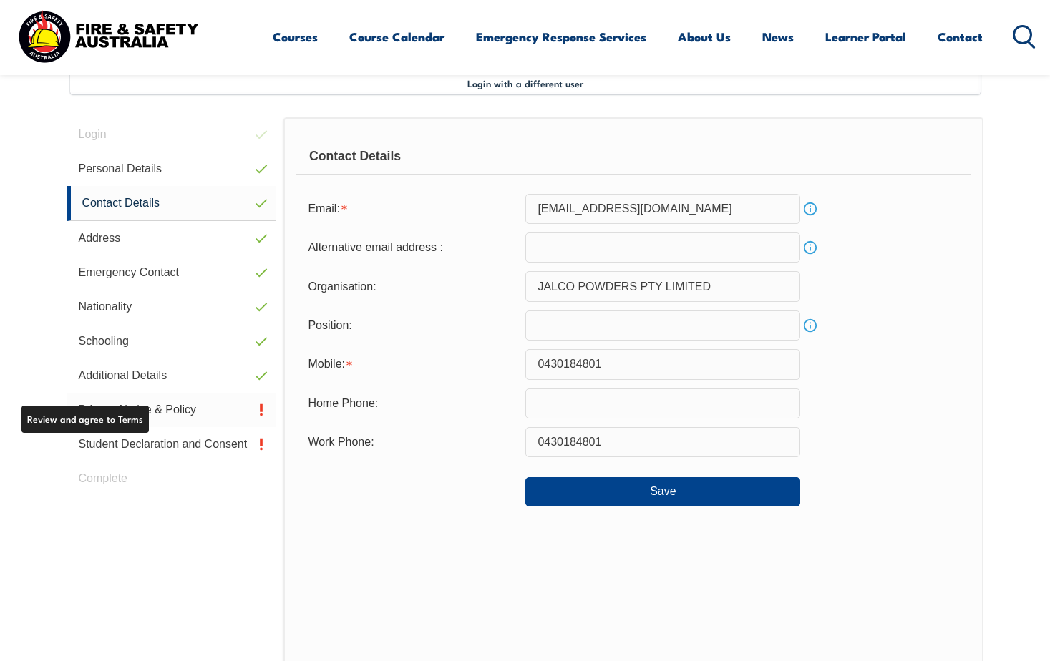
click at [136, 414] on link "Privacy Notice & Policy" at bounding box center [171, 410] width 209 height 34
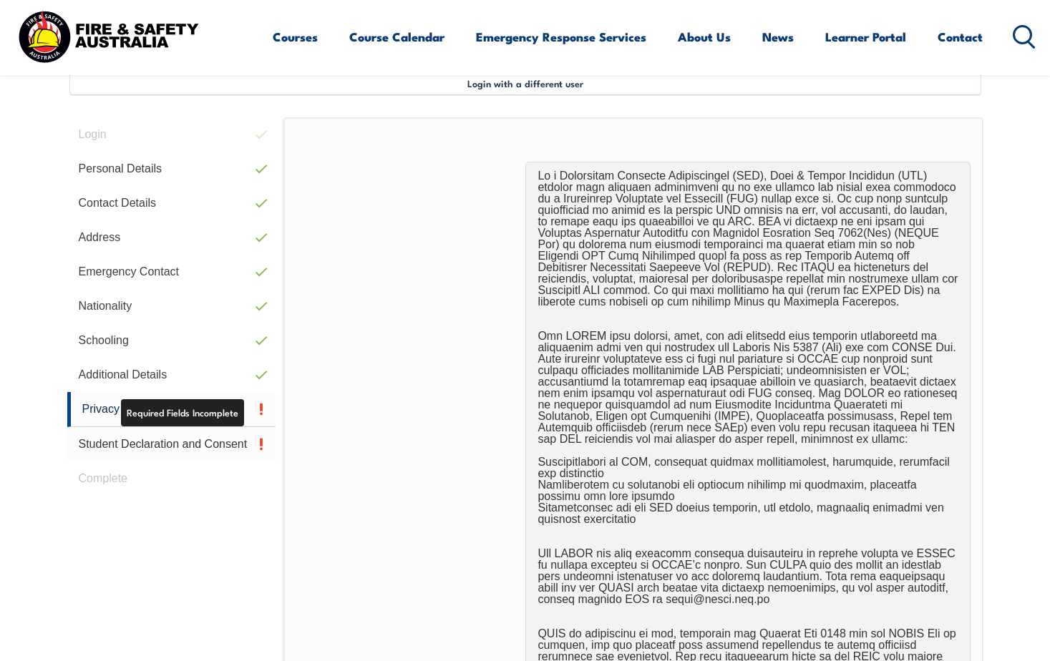
click at [222, 444] on link "Student Declaration and Consent" at bounding box center [171, 444] width 209 height 34
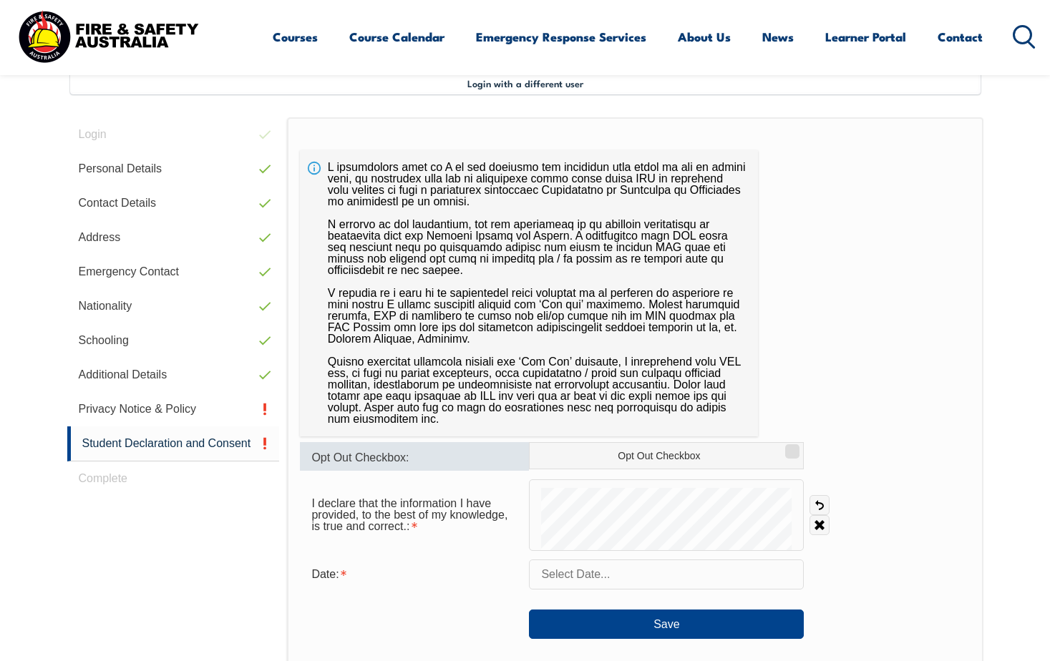
scroll to position [605, 0]
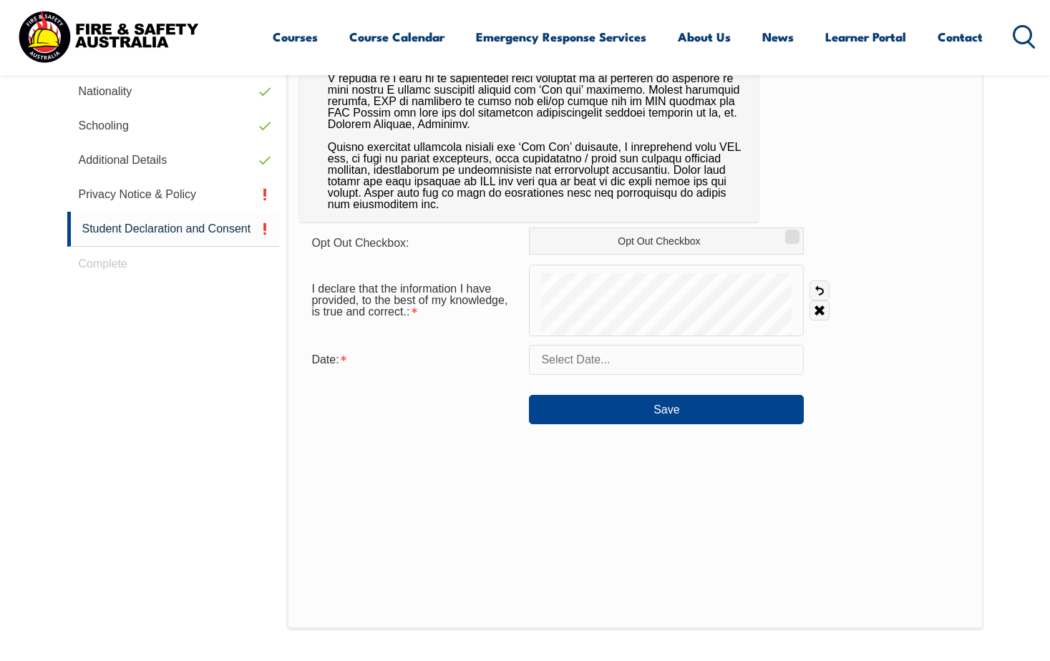
click at [620, 364] on input "text" at bounding box center [666, 360] width 275 height 30
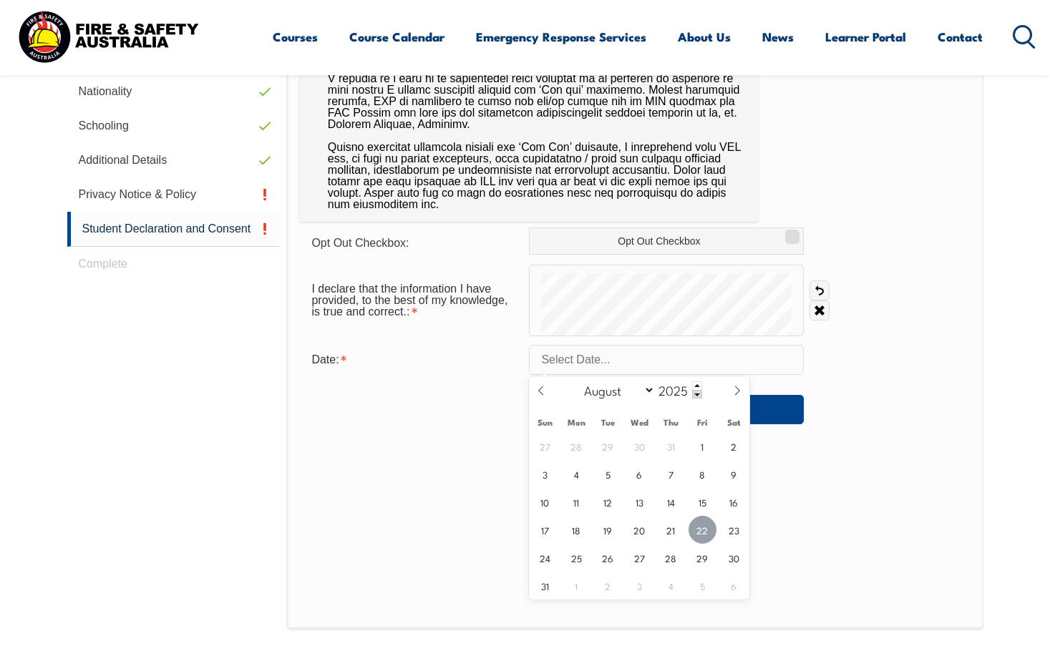
click at [702, 527] on span "22" at bounding box center [702, 530] width 28 height 28
type input "August 22, 2025"
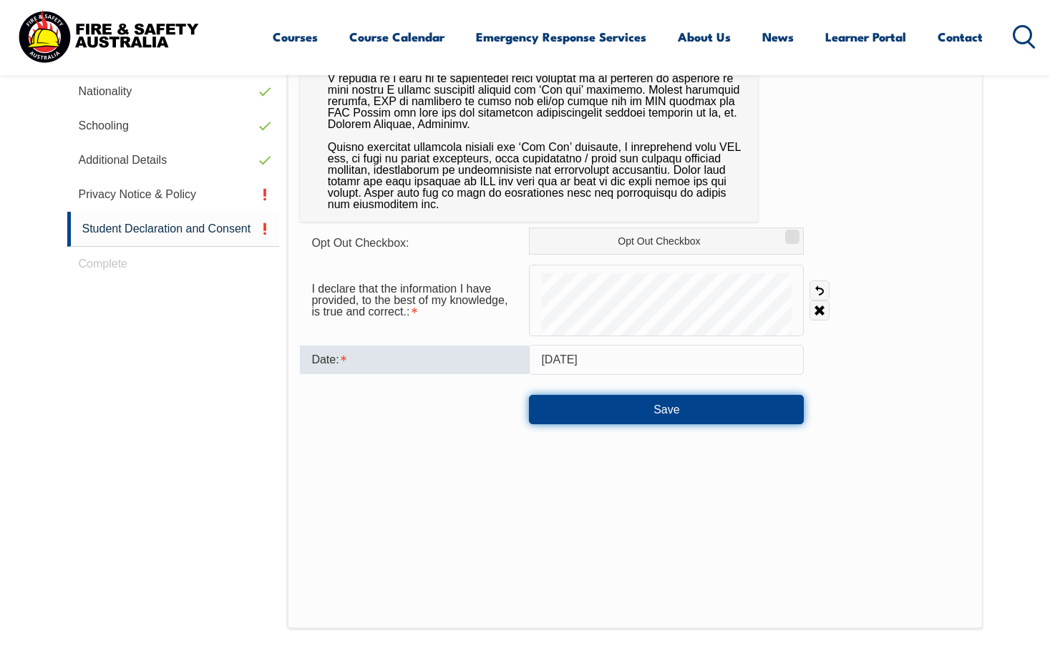
drag, startPoint x: 669, startPoint y: 407, endPoint x: 672, endPoint y: 502, distance: 94.5
click at [670, 407] on button "Save" at bounding box center [666, 409] width 275 height 29
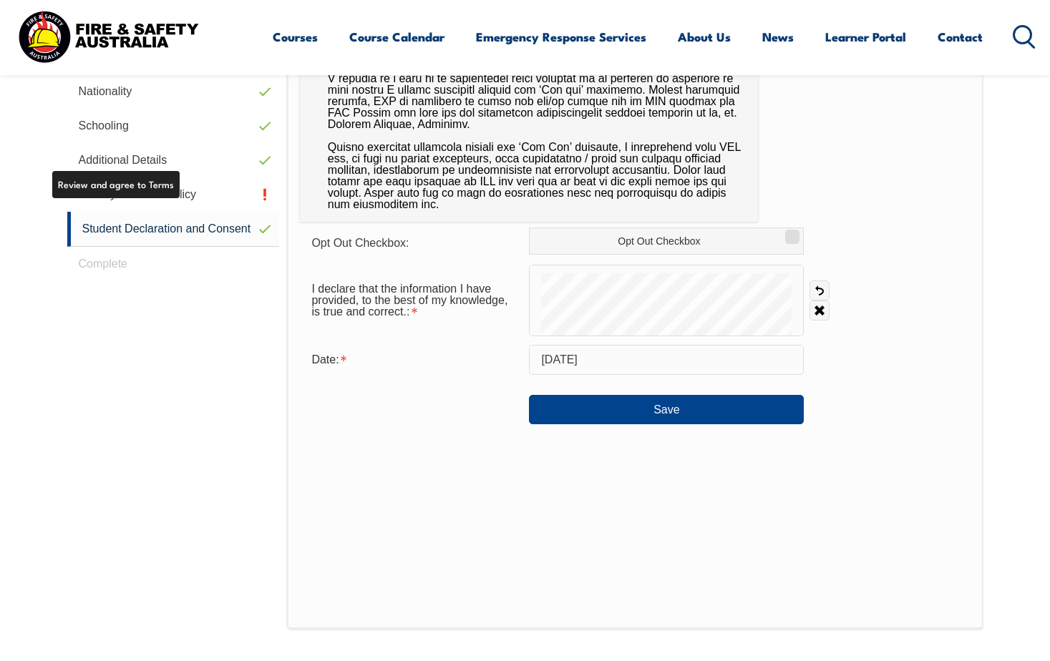
click at [160, 194] on link "Privacy Notice & Policy" at bounding box center [173, 194] width 213 height 34
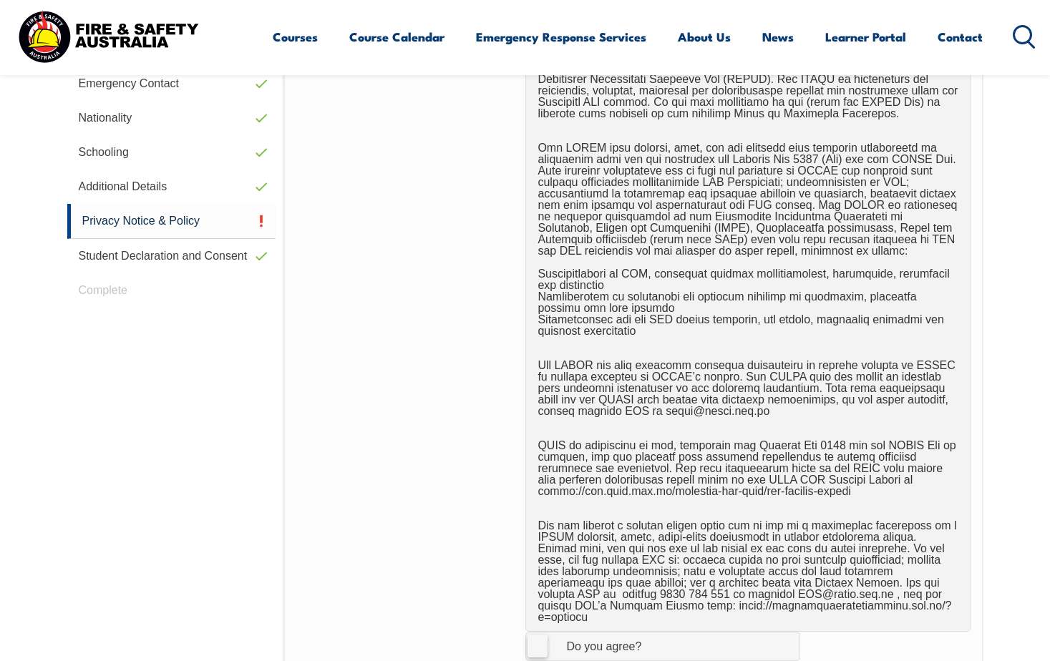
scroll to position [898, 0]
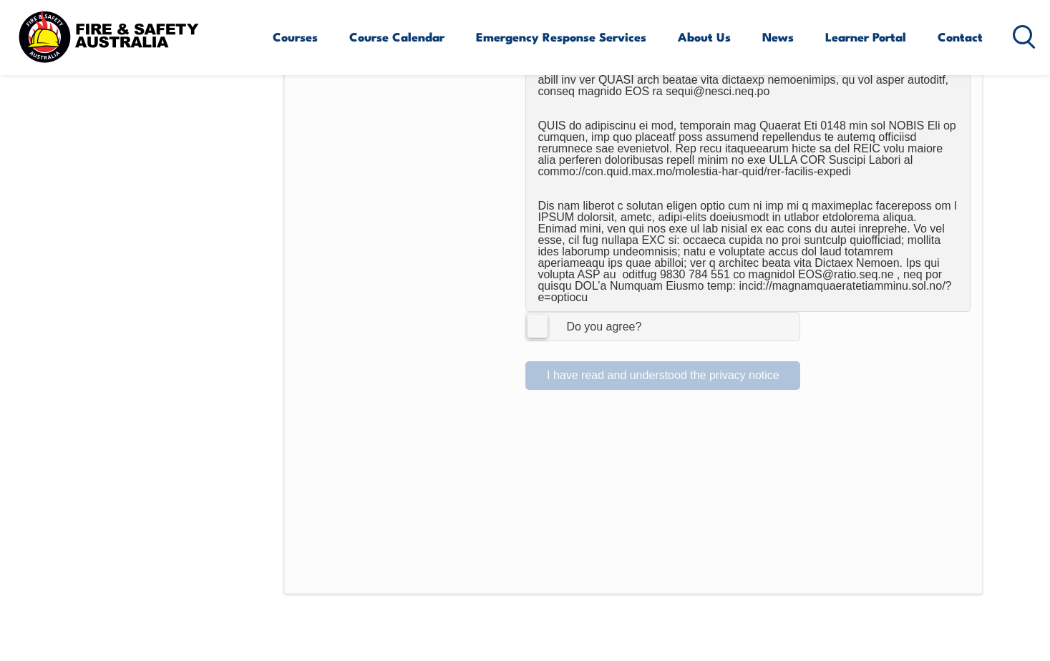
click at [539, 324] on label "I Agree Do you agree?" at bounding box center [662, 326] width 275 height 29
click at [653, 324] on input "I Agree Do you agree?" at bounding box center [665, 326] width 24 height 27
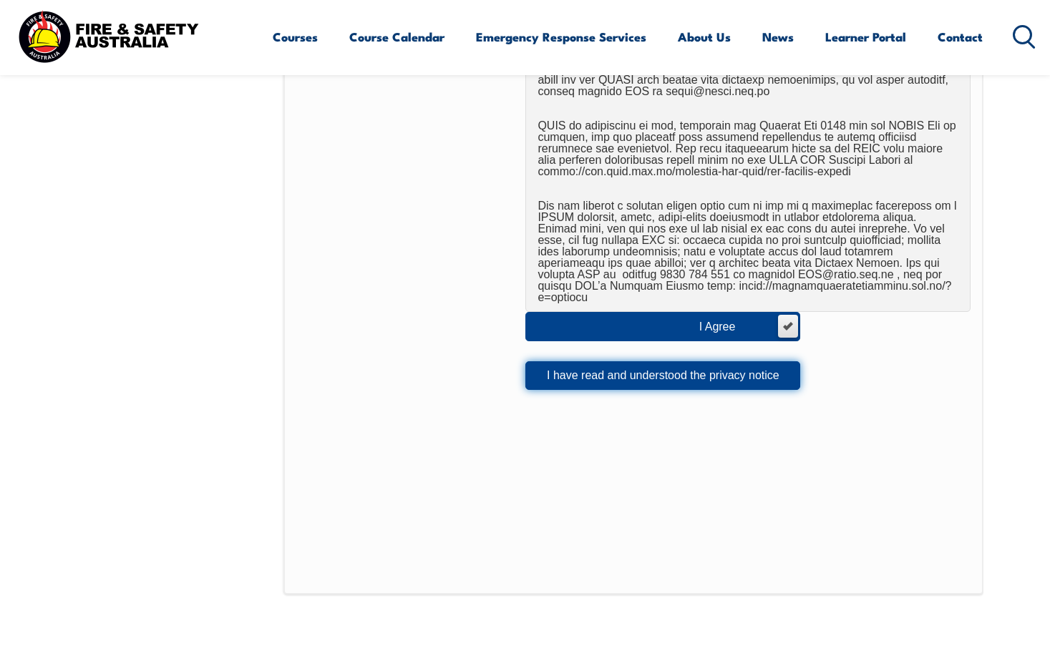
click at [575, 375] on button "I have read and understood the privacy notice" at bounding box center [662, 375] width 275 height 29
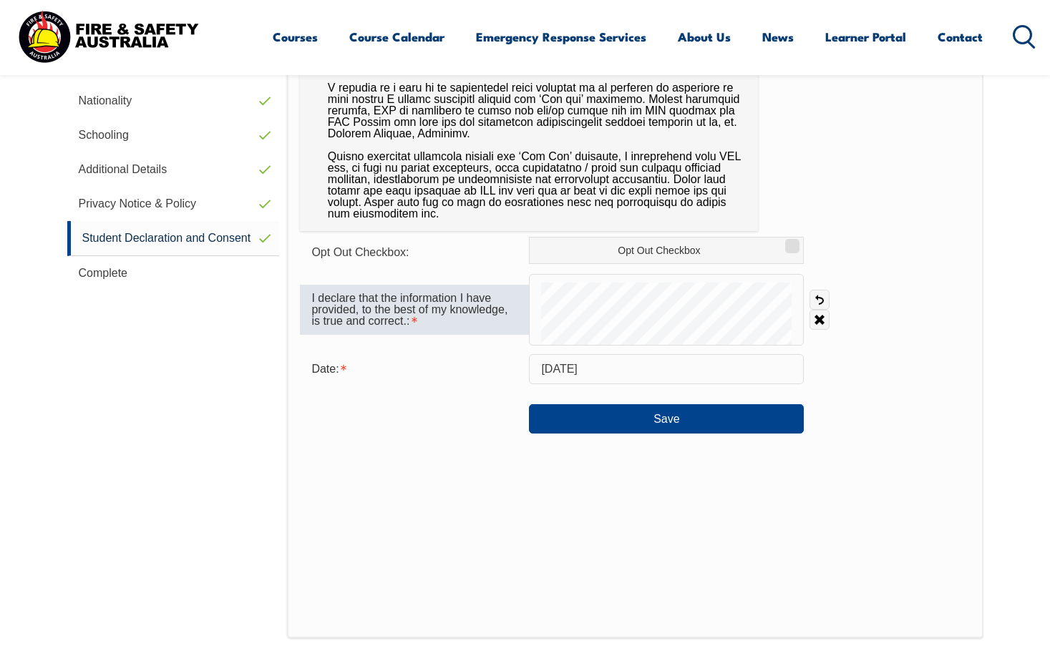
scroll to position [819, 0]
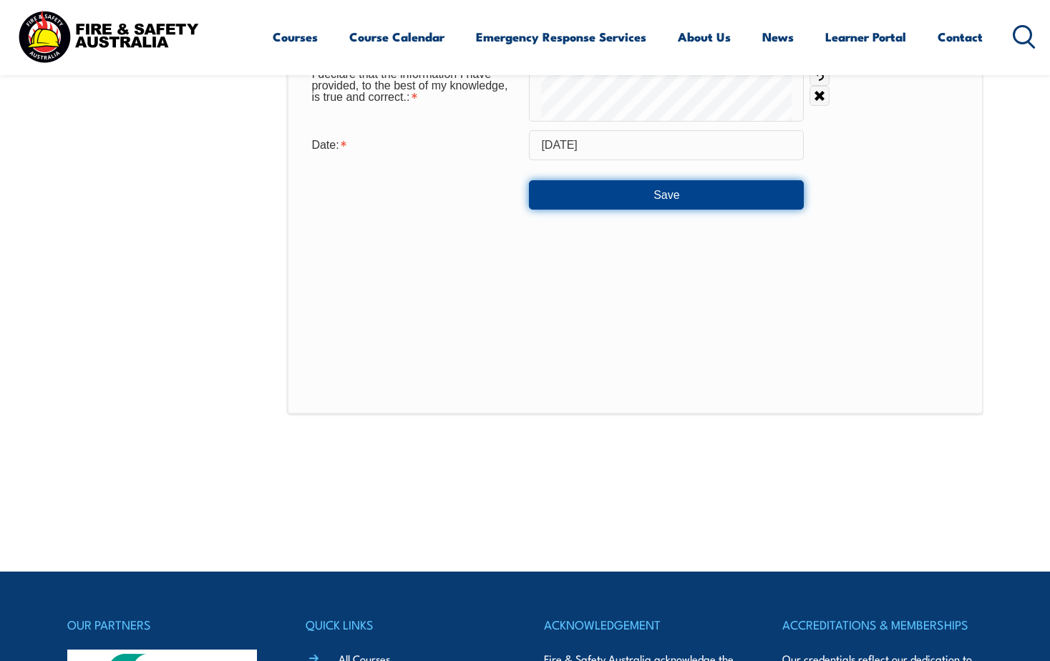
click at [658, 198] on button "Save" at bounding box center [666, 194] width 275 height 29
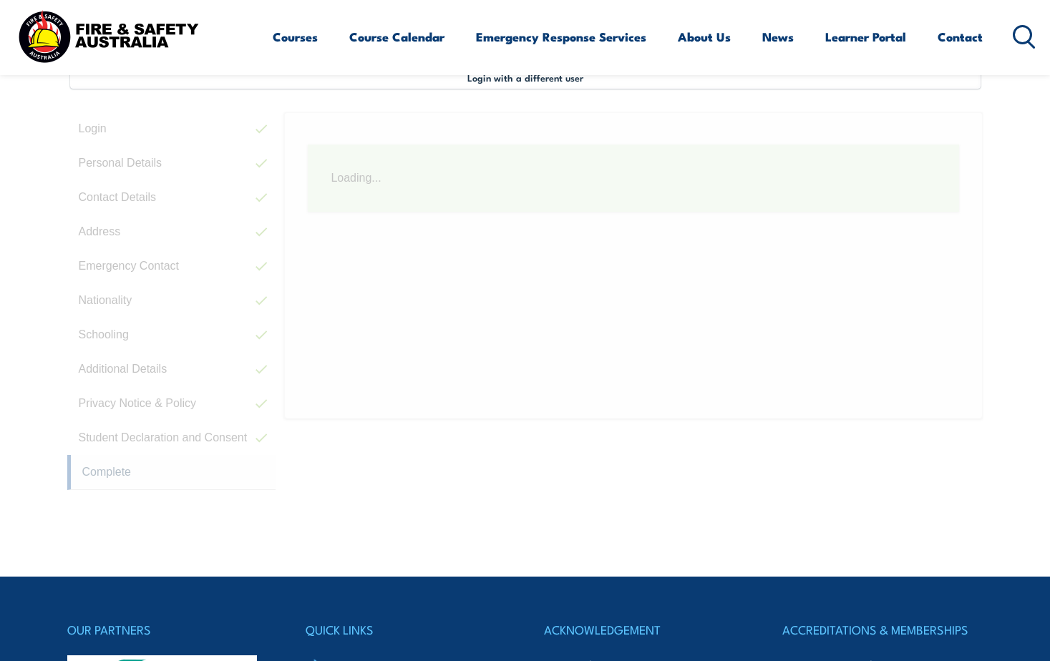
scroll to position [390, 0]
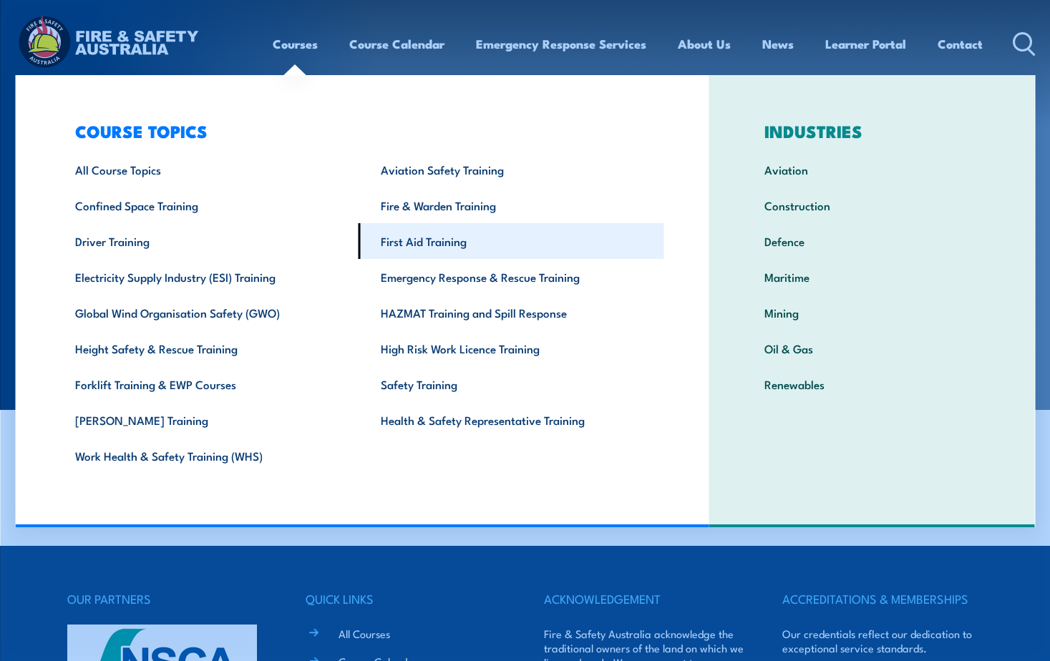
click at [451, 244] on link "First Aid Training" at bounding box center [512, 241] width 306 height 36
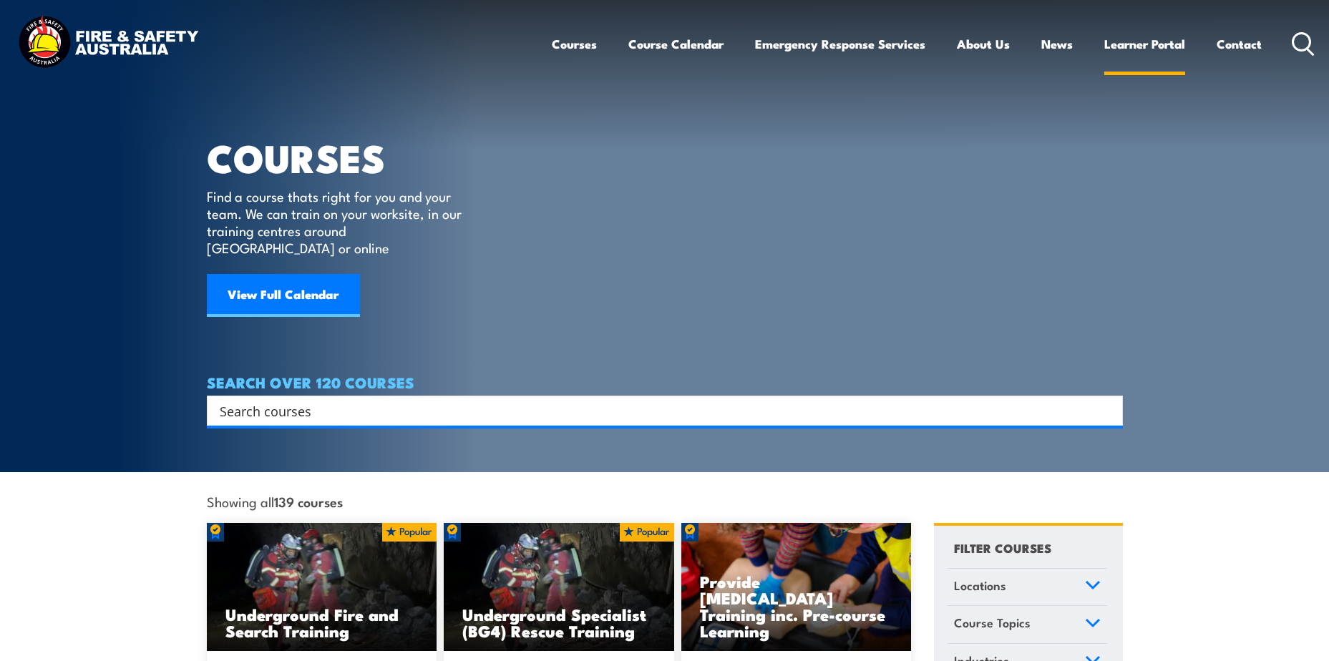
click at [1160, 39] on link "Learner Portal" at bounding box center [1144, 44] width 81 height 38
